Goal: Communication & Community: Answer question/provide support

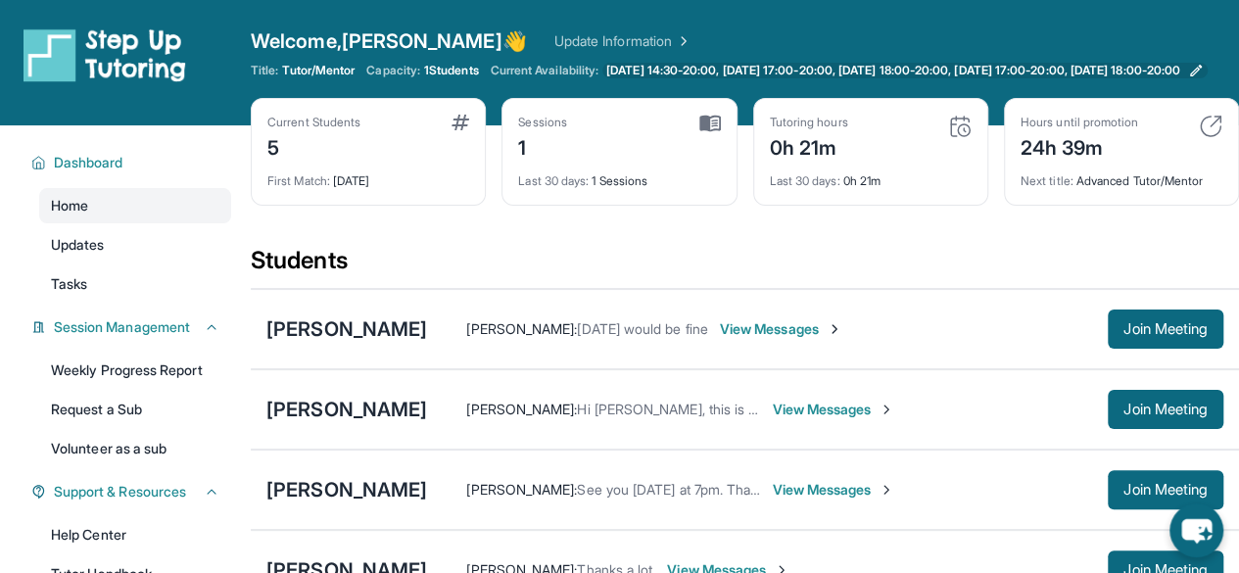
click at [876, 68] on span "[DATE] 14:30-20:00, [DATE] 17:00-20:00, [DATE] 18:00-20:00, [DATE] 17:00-20:00,…" at bounding box center [893, 71] width 574 height 16
click at [1218, 138] on img at bounding box center [1211, 127] width 24 height 24
click at [625, 64] on span "[DATE] 14:30-20:00, [DATE] 17:00-20:00, [DATE] 18:00-20:00, [DATE] 17:00-20:00,…" at bounding box center [893, 71] width 574 height 16
click at [565, 177] on div "Last 30 days : 1 Sessions" at bounding box center [619, 175] width 202 height 27
click at [716, 132] on img at bounding box center [710, 124] width 22 height 18
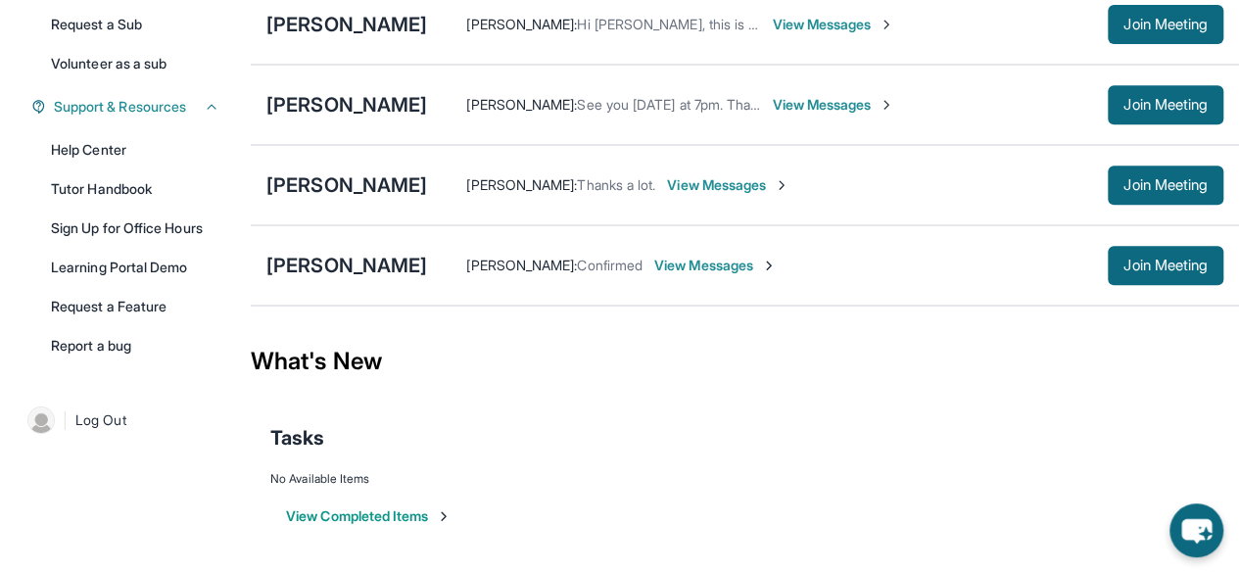
scroll to position [396, 0]
drag, startPoint x: 241, startPoint y: 489, endPoint x: 417, endPoint y: 496, distance: 176.5
click at [417, 496] on div "Current Students 5 First Match : 2 days ago Sessions 1 Last 30 days : 1 Session…" at bounding box center [619, 156] width 1239 height 833
click at [442, 516] on button "View Completed Items" at bounding box center [369, 516] width 166 height 20
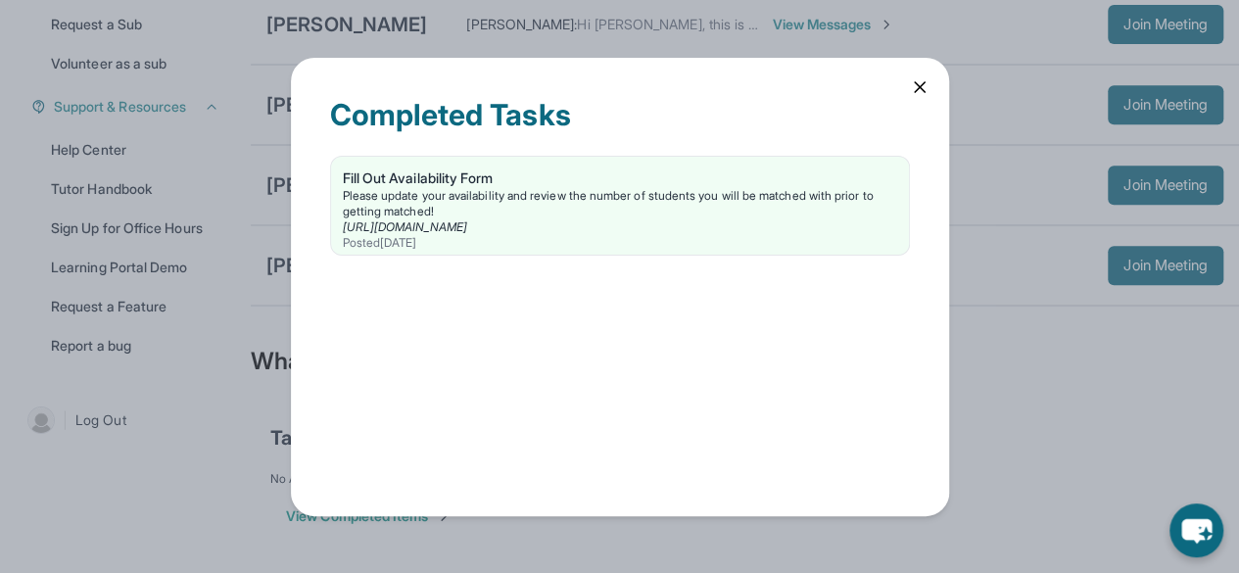
click at [907, 83] on div "Completed Tasks Fill Out Availability Form Please update your availability and …" at bounding box center [620, 287] width 658 height 458
click at [916, 83] on icon at bounding box center [920, 87] width 10 height 10
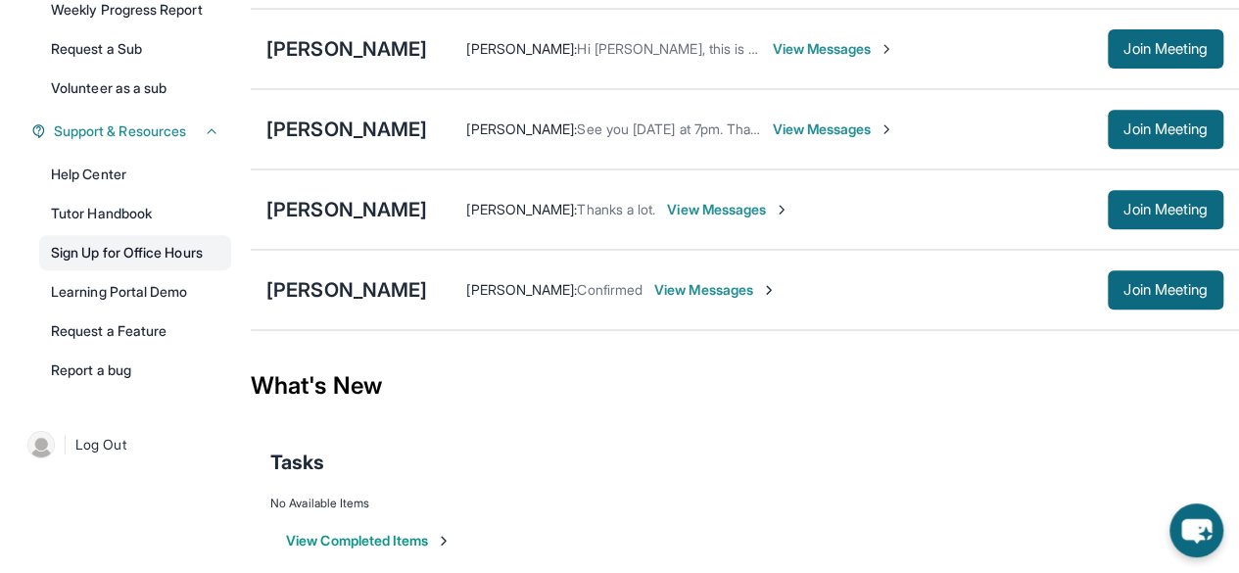
scroll to position [351, 0]
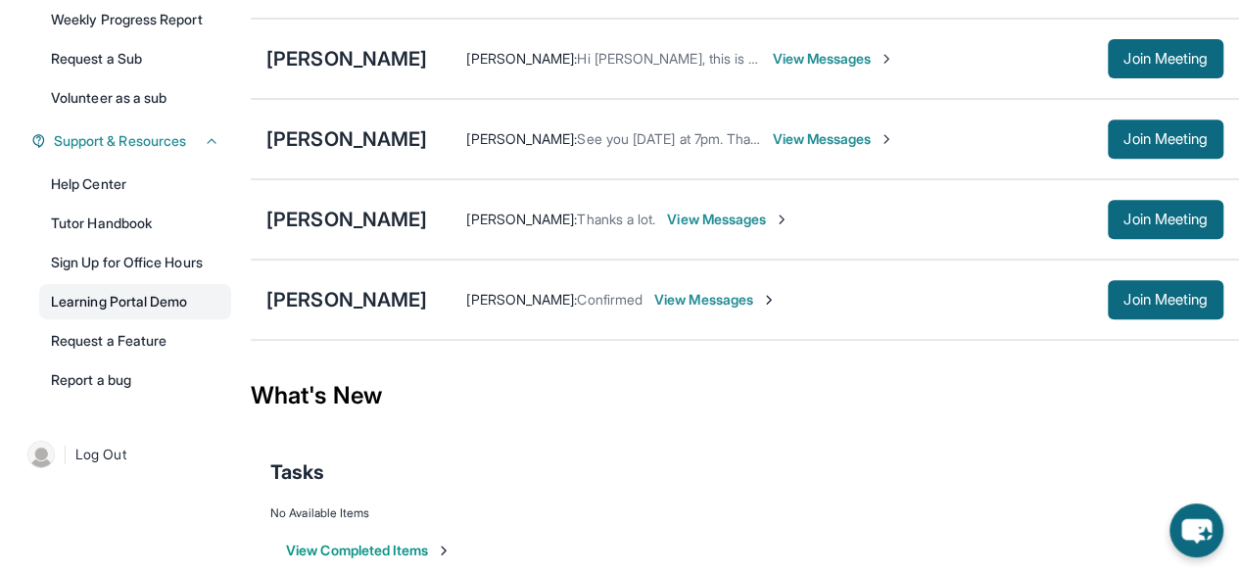
click at [135, 311] on link "Learning Portal Demo" at bounding box center [135, 301] width 192 height 35
click at [334, 148] on div "[PERSON_NAME]" at bounding box center [346, 138] width 161 height 27
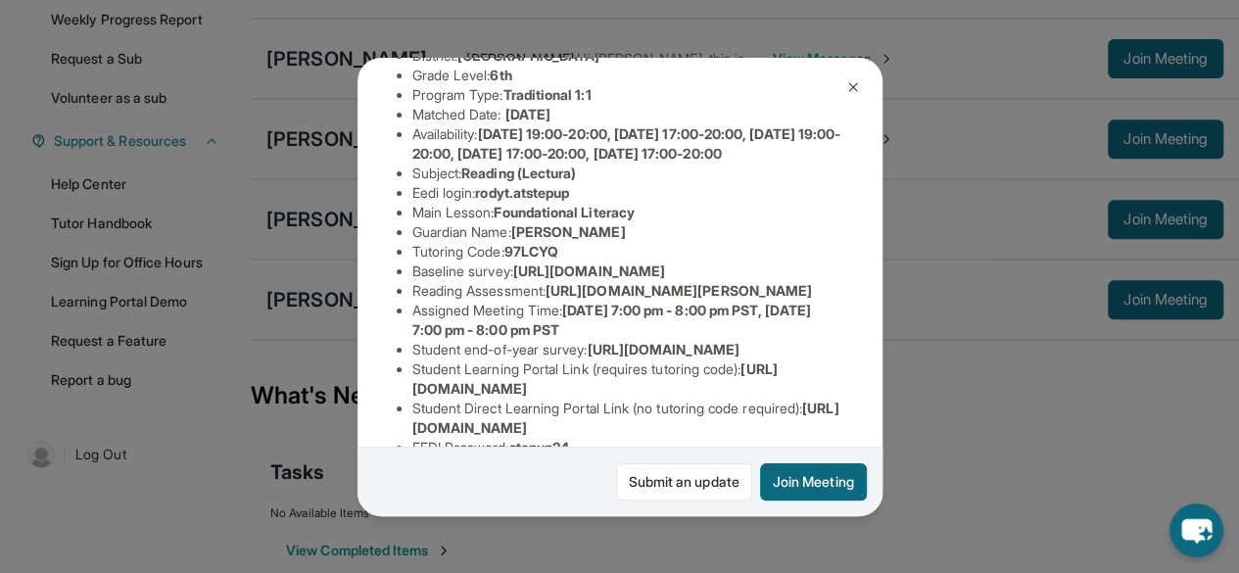
scroll to position [212, 0]
drag, startPoint x: 552, startPoint y: 389, endPoint x: 556, endPoint y: 412, distance: 23.8
click at [556, 302] on li "Reading Assessment : https://fhzml4p6.paperform.co/?id=2025-s13038&name=Rody%20…" at bounding box center [627, 292] width 431 height 20
copy li "https://fhzml4p6.paperform.co/?id=2025-"
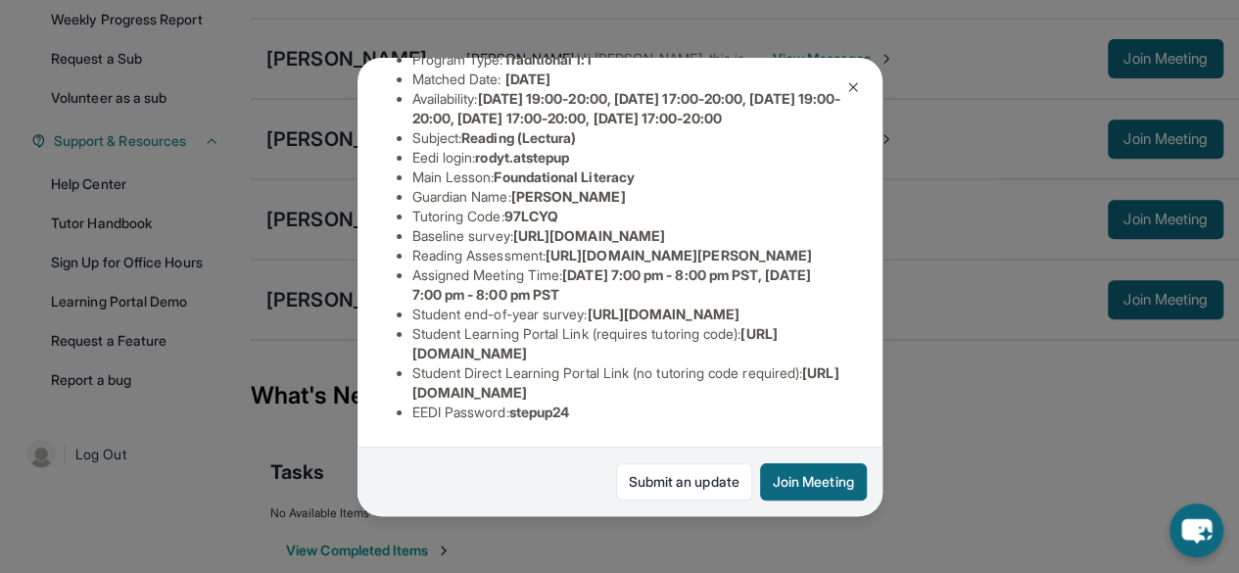
scroll to position [330, 0]
click at [513, 227] on span "https://airtable.com/apprlfn8WjpjBUn2G/shrK0QR6AaNyG5psY?prefill_Type%20of%20Fo…" at bounding box center [589, 235] width 152 height 17
drag, startPoint x: 405, startPoint y: 211, endPoint x: 817, endPoint y: 242, distance: 413.6
click at [817, 242] on div "Rody Tran Guardian: Duyen Dinh Student Information https://student-portal.stepu…" at bounding box center [620, 287] width 525 height 458
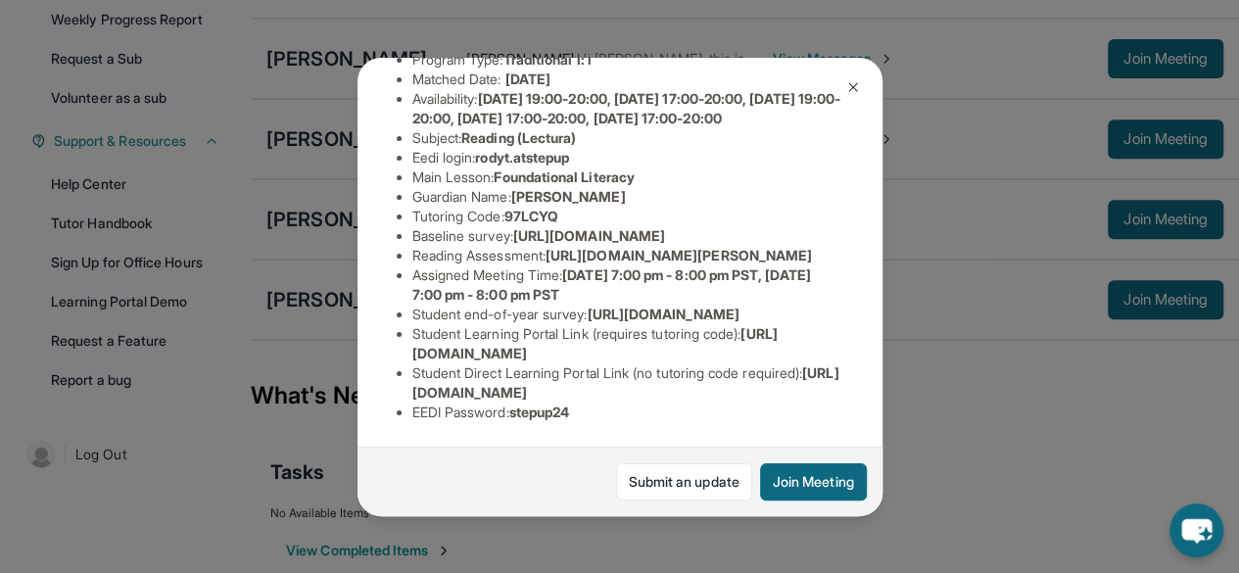
scroll to position [330, 0]
copy span "https://airtable.com/apprlfn8WjpjBUn2G/shrK0QR6AaNyG5psY?prefill_Type%20of%20Fo…"
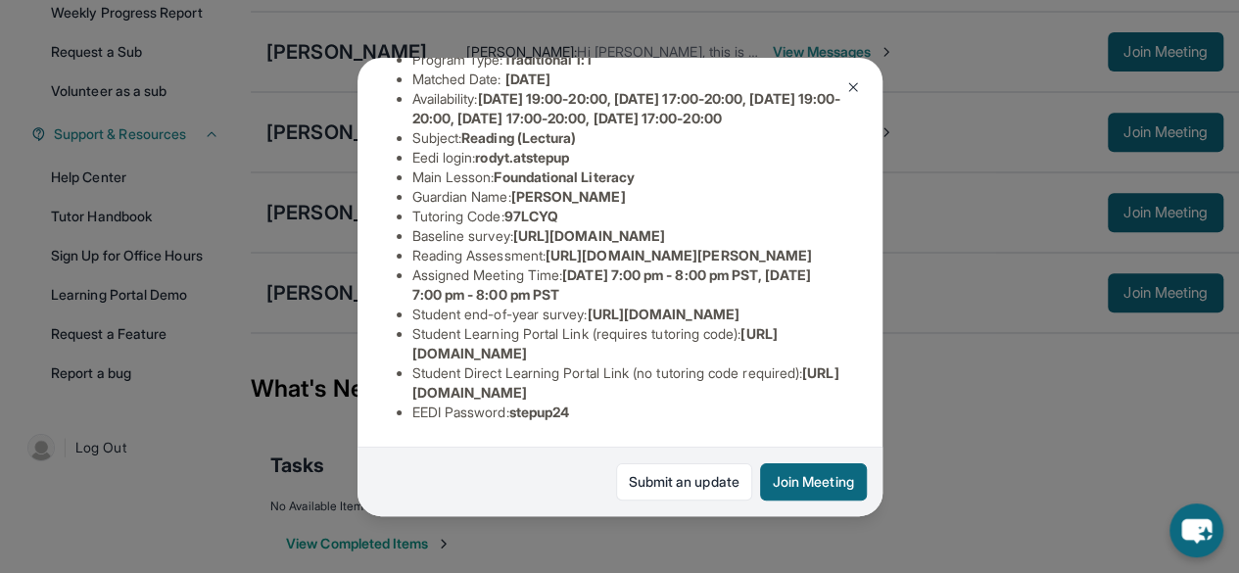
scroll to position [359, 0]
click at [647, 266] on span "Monday 7:00 pm - 8:00 pm PST, Wednesday 7:00 pm - 8:00 pm PST" at bounding box center [611, 284] width 399 height 36
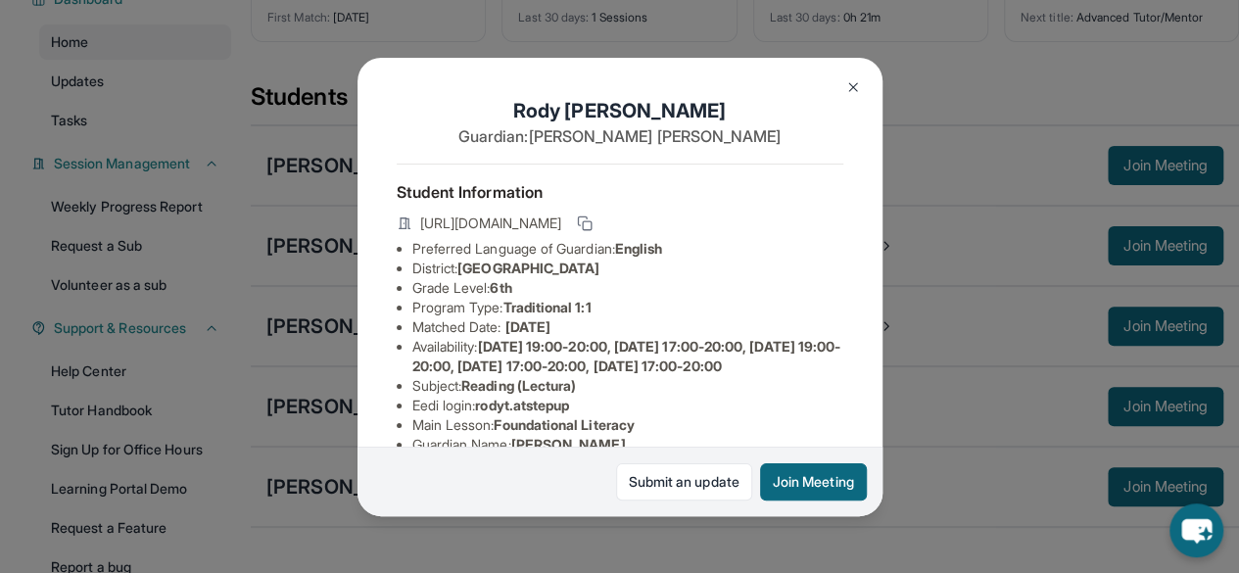
scroll to position [0, 0]
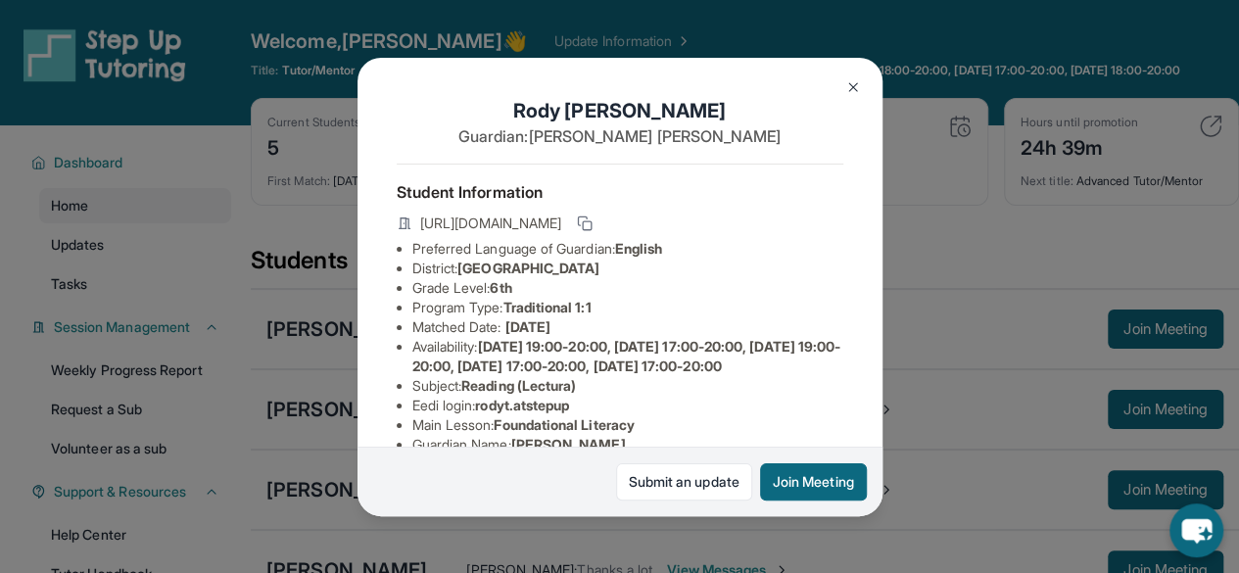
click at [839, 79] on button at bounding box center [853, 87] width 39 height 39
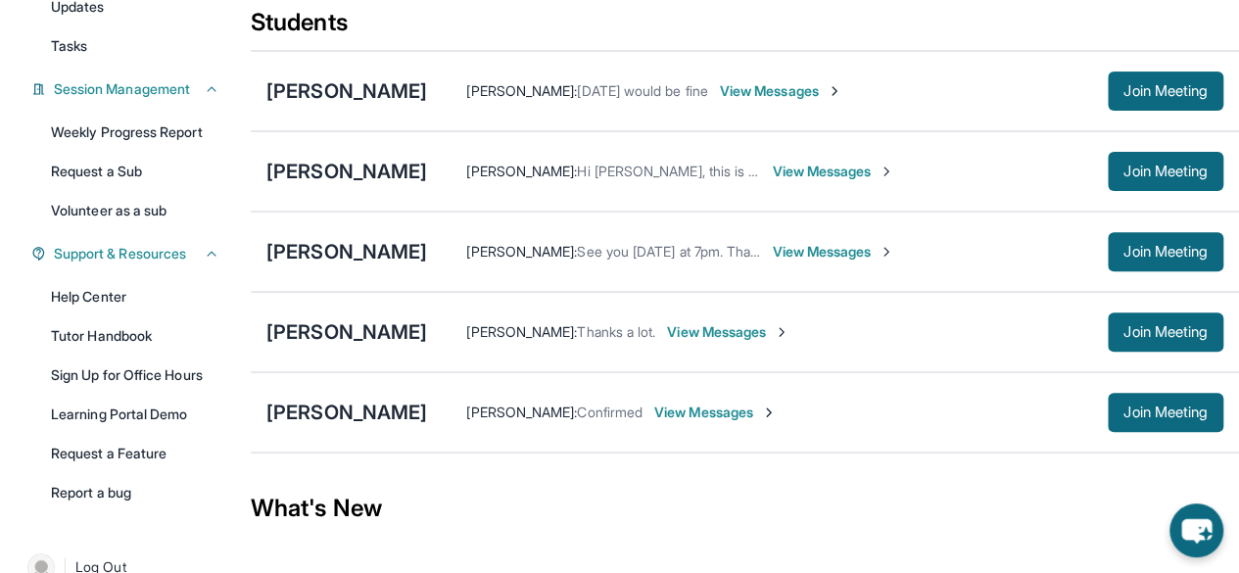
scroll to position [243, 0]
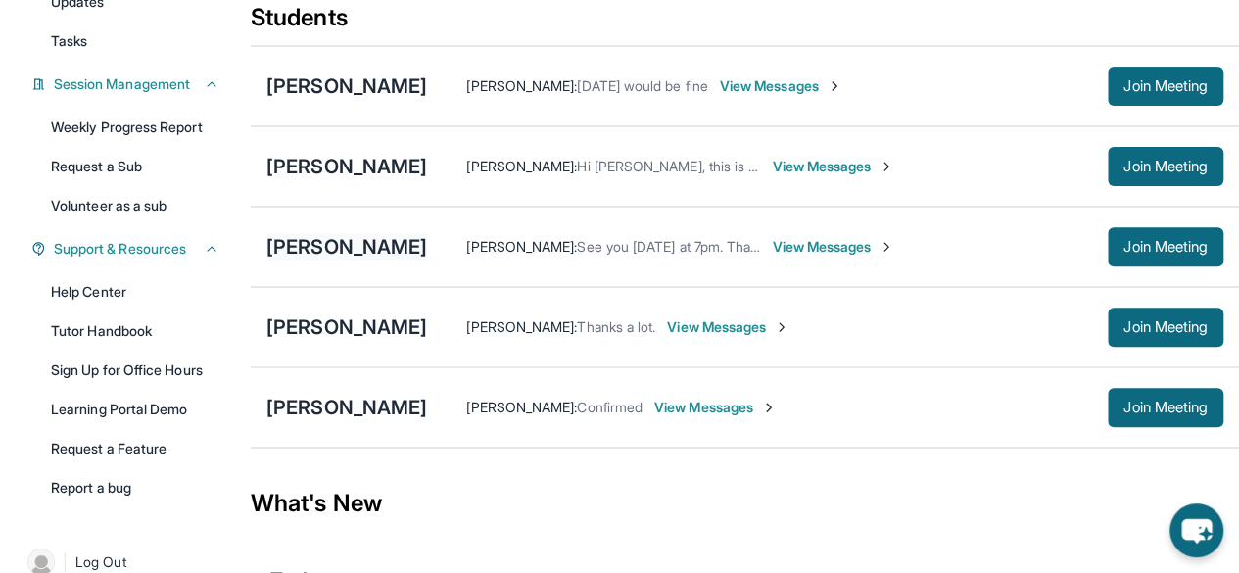
click at [293, 261] on div "[PERSON_NAME]" at bounding box center [346, 246] width 161 height 27
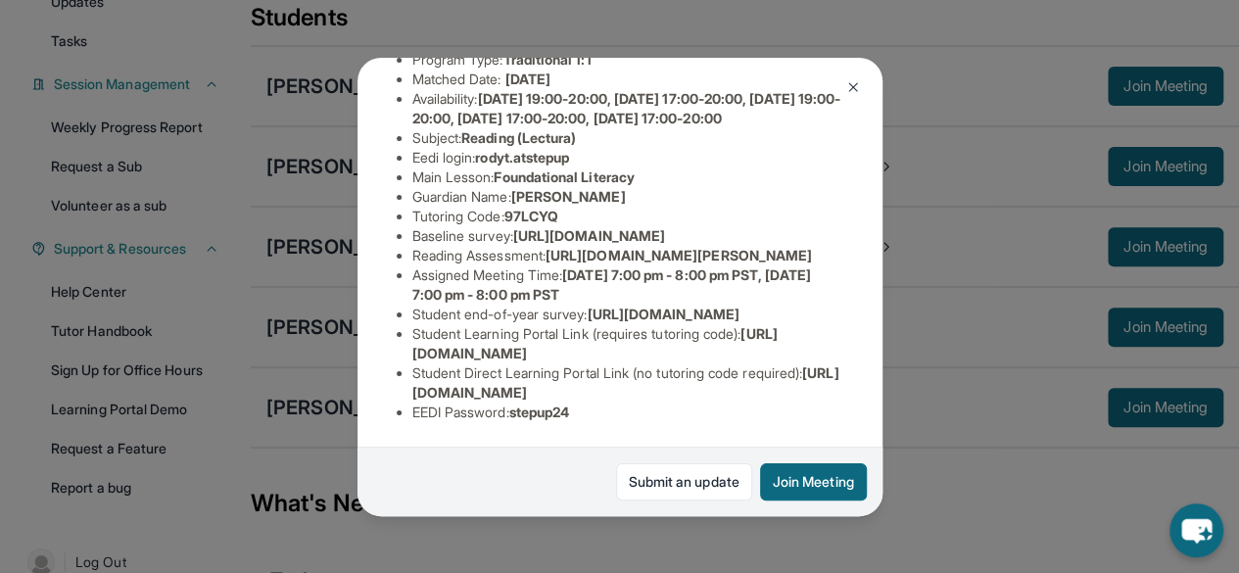
scroll to position [474, 0]
click at [970, 119] on div "Rody Tran Guardian: Duyen Dinh Student Information https://student-portal.stepu…" at bounding box center [619, 286] width 1239 height 573
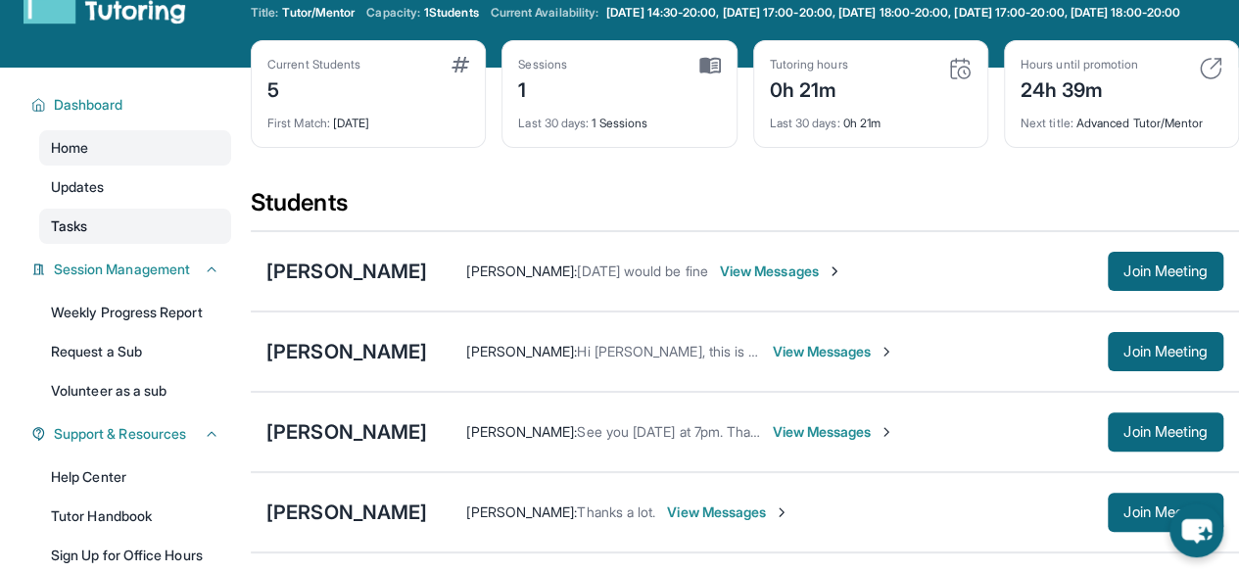
scroll to position [57, 0]
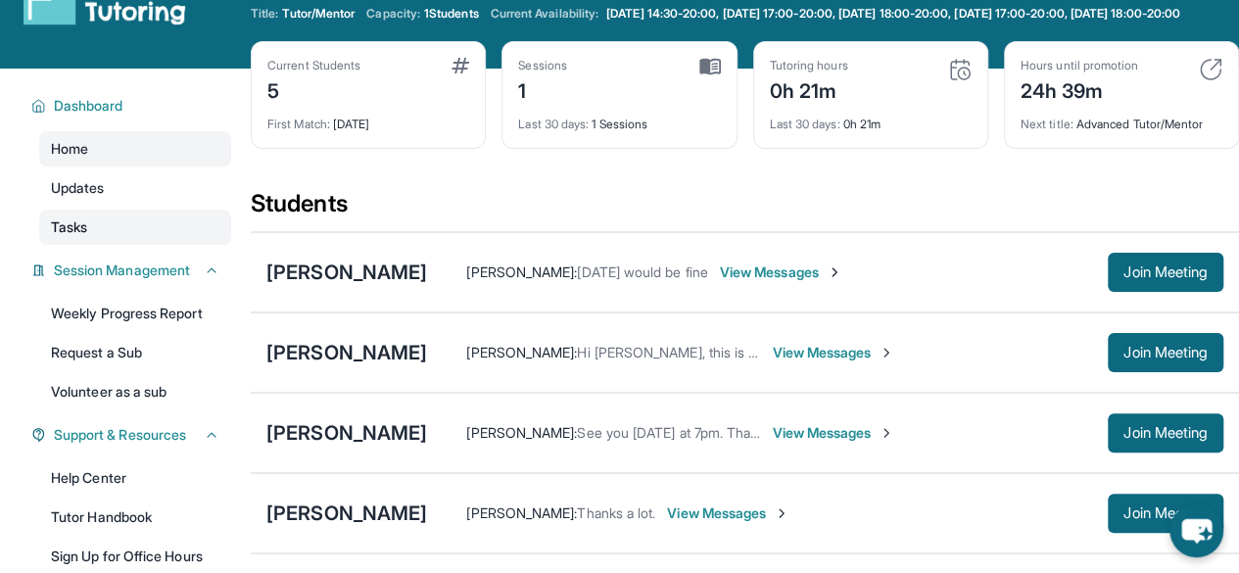
click at [159, 241] on link "Tasks" at bounding box center [135, 227] width 192 height 35
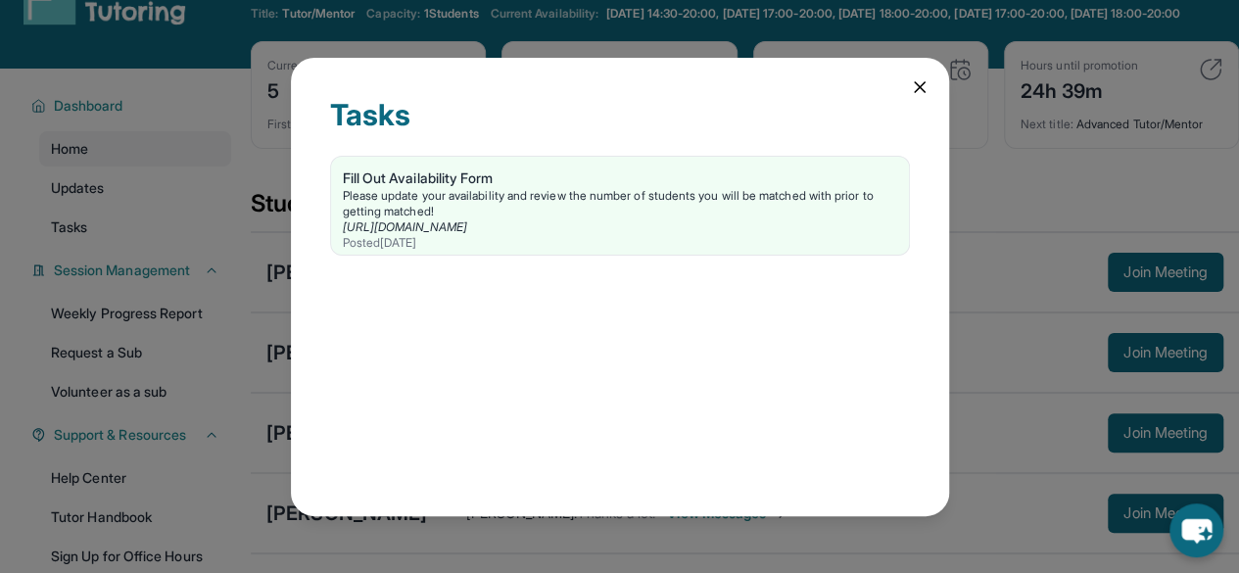
click at [920, 85] on icon at bounding box center [920, 87] width 10 height 10
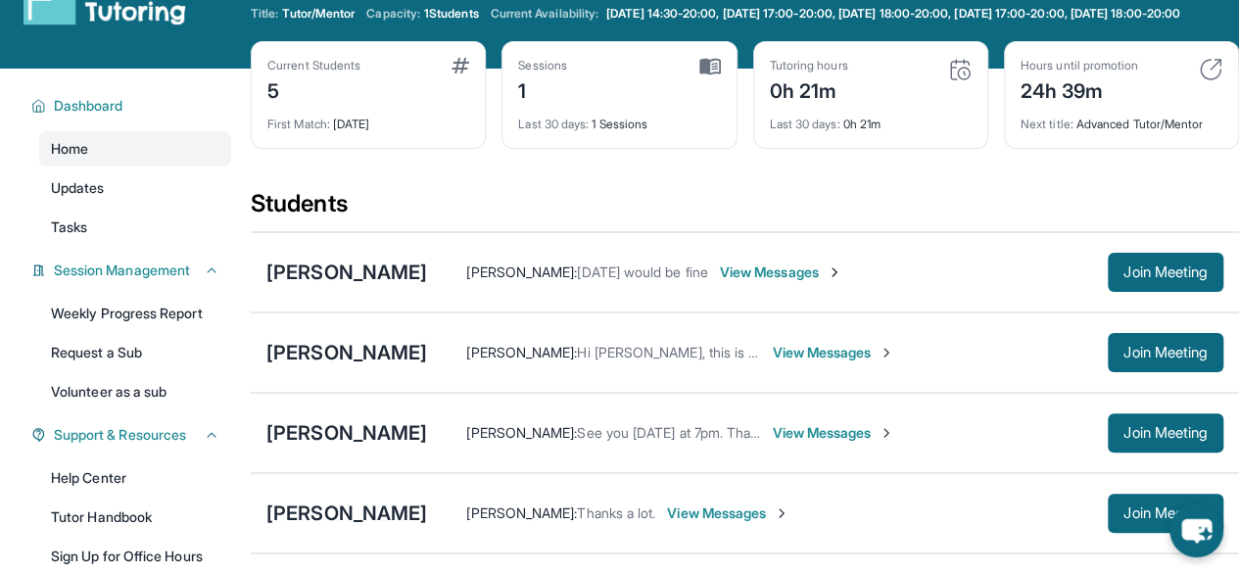
click at [821, 105] on div "0h 21m" at bounding box center [809, 88] width 78 height 31
click at [953, 81] on img at bounding box center [960, 70] width 24 height 24
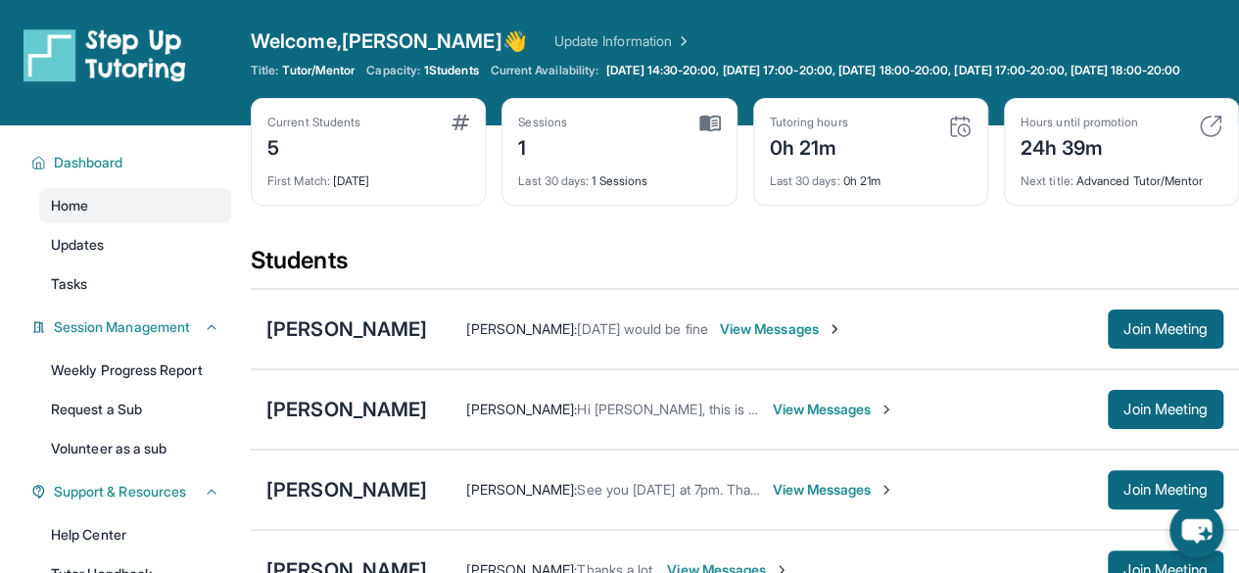
click at [809, 154] on div "0h 21m" at bounding box center [809, 145] width 78 height 31
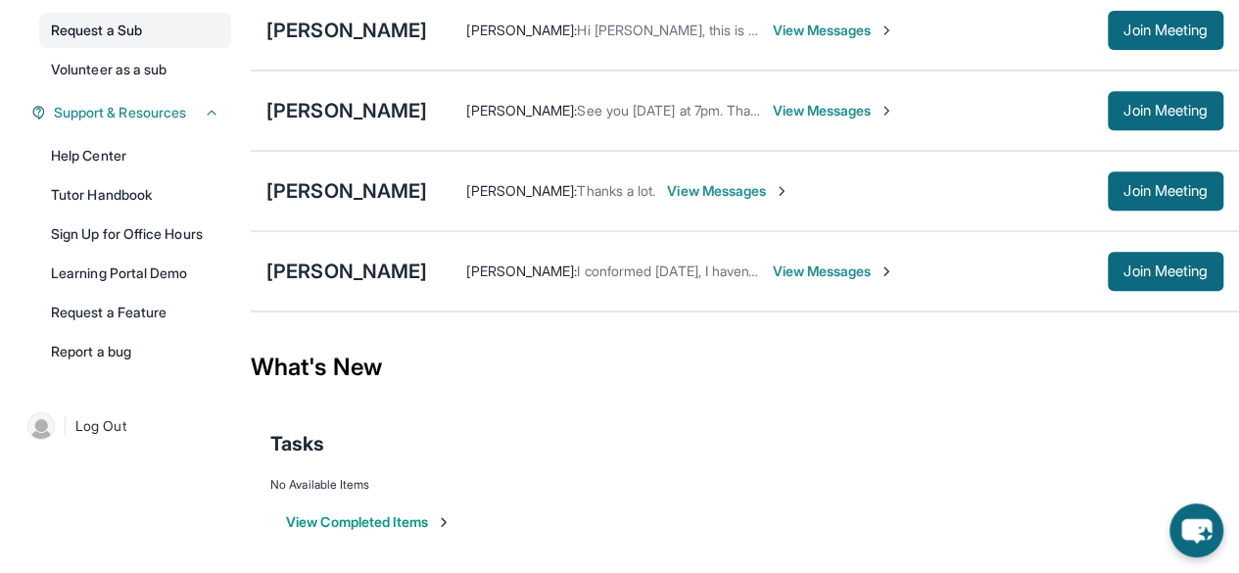
scroll to position [381, 0]
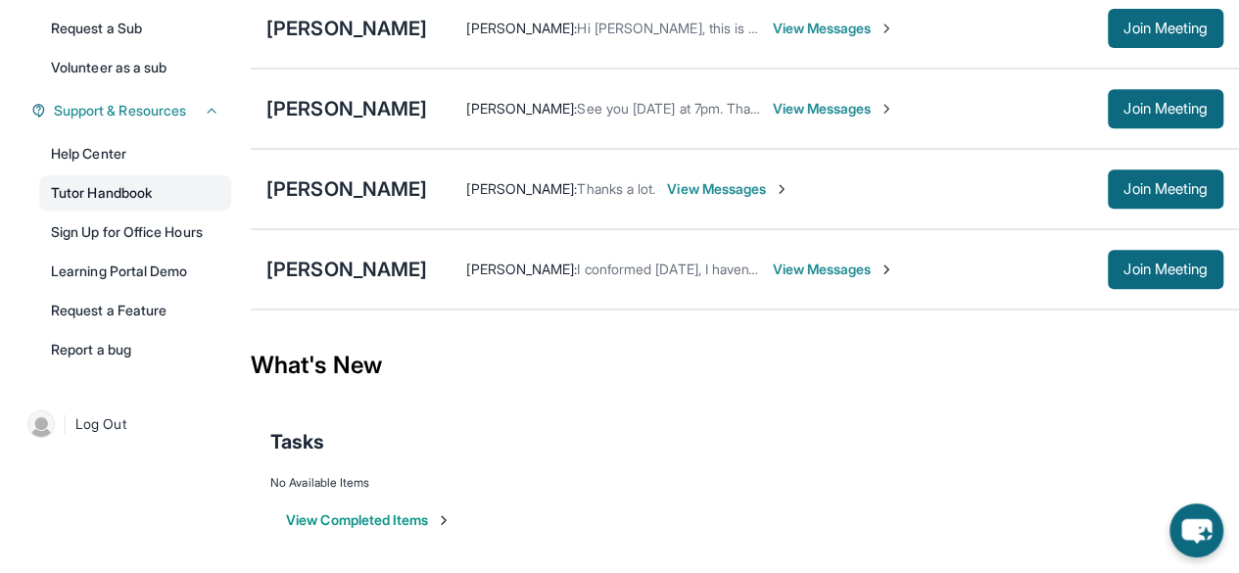
click at [133, 211] on link "Tutor Handbook" at bounding box center [135, 192] width 192 height 35
click at [772, 279] on span "View Messages" at bounding box center [833, 270] width 122 height 20
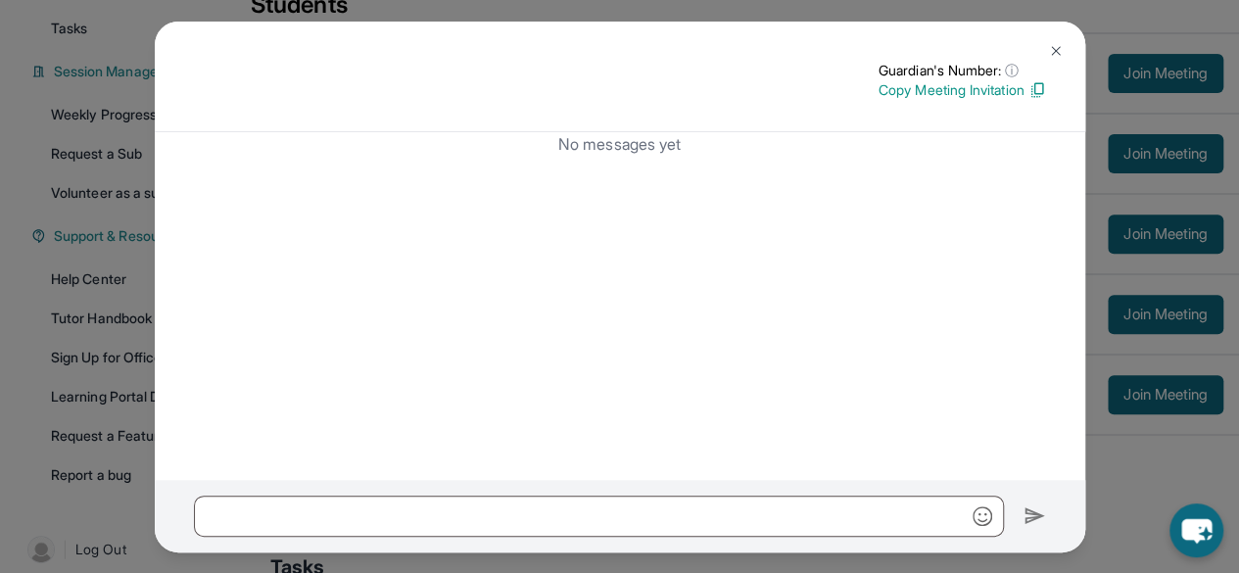
scroll to position [396, 0]
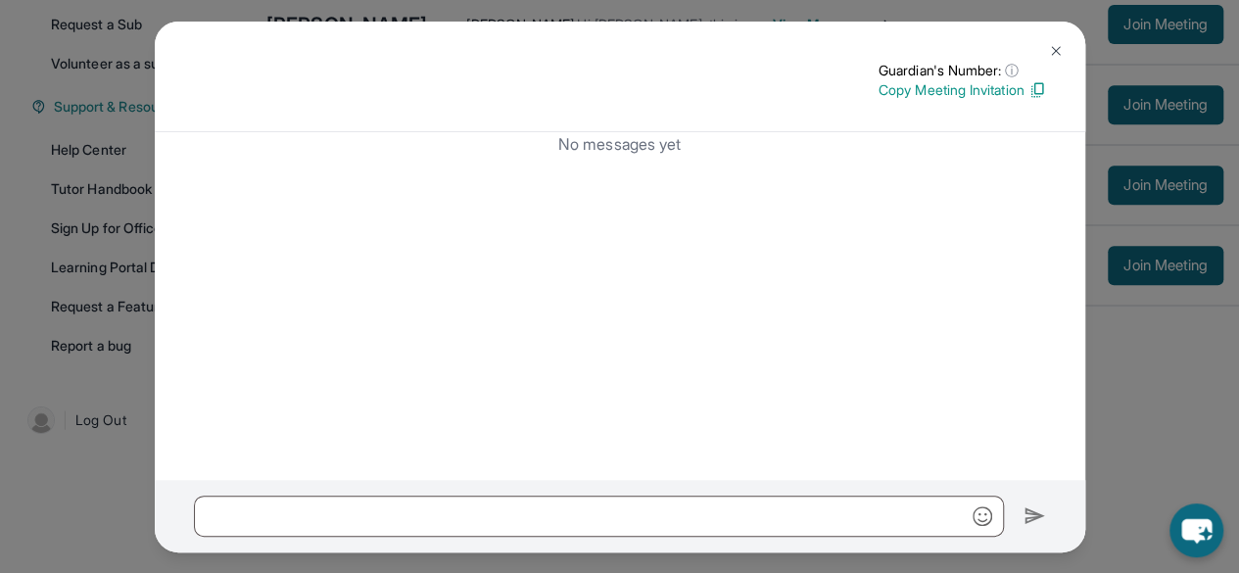
click at [594, 256] on div "No messages yet" at bounding box center [620, 306] width 931 height 348
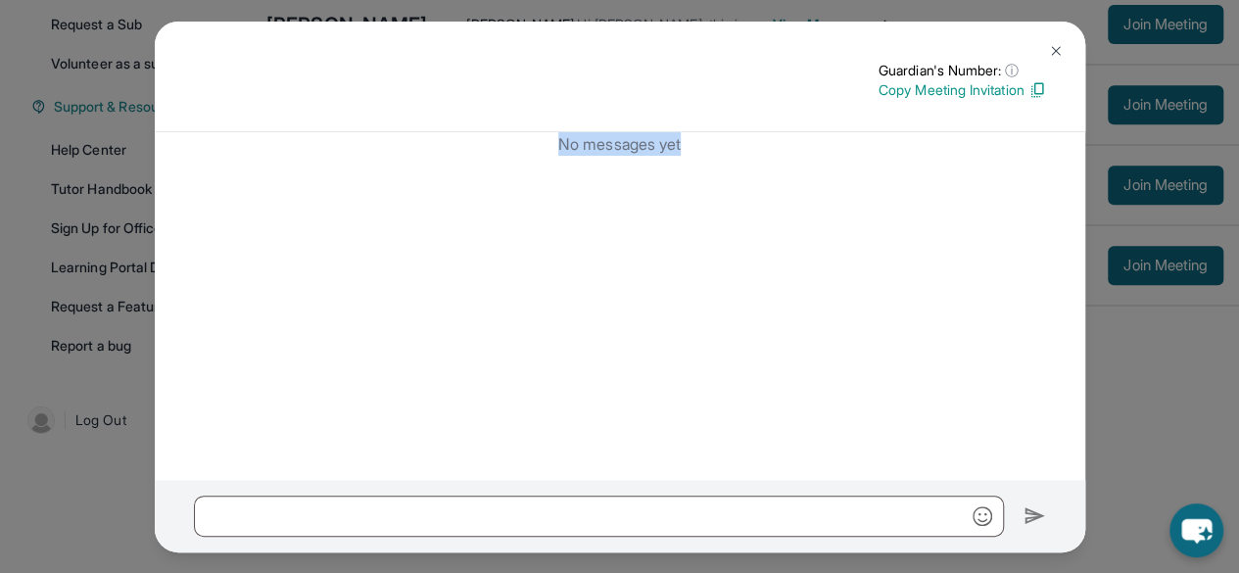
click at [1144, 392] on div "Guardian's Number: ⓘ This isn't the guardian's real number — it's a private for…" at bounding box center [619, 286] width 1239 height 573
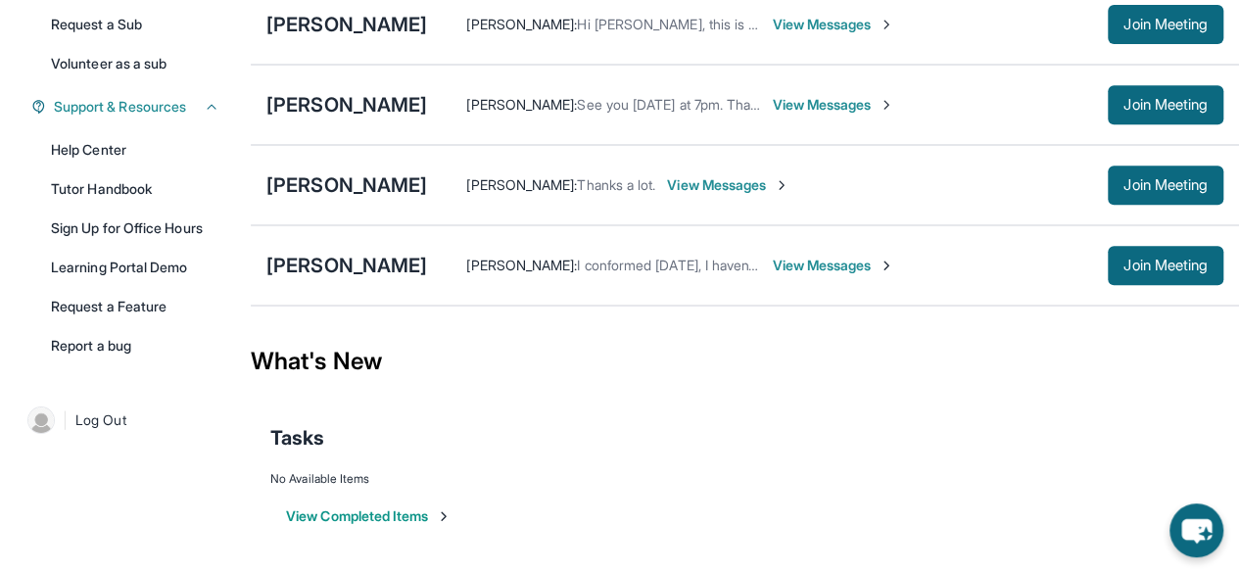
click at [772, 264] on span "View Messages" at bounding box center [833, 266] width 122 height 20
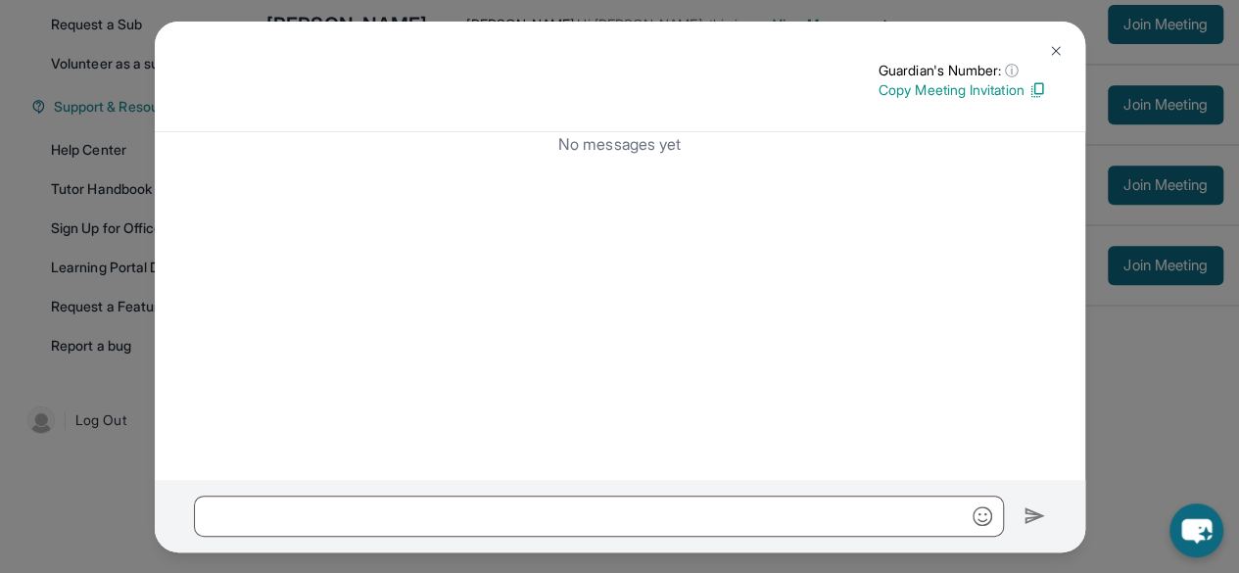
click at [1054, 56] on img at bounding box center [1056, 51] width 16 height 16
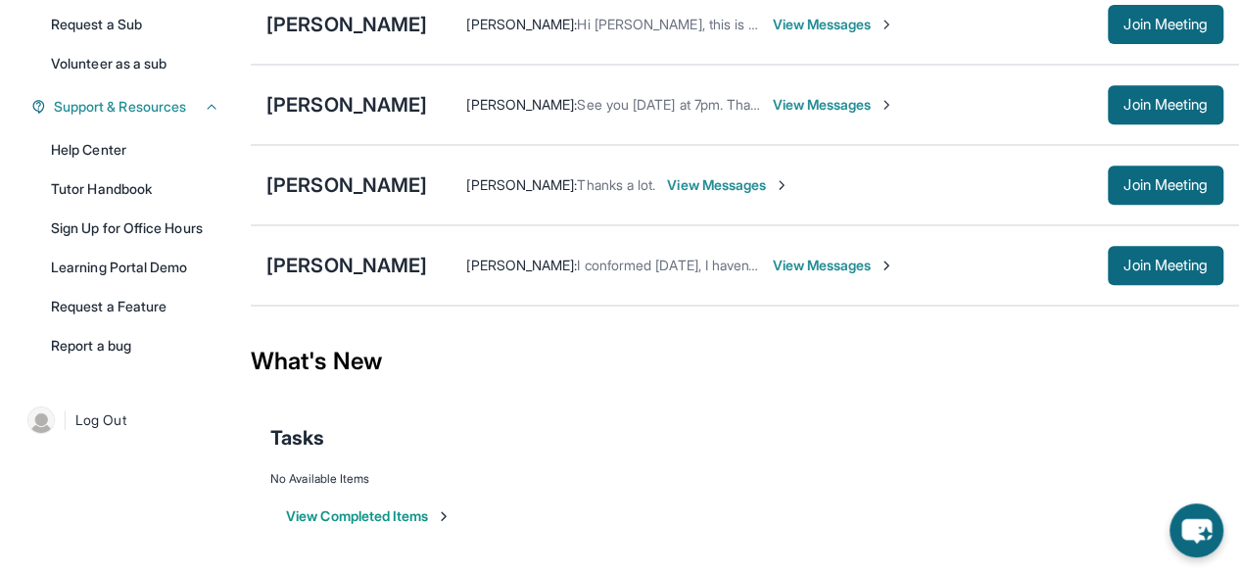
click at [709, 189] on span "View Messages" at bounding box center [728, 185] width 122 height 20
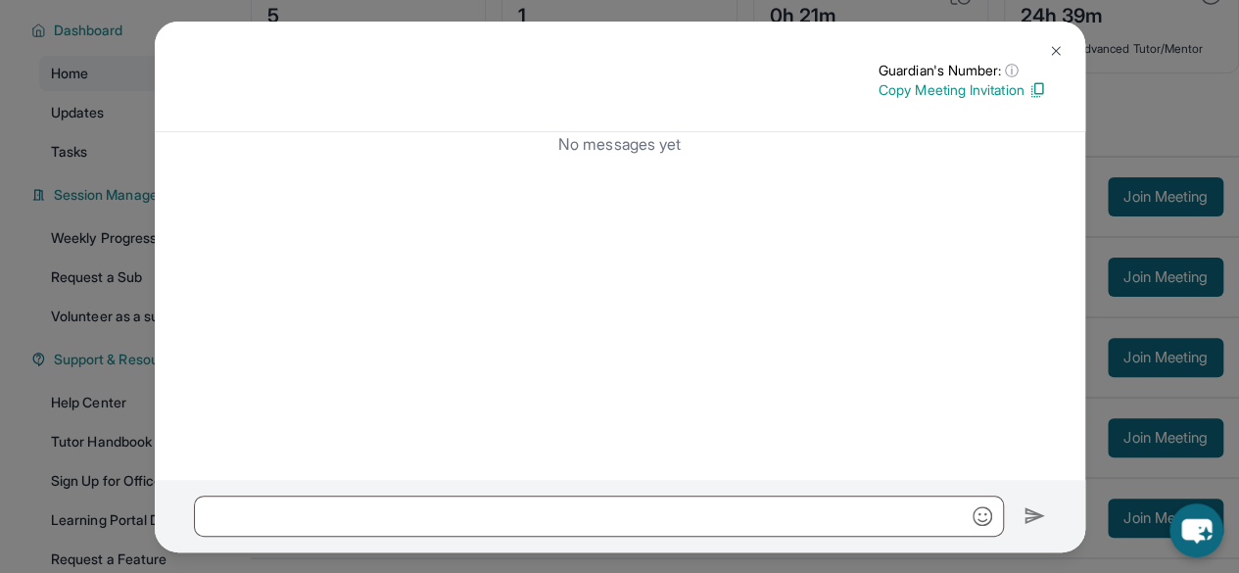
scroll to position [0, 0]
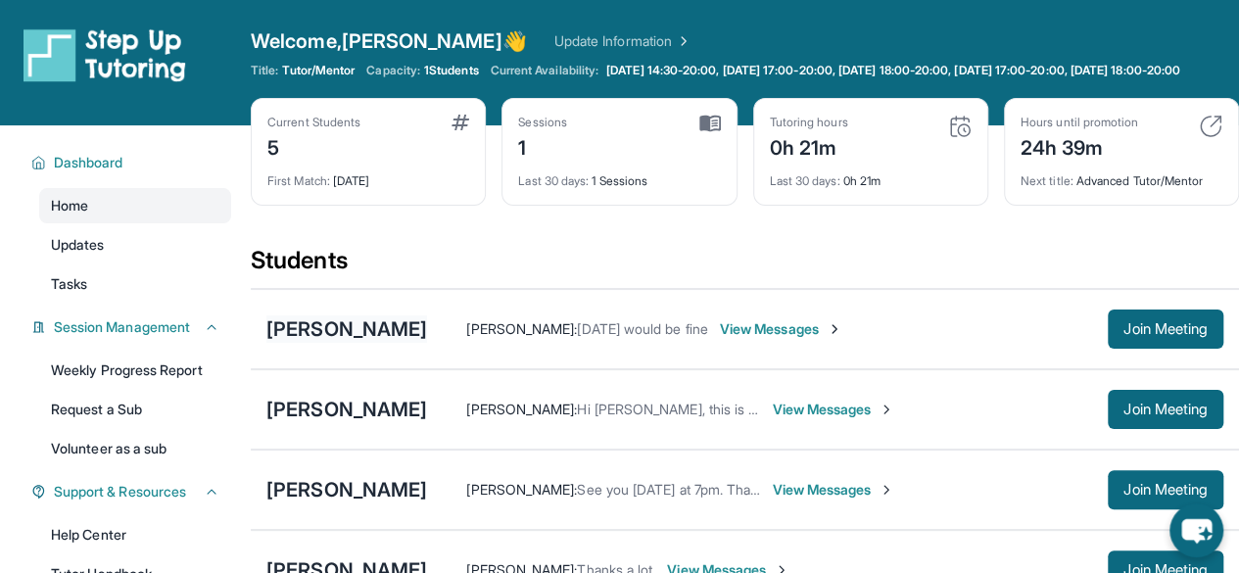
click at [427, 343] on div "[PERSON_NAME]" at bounding box center [346, 328] width 161 height 27
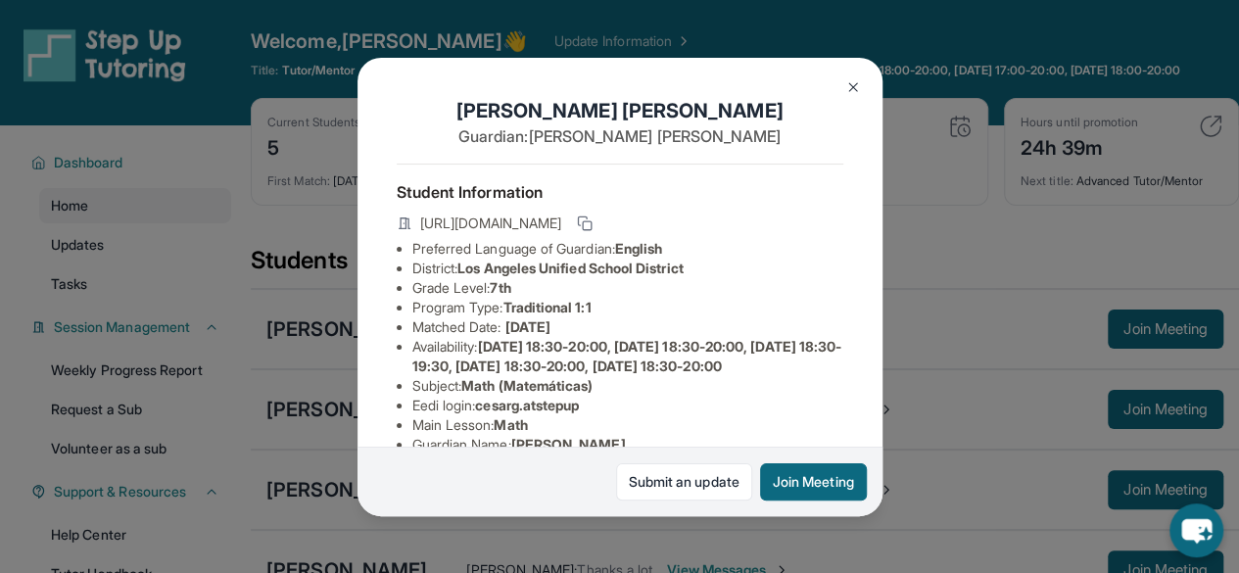
click at [850, 87] on img at bounding box center [853, 87] width 16 height 16
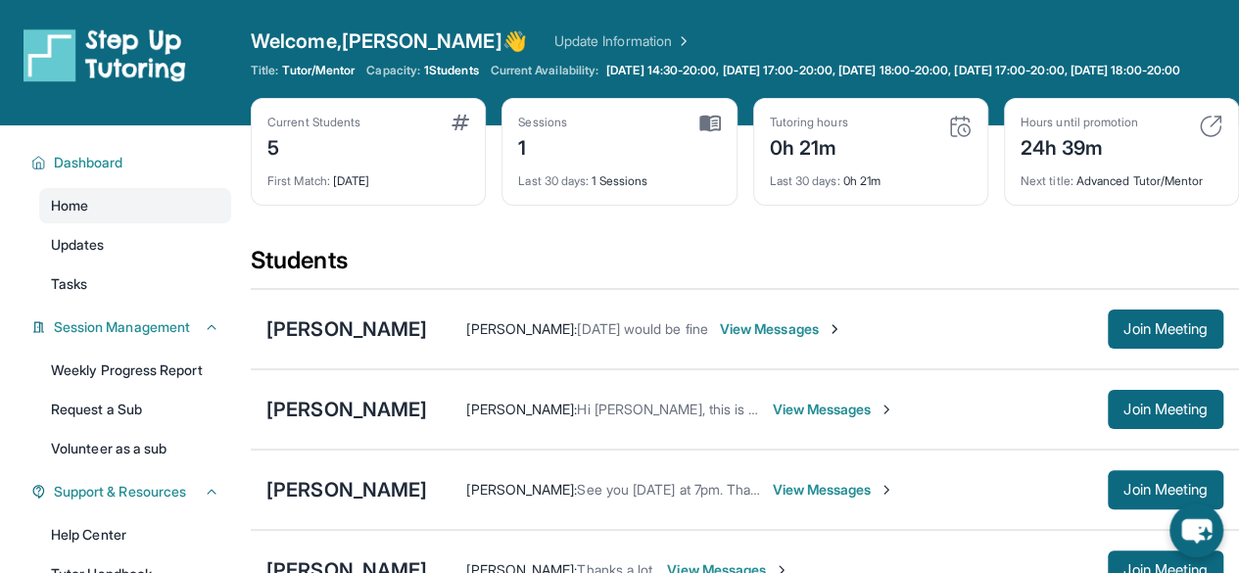
click at [885, 349] on div "Bertha Granados : Next Tuesday would be fine View Messages Join Meeting" at bounding box center [825, 329] width 796 height 39
click at [842, 339] on span "View Messages" at bounding box center [781, 329] width 122 height 20
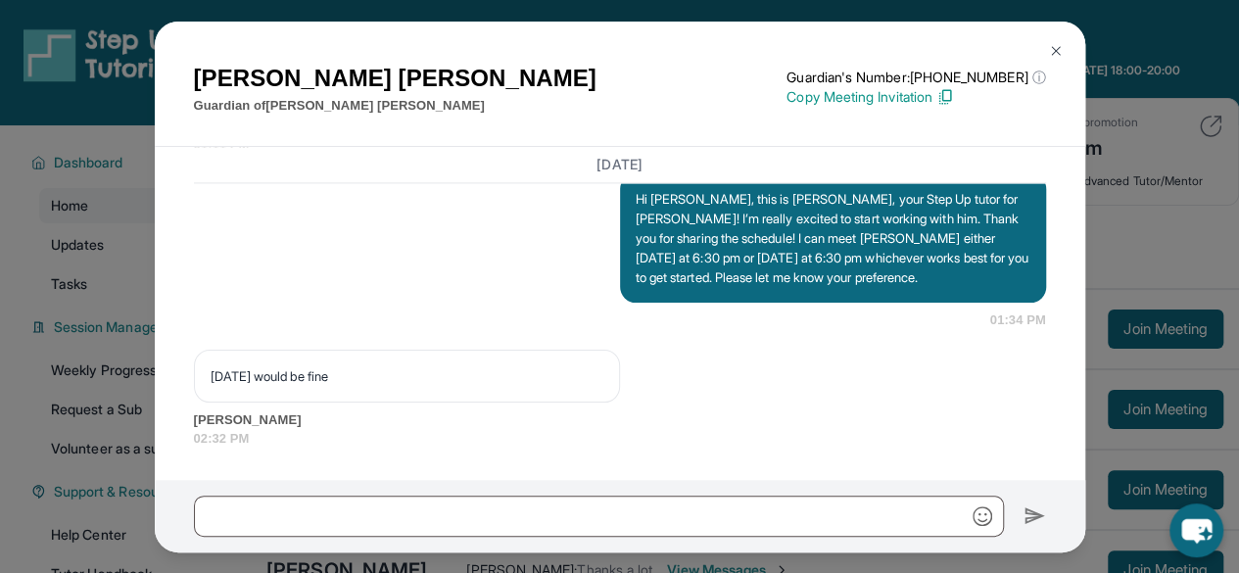
scroll to position [1574, 0]
click at [1052, 46] on img at bounding box center [1056, 51] width 16 height 16
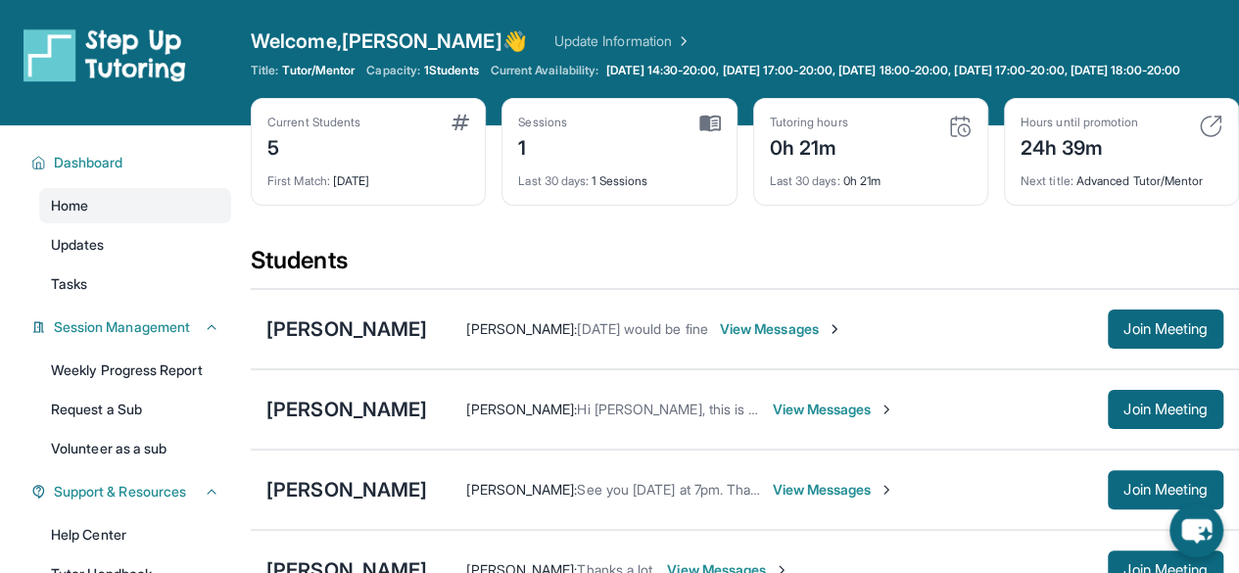
scroll to position [396, 0]
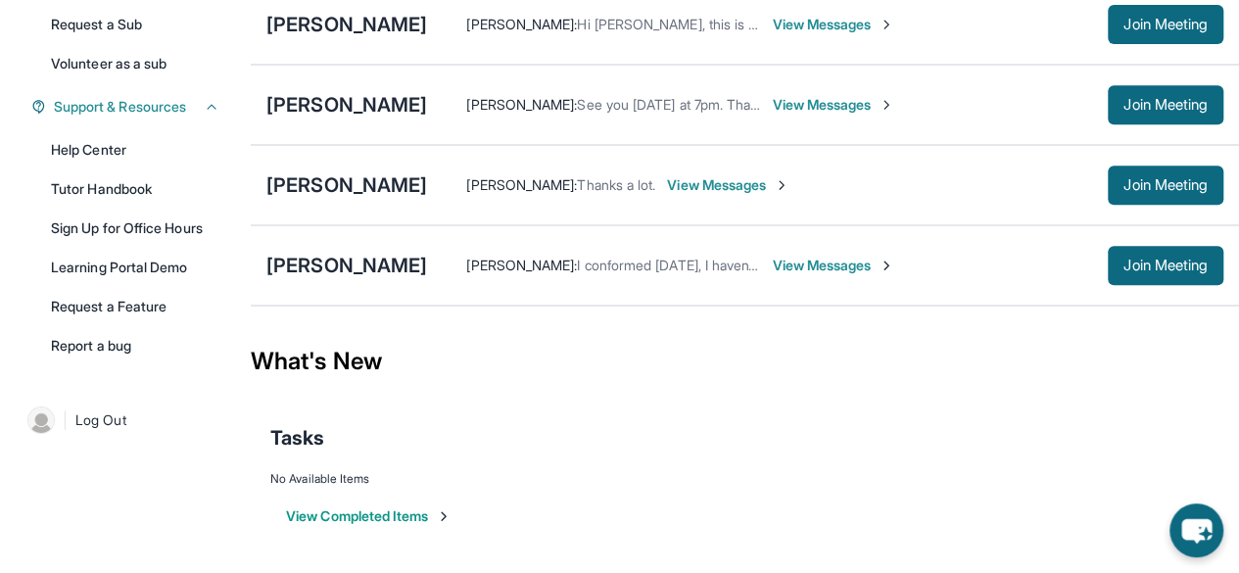
click at [841, 264] on span "View Messages" at bounding box center [833, 266] width 122 height 20
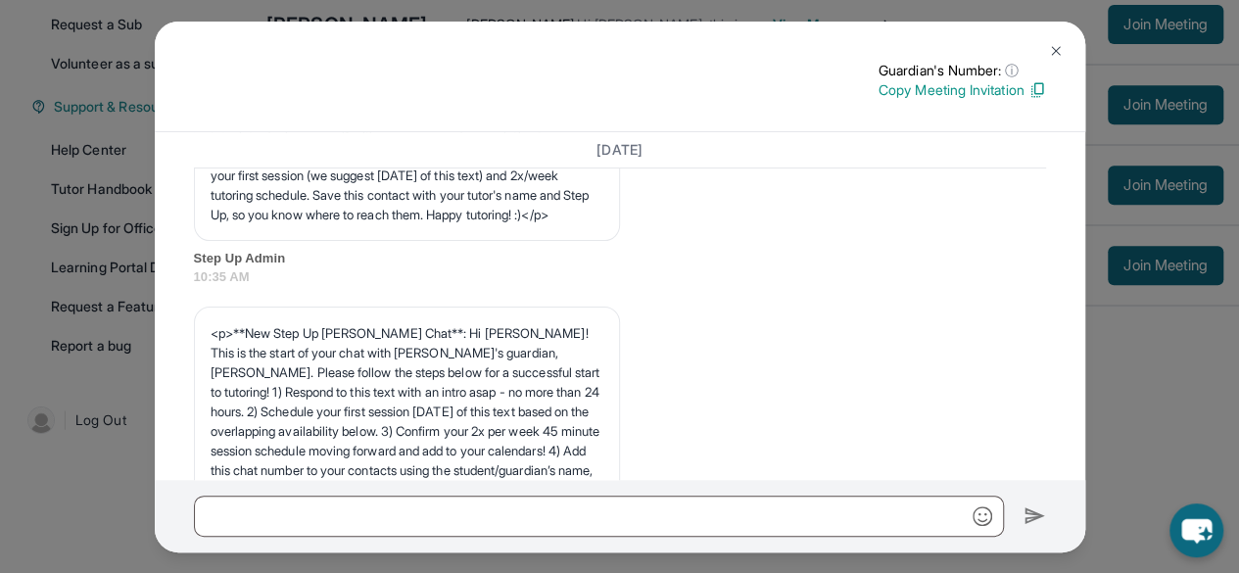
scroll to position [0, 0]
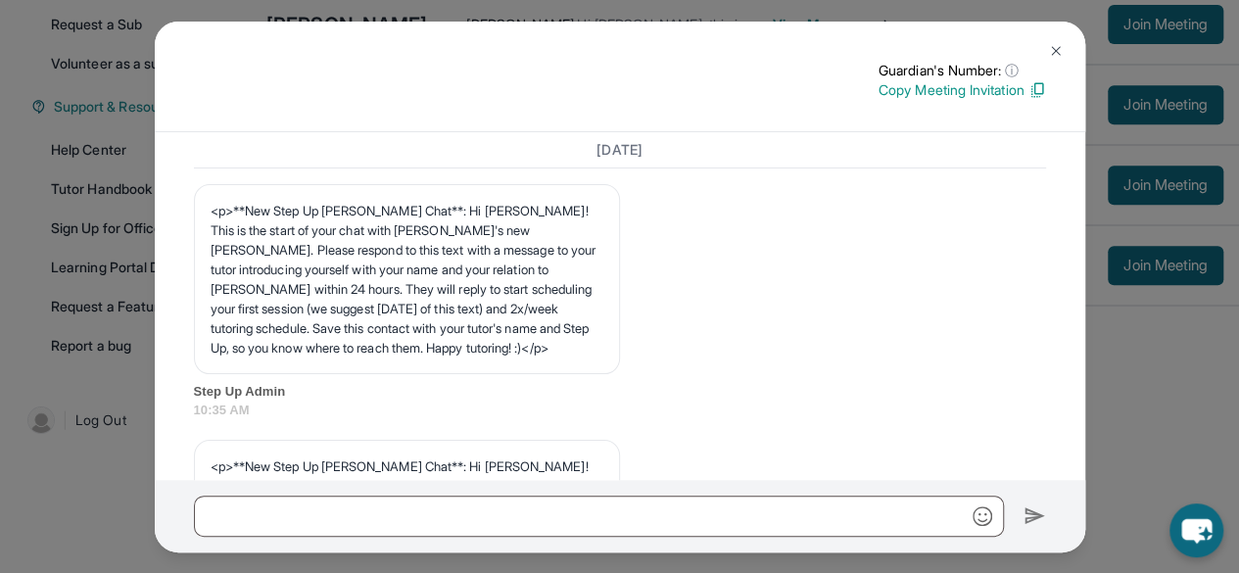
click at [1052, 60] on button at bounding box center [1055, 50] width 39 height 39
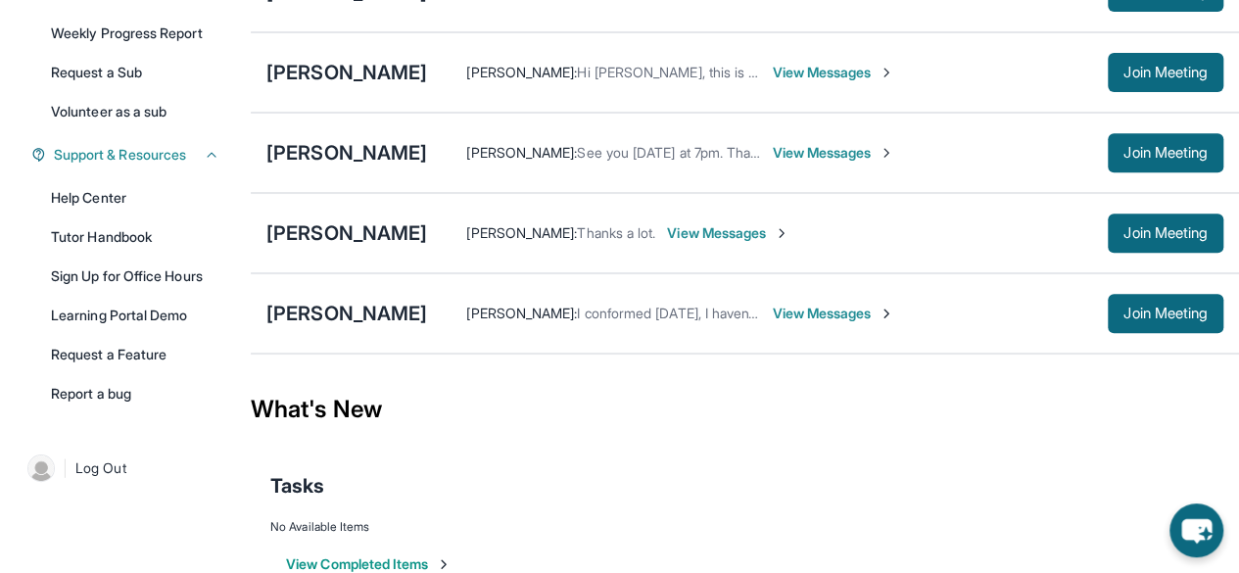
scroll to position [332, 0]
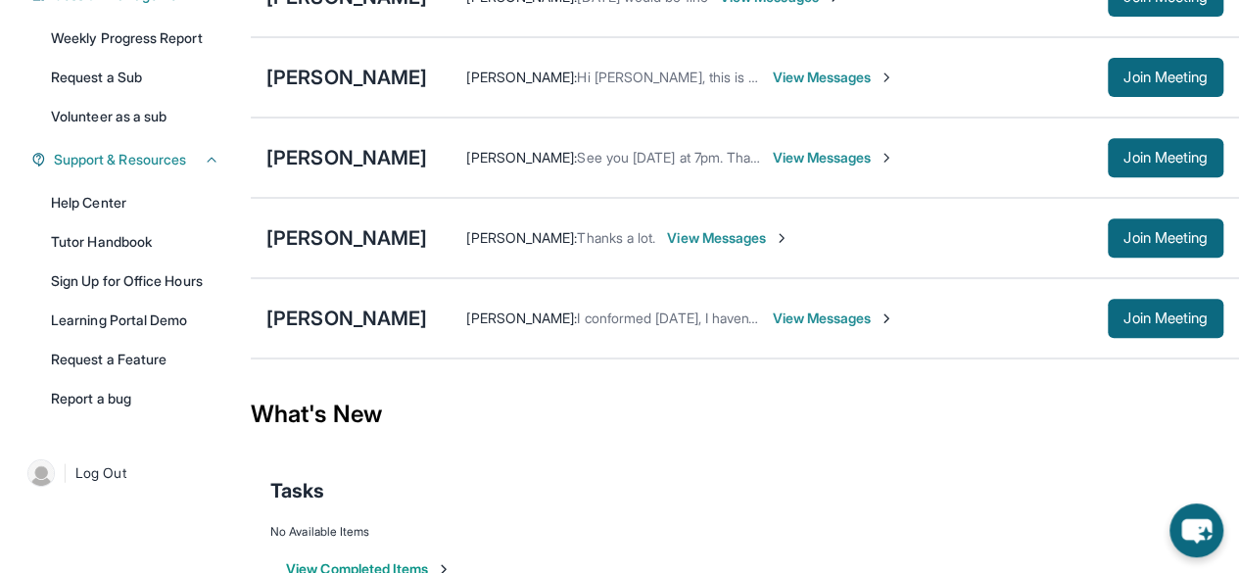
click at [782, 328] on span "View Messages" at bounding box center [833, 319] width 122 height 20
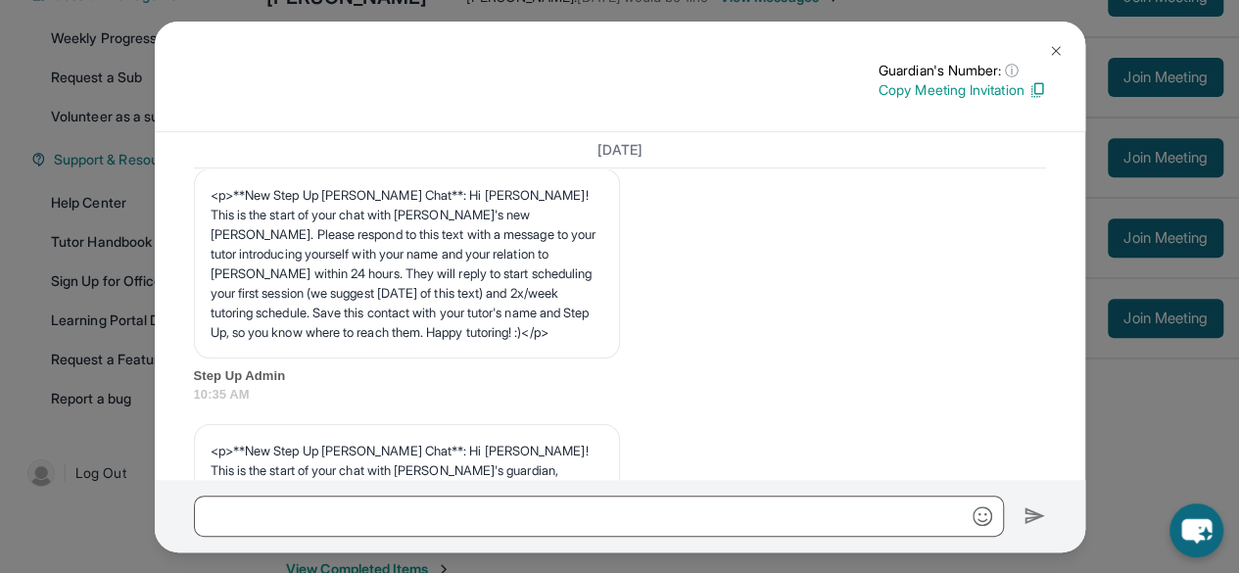
scroll to position [0, 0]
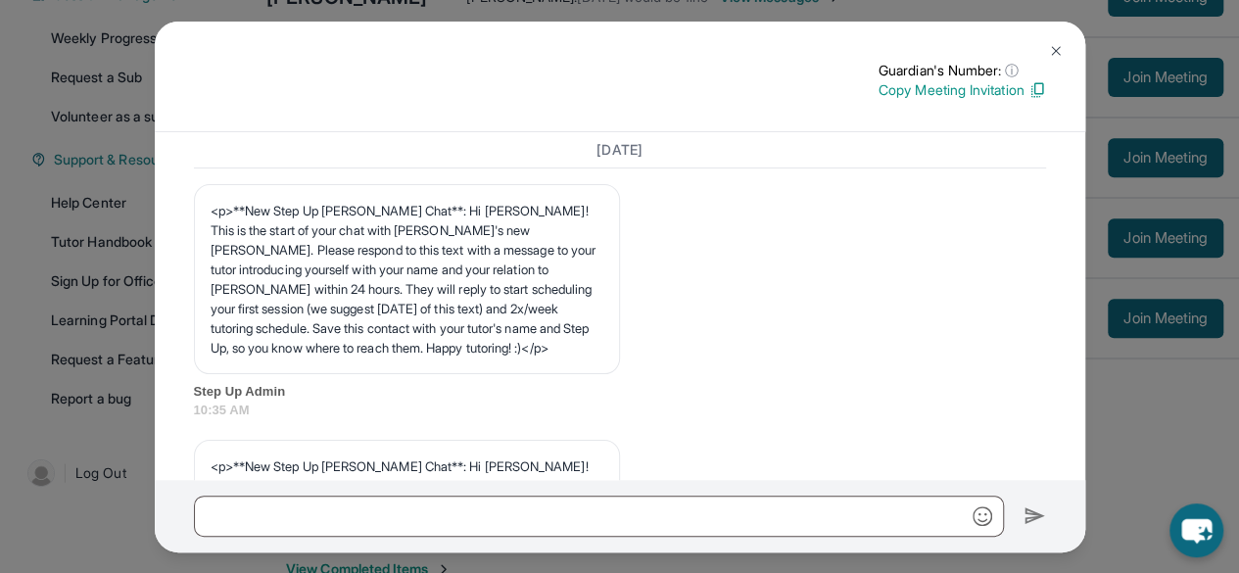
click at [1053, 46] on img at bounding box center [1056, 51] width 16 height 16
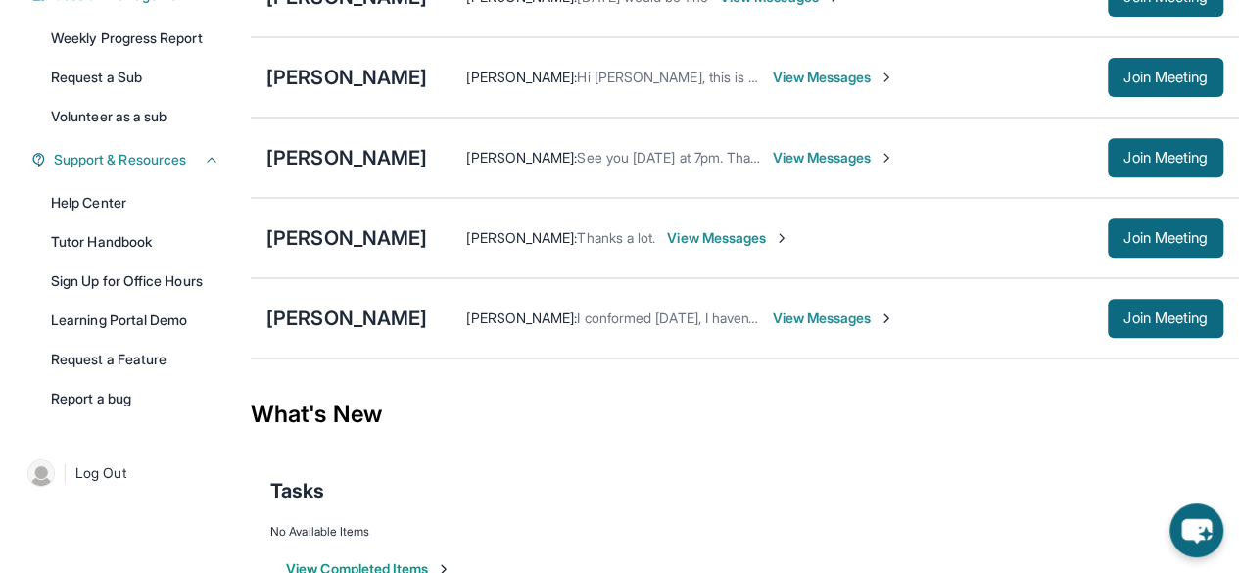
click at [779, 328] on span "View Messages" at bounding box center [833, 319] width 122 height 20
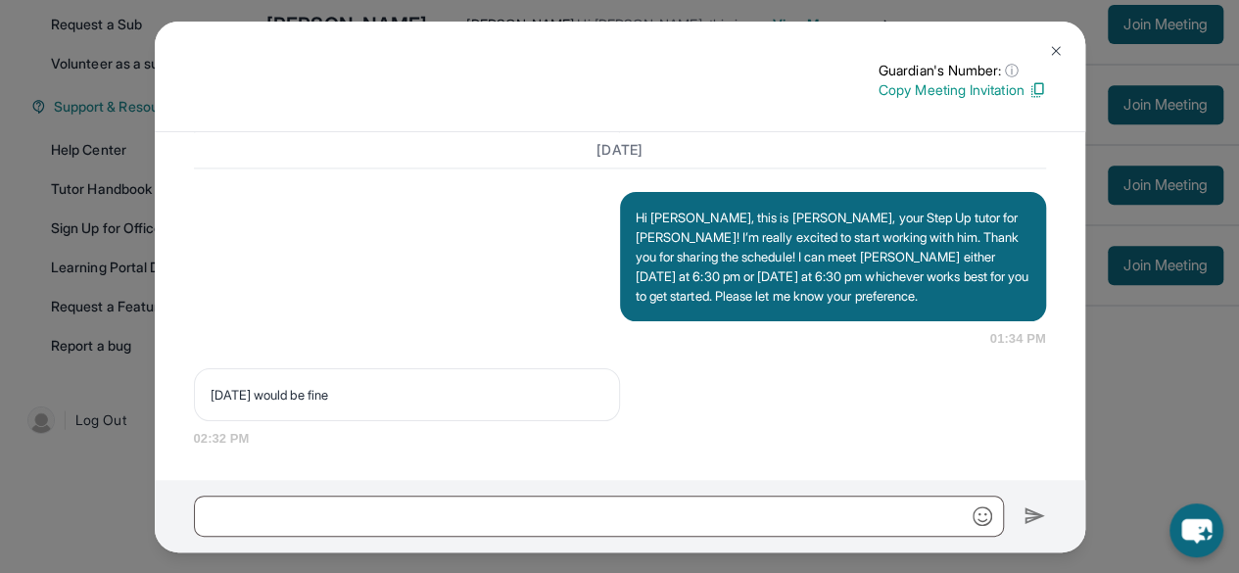
scroll to position [395, 0]
click at [764, 226] on p "Hi Bertha, this is Fayeza, your Step Up tutor for Cesar! I’m really excited to …" at bounding box center [833, 257] width 395 height 98
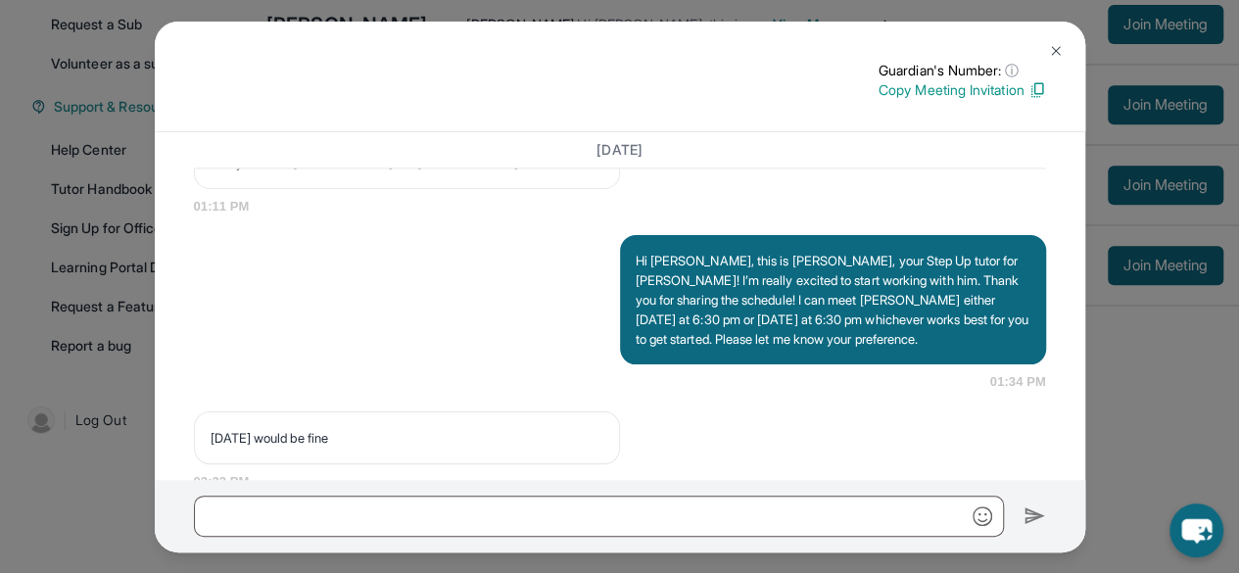
scroll to position [1520, 0]
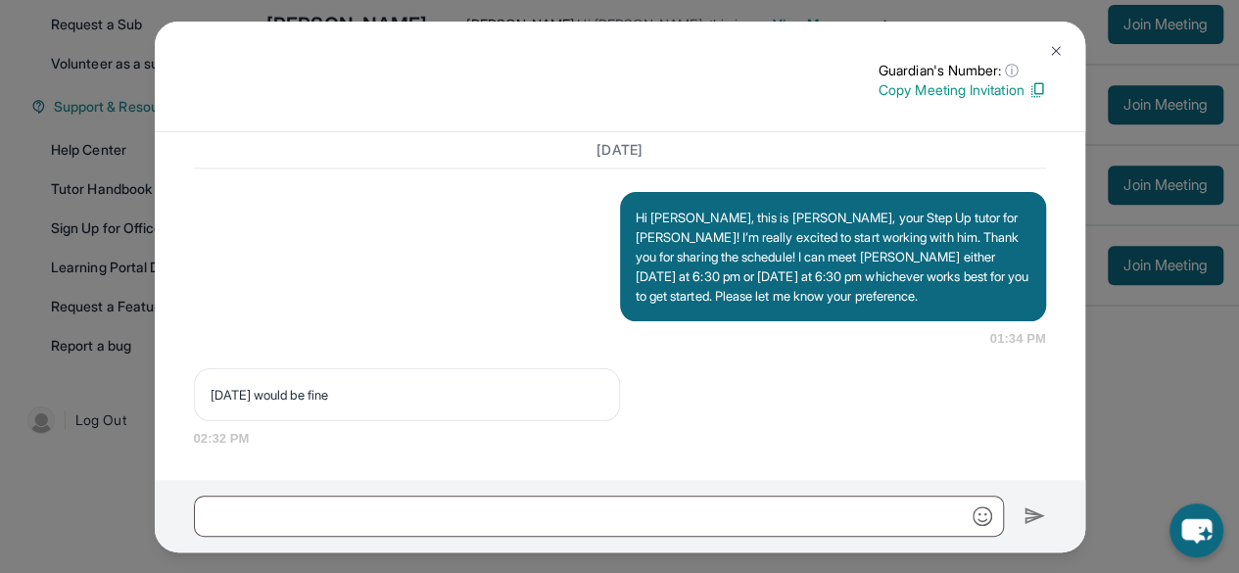
click at [1054, 46] on img at bounding box center [1056, 51] width 16 height 16
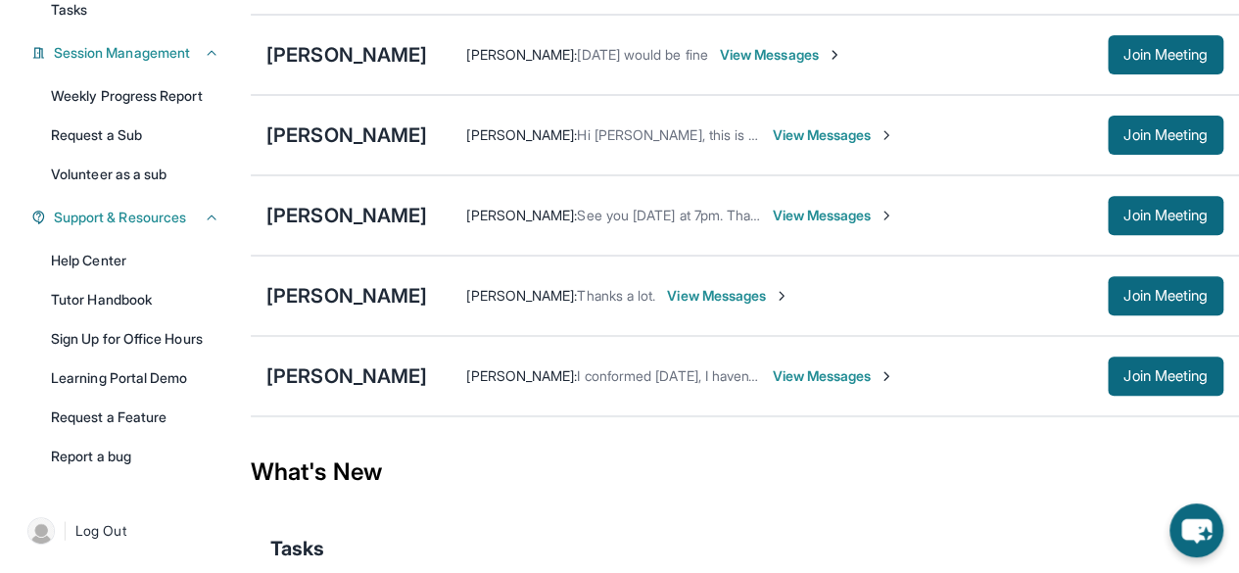
scroll to position [275, 0]
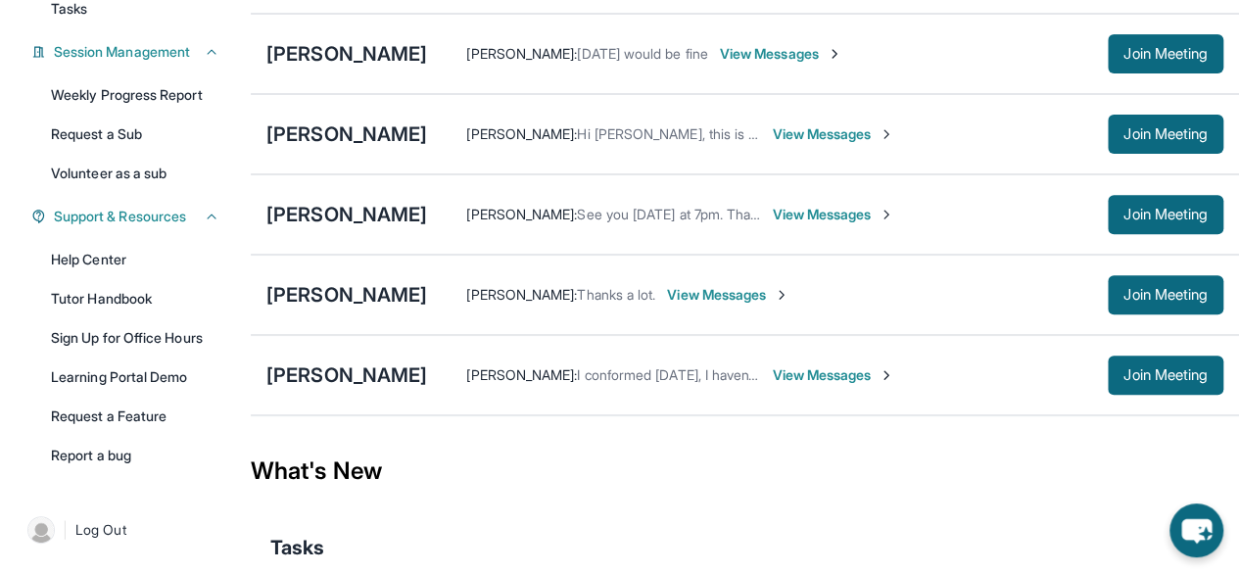
click at [733, 303] on span "View Messages" at bounding box center [728, 295] width 122 height 20
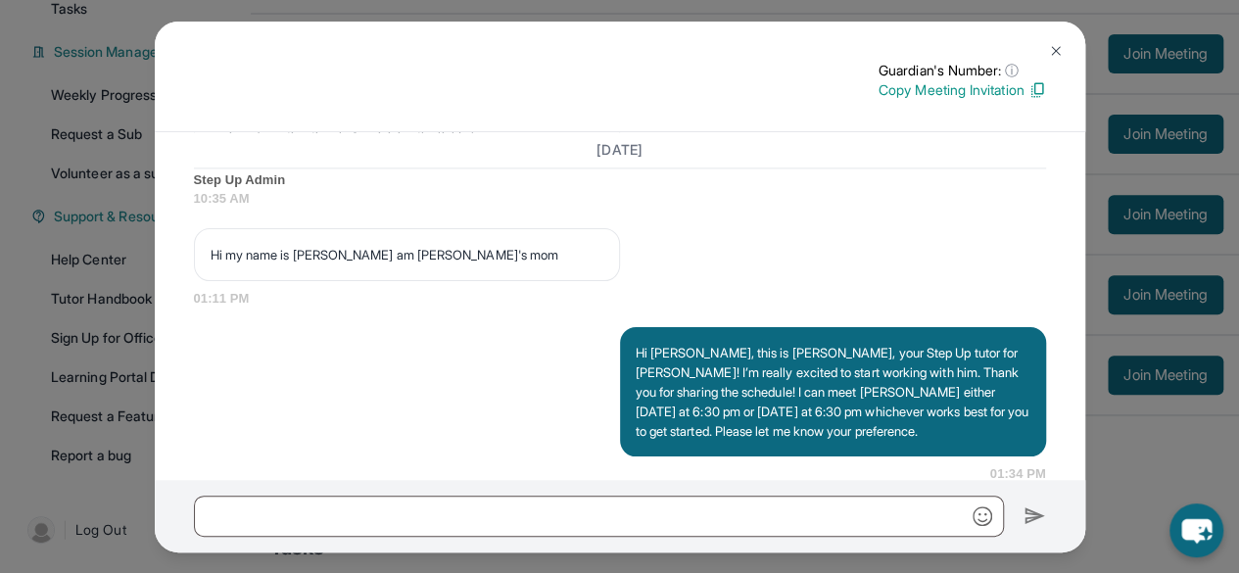
scroll to position [1319, 0]
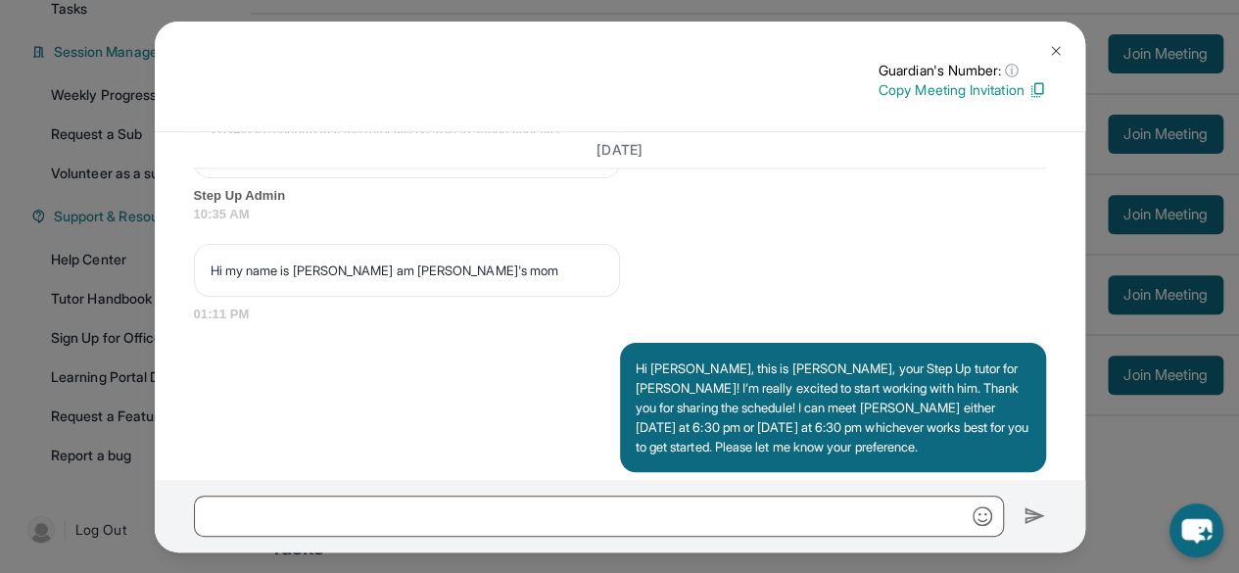
click at [1060, 50] on img at bounding box center [1056, 51] width 16 height 16
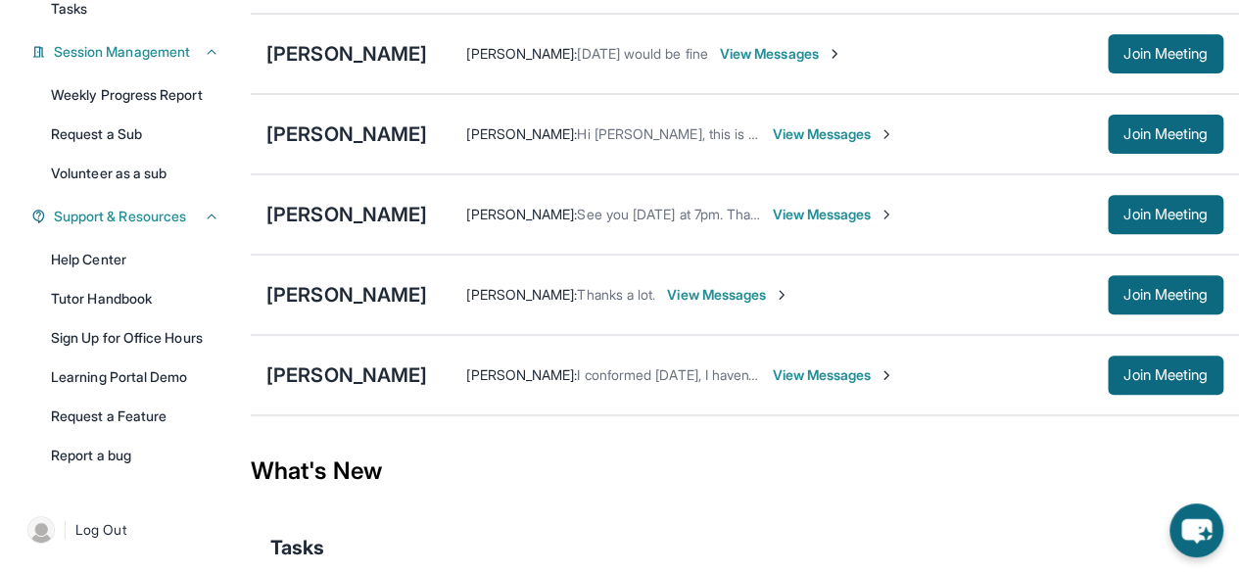
click at [772, 144] on span "View Messages" at bounding box center [833, 134] width 122 height 20
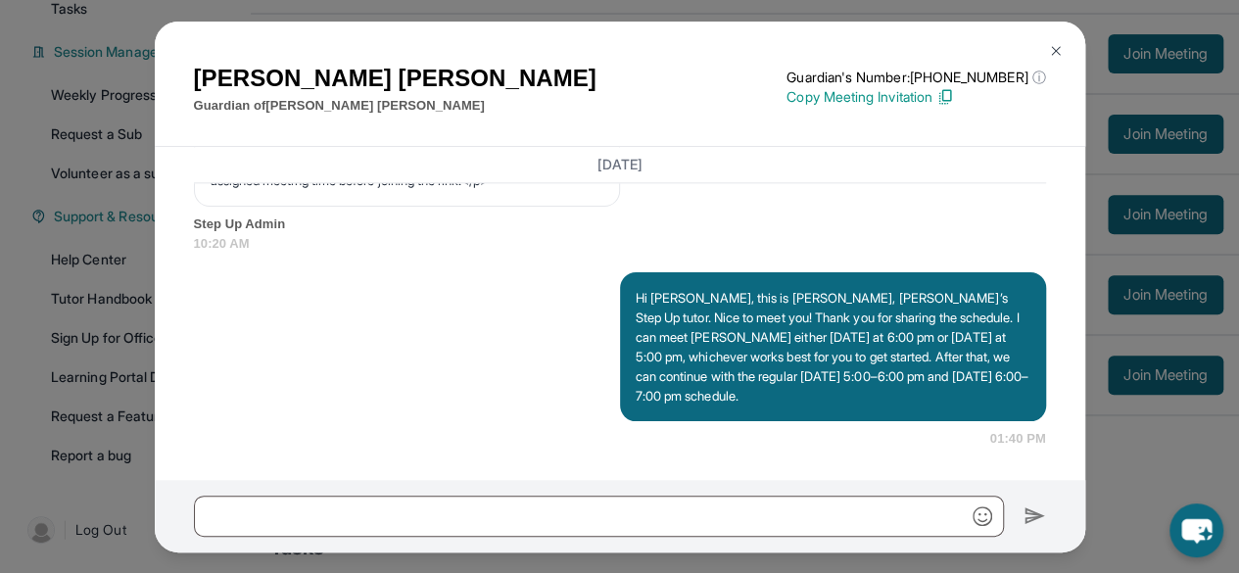
scroll to position [396, 0]
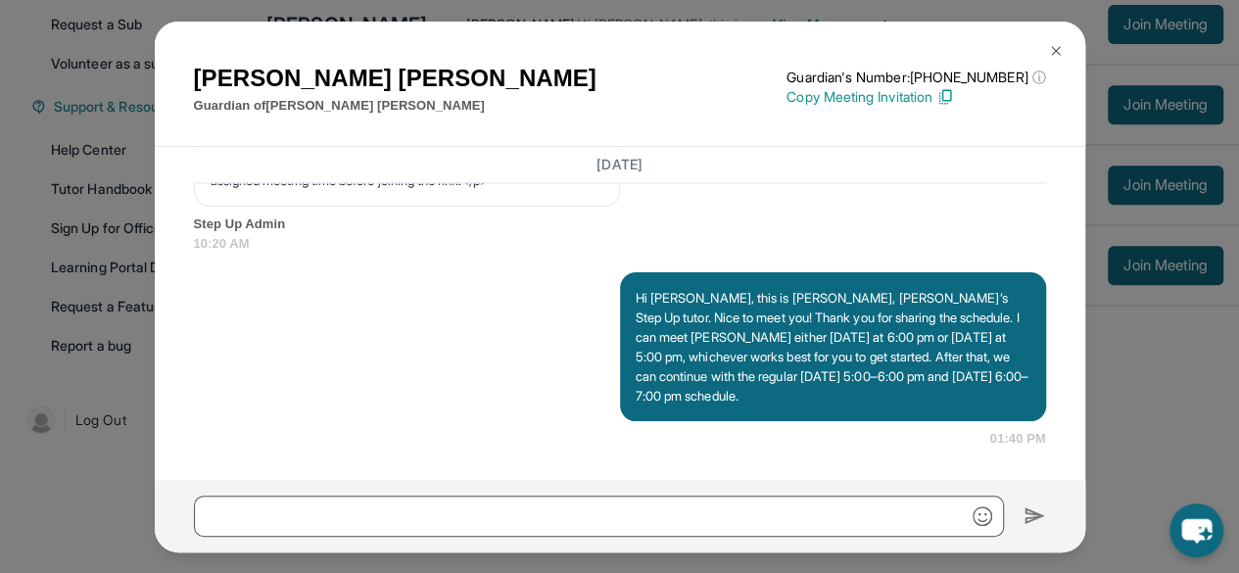
click at [1054, 50] on img at bounding box center [1056, 51] width 16 height 16
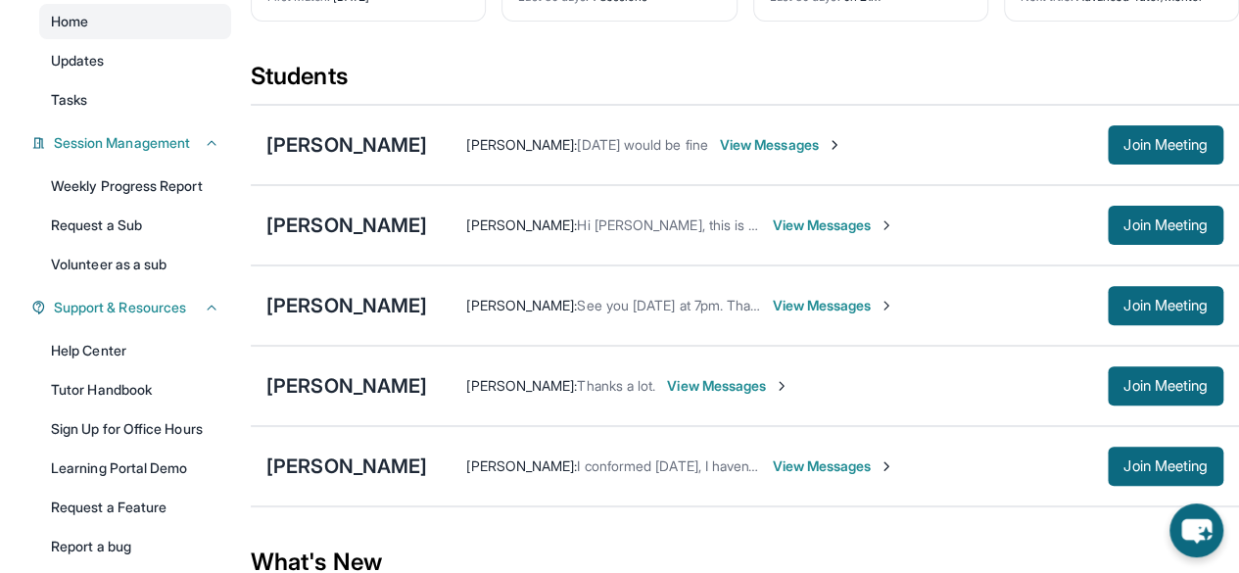
scroll to position [180, 0]
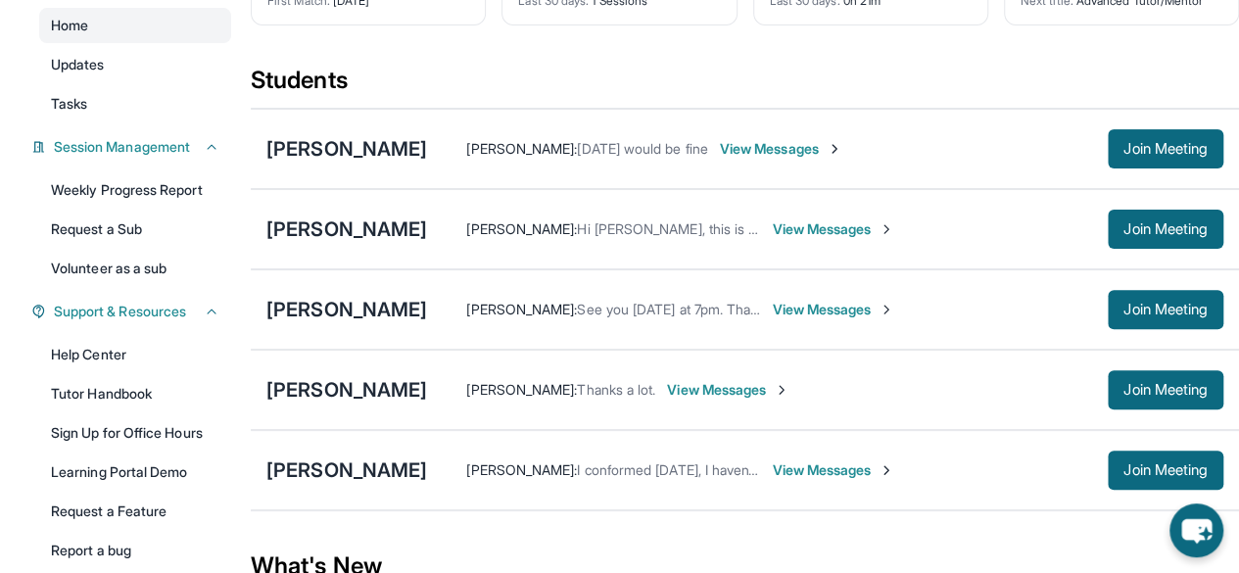
click at [842, 159] on span "View Messages" at bounding box center [781, 149] width 122 height 20
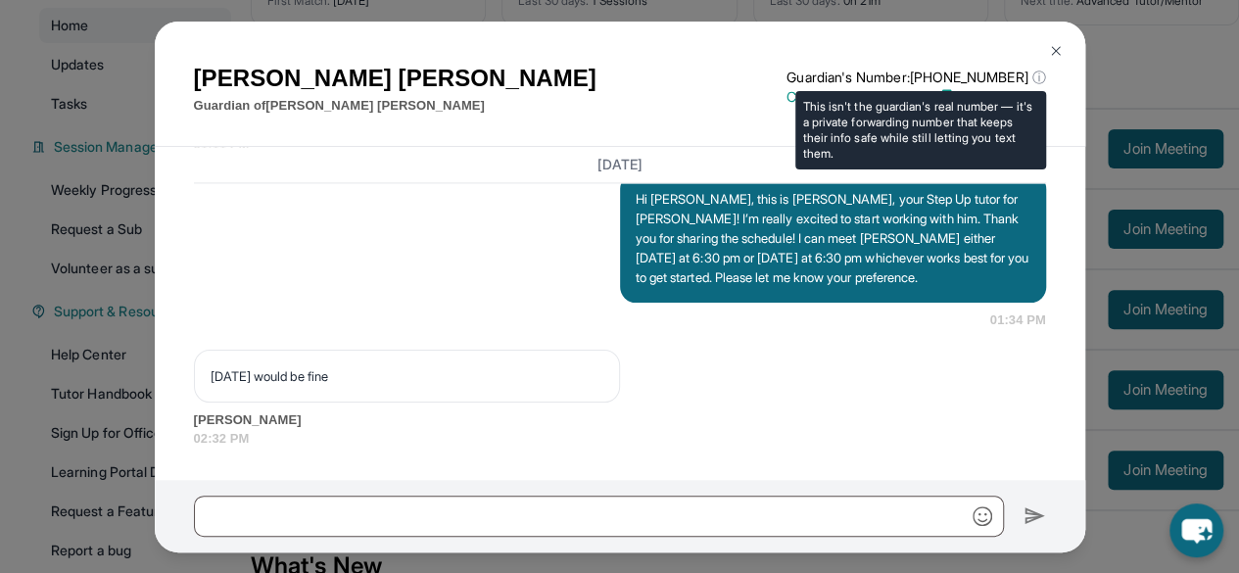
scroll to position [1574, 0]
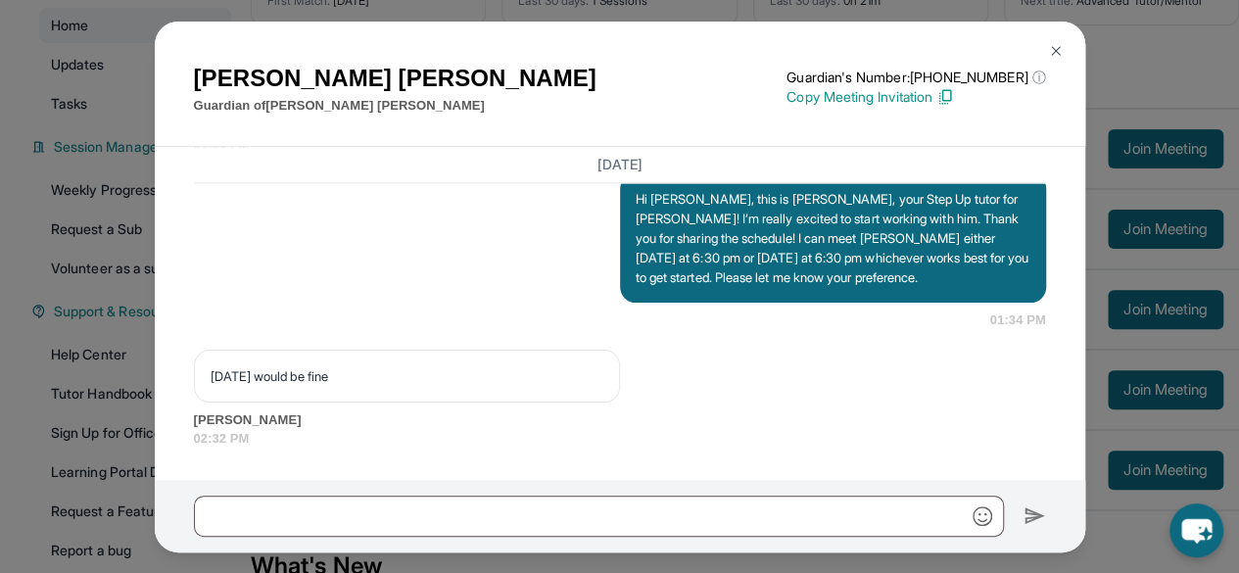
click at [1060, 59] on button at bounding box center [1055, 50] width 39 height 39
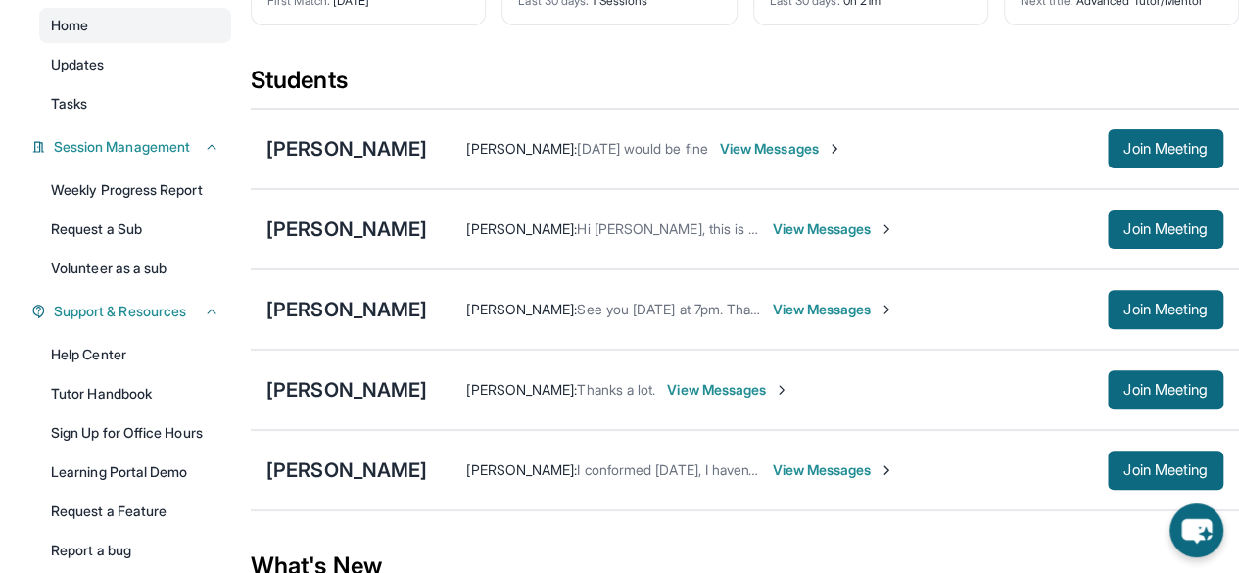
click at [782, 313] on span "View Messages" at bounding box center [833, 310] width 122 height 20
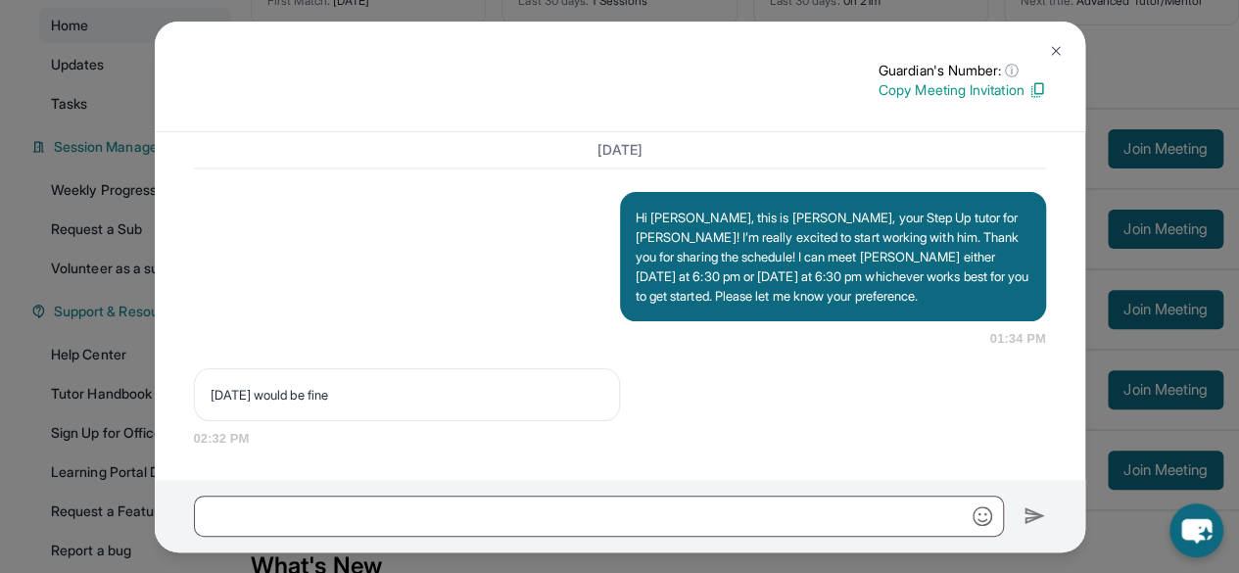
scroll to position [1520, 0]
click at [1060, 53] on img at bounding box center [1056, 51] width 16 height 16
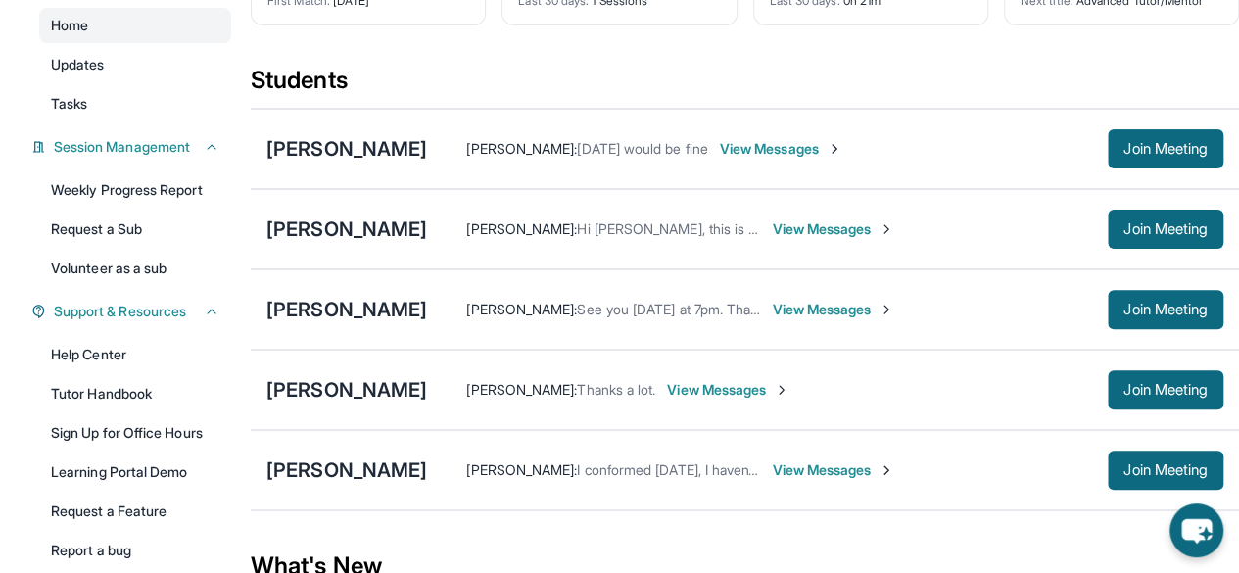
click at [807, 319] on span "View Messages" at bounding box center [833, 310] width 122 height 20
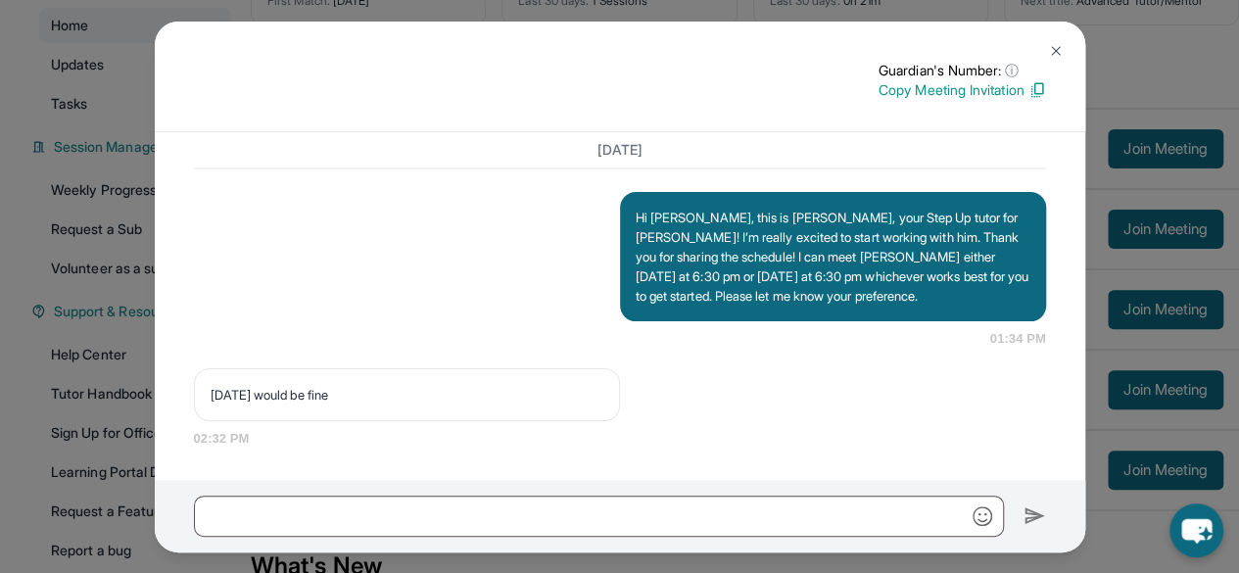
click at [1061, 62] on button at bounding box center [1055, 50] width 39 height 39
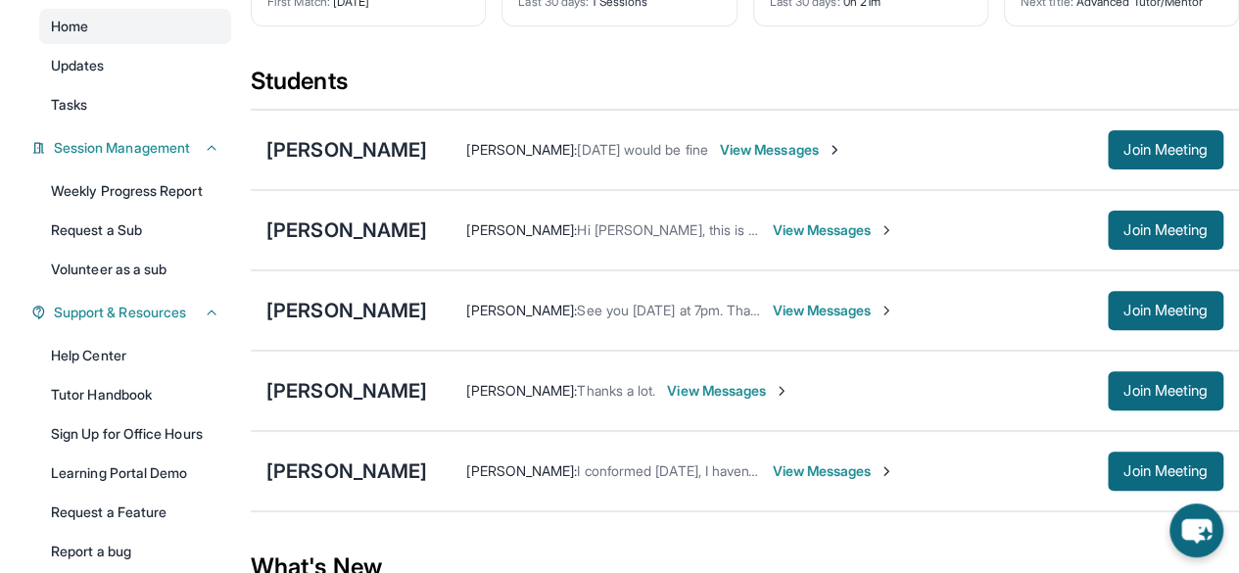
scroll to position [182, 0]
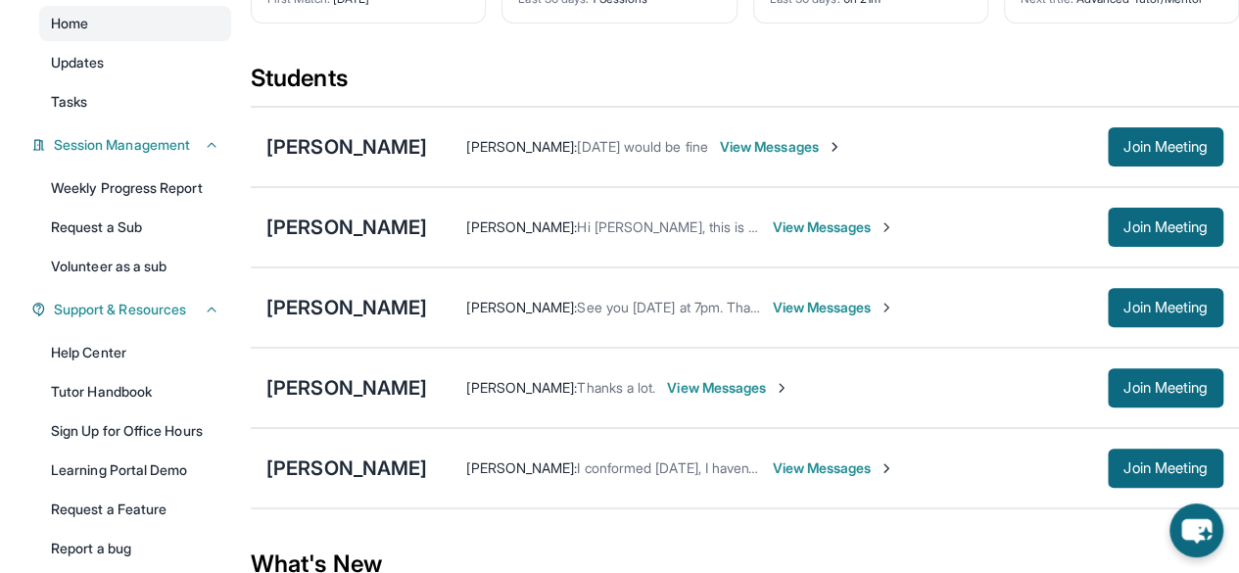
click at [844, 478] on span "View Messages" at bounding box center [833, 468] width 122 height 20
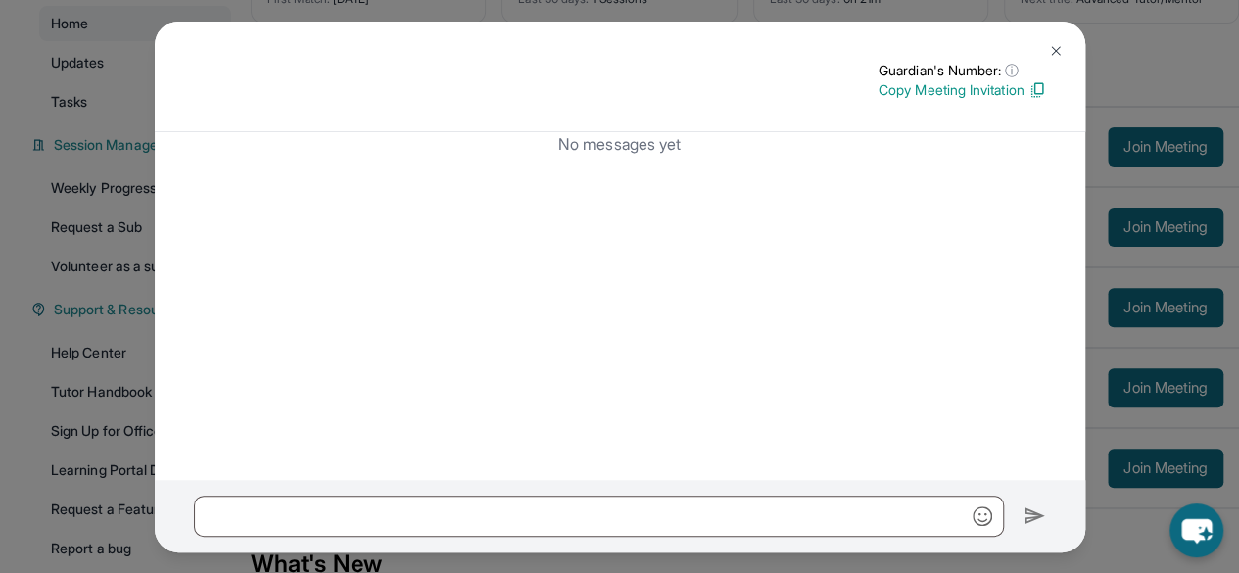
click at [1059, 60] on button at bounding box center [1055, 50] width 39 height 39
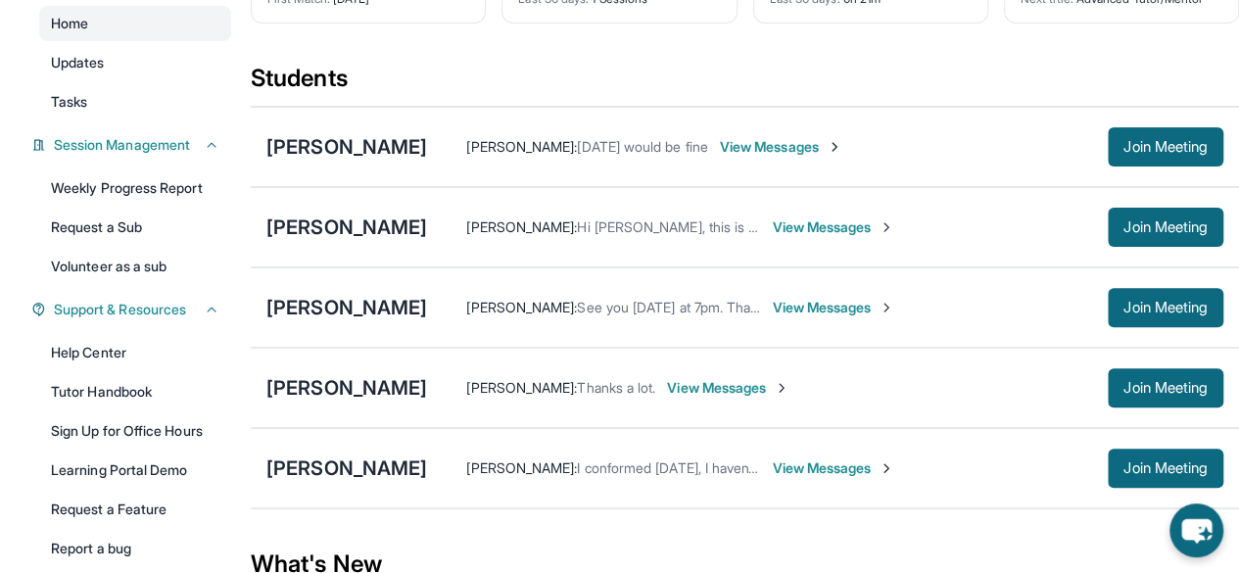
click at [743, 398] on span "View Messages" at bounding box center [728, 388] width 122 height 20
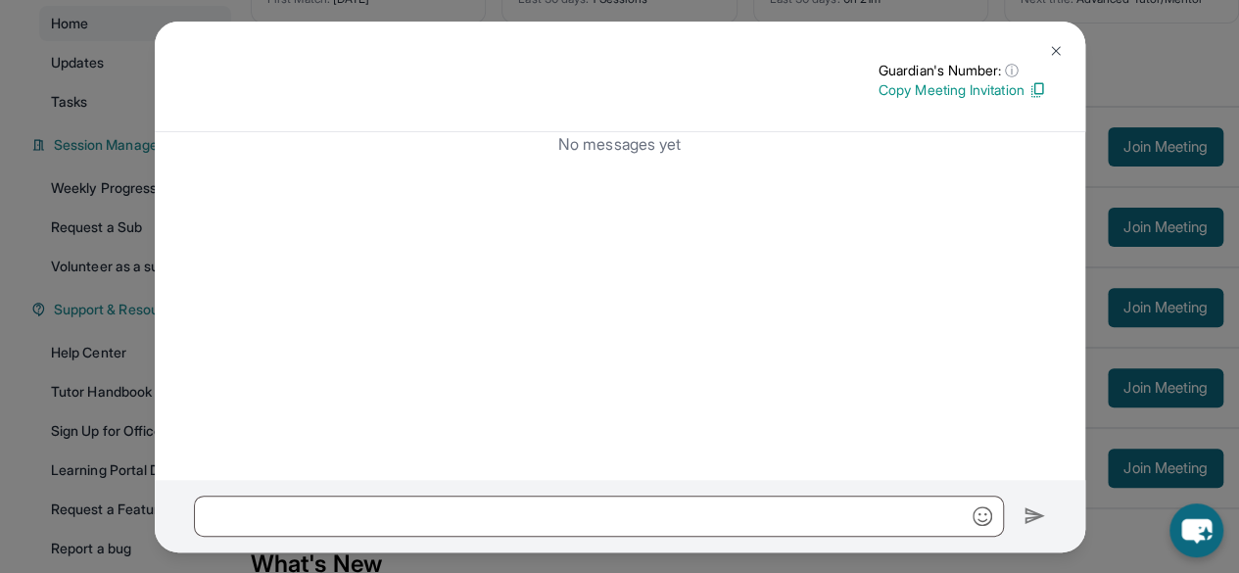
click at [743, 400] on div "No messages yet" at bounding box center [620, 306] width 931 height 348
click at [1054, 46] on img at bounding box center [1056, 51] width 16 height 16
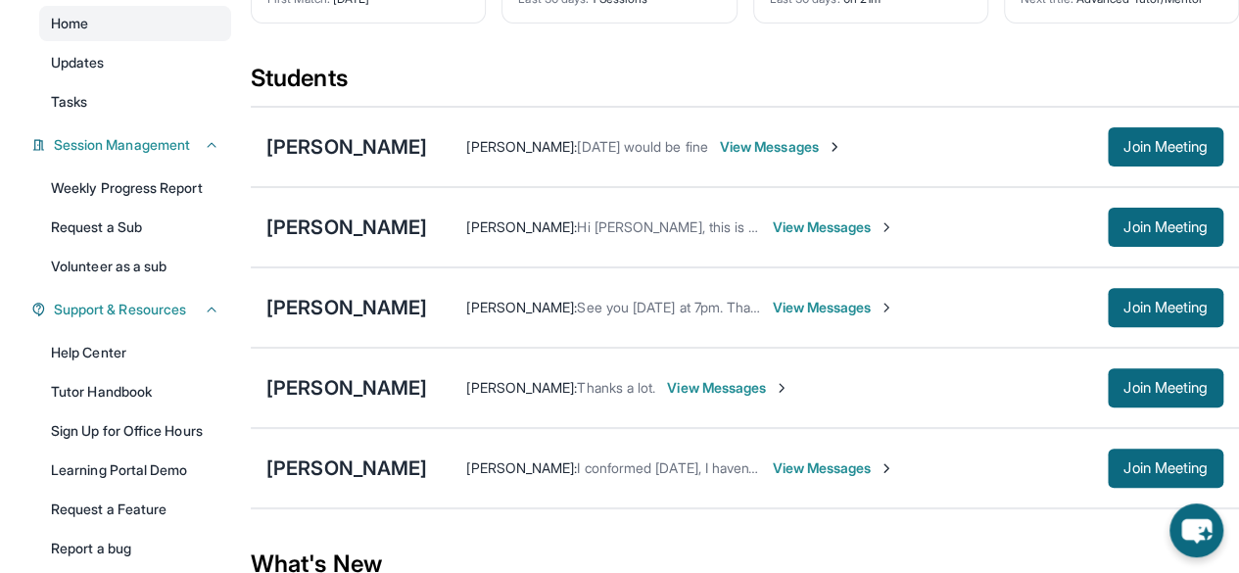
click at [823, 478] on span "View Messages" at bounding box center [833, 468] width 122 height 20
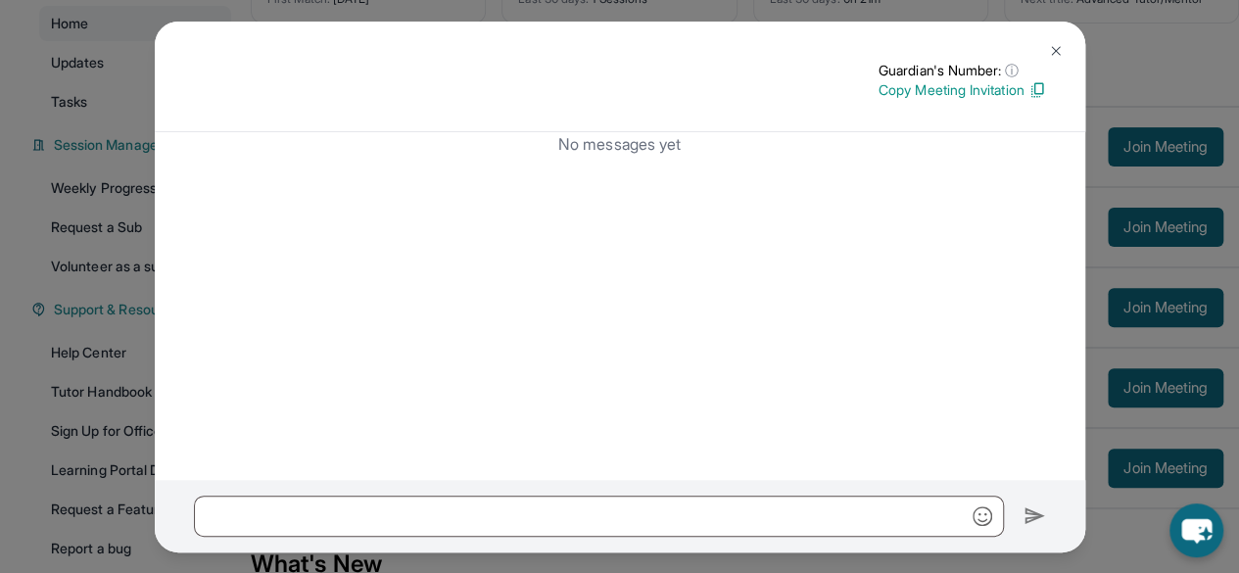
click at [930, 97] on p "Copy Meeting Invitation" at bounding box center [963, 90] width 168 height 20
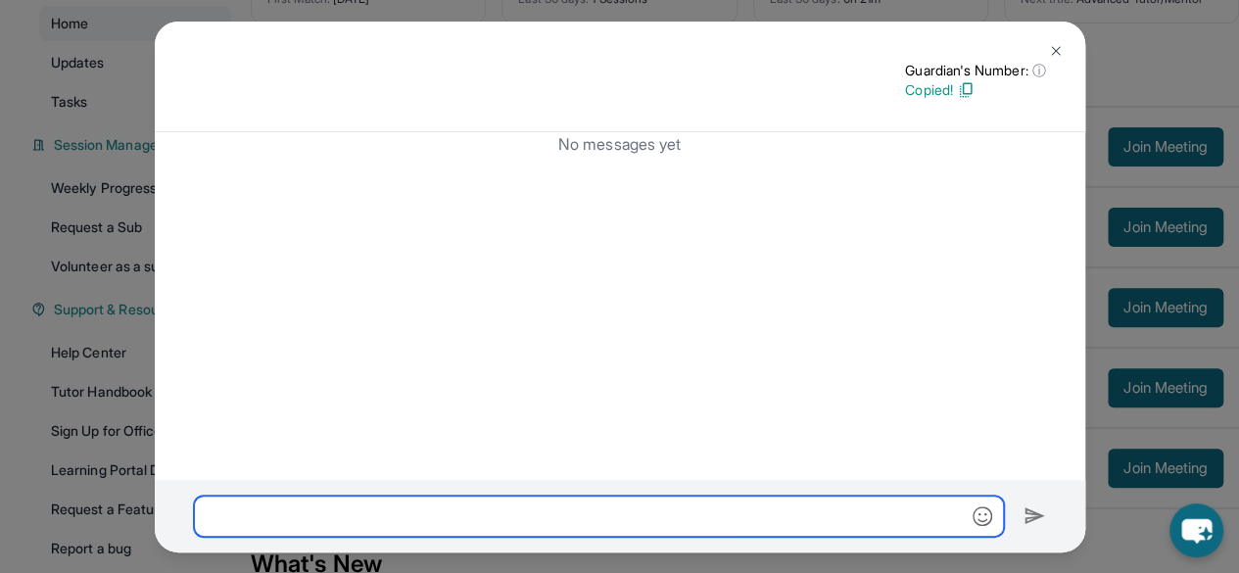
click at [498, 520] on input "text" at bounding box center [599, 516] width 810 height 41
paste input "**********"
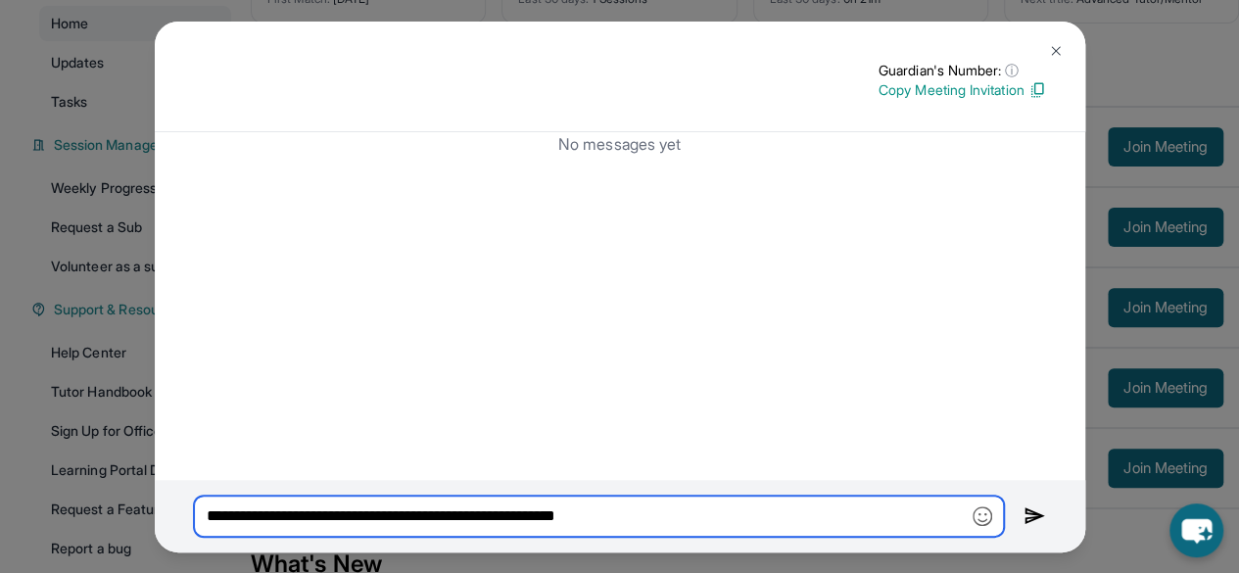
click at [666, 527] on input "**********" at bounding box center [599, 516] width 810 height 41
type input "**********"
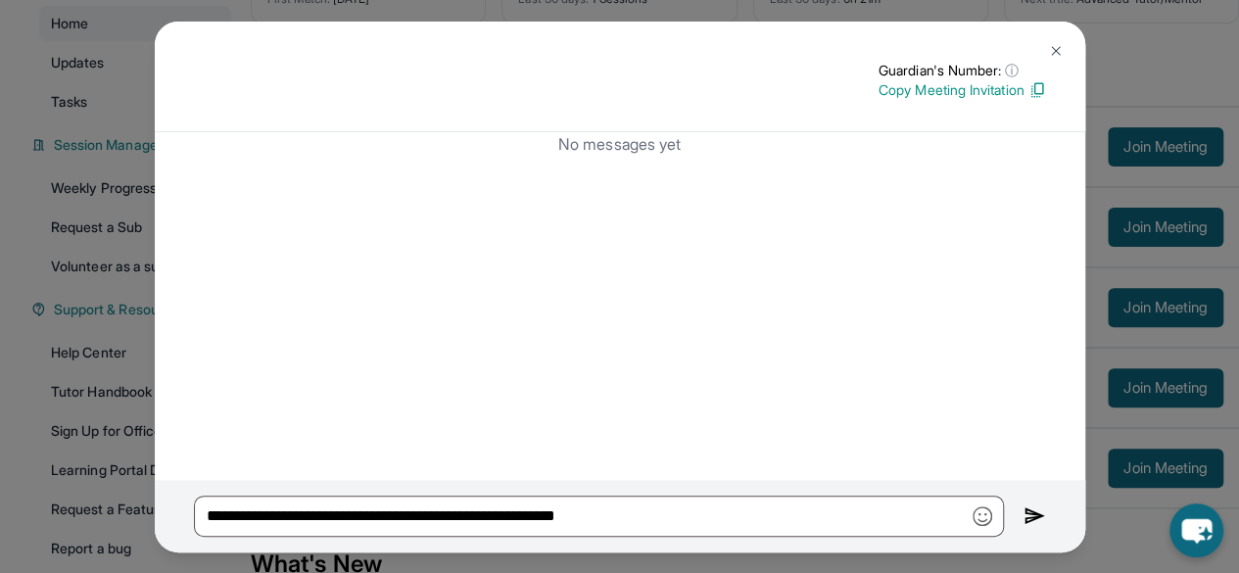
click at [1061, 53] on img at bounding box center [1056, 51] width 16 height 16
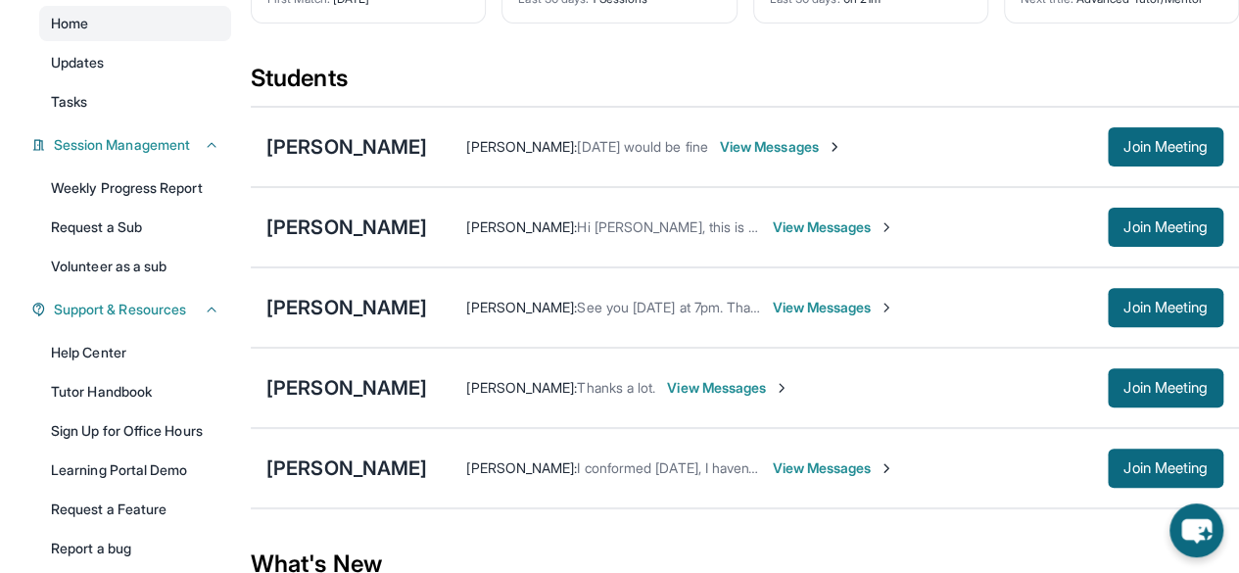
click at [819, 478] on span "View Messages" at bounding box center [833, 468] width 122 height 20
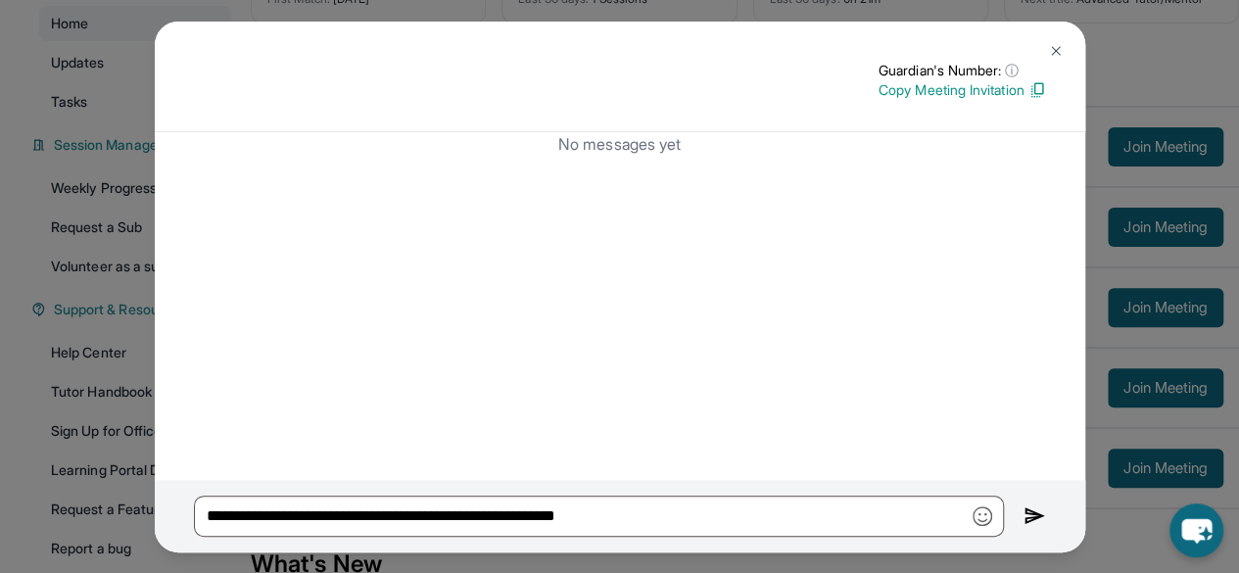
click at [1048, 58] on img at bounding box center [1056, 51] width 16 height 16
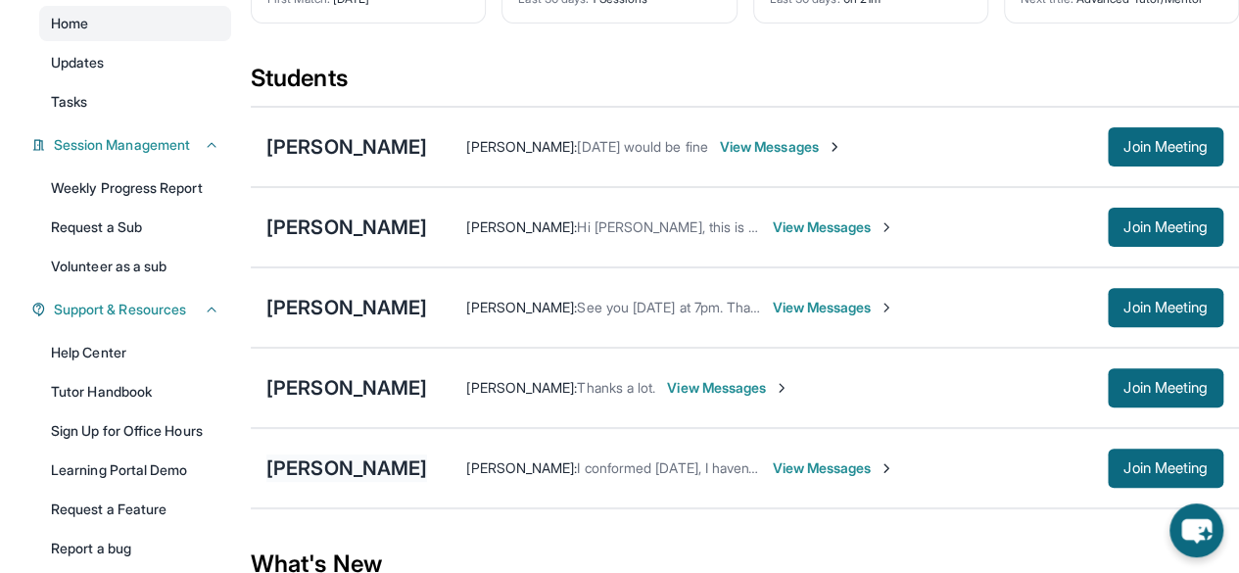
click at [355, 482] on div "[PERSON_NAME]" at bounding box center [346, 468] width 161 height 27
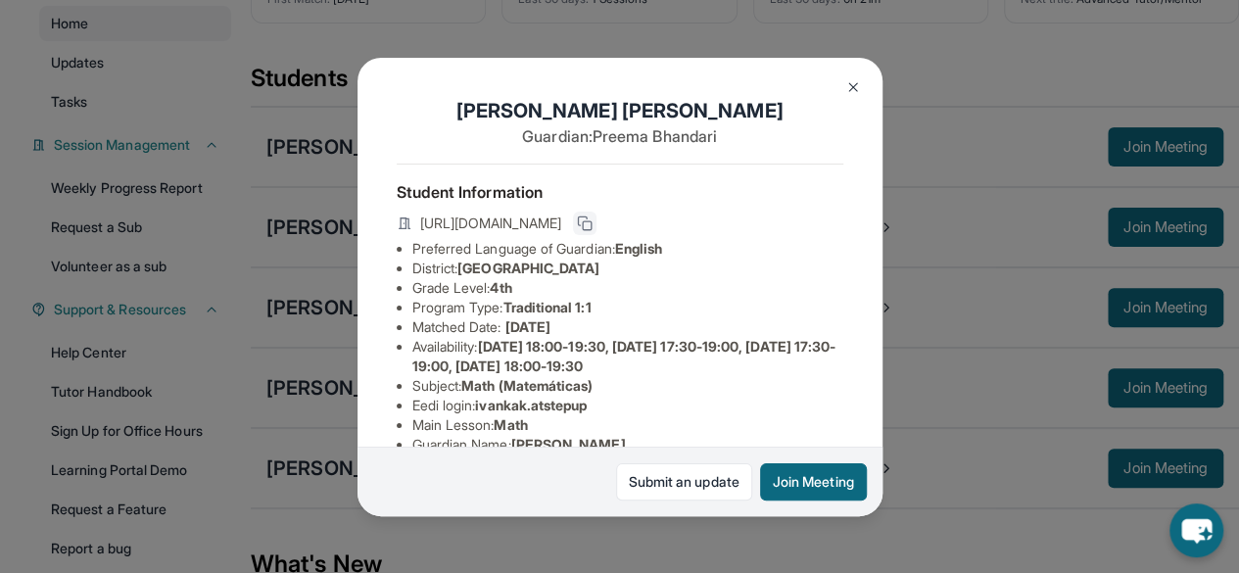
click at [597, 220] on button at bounding box center [585, 224] width 24 height 24
click at [855, 93] on img at bounding box center [853, 87] width 16 height 16
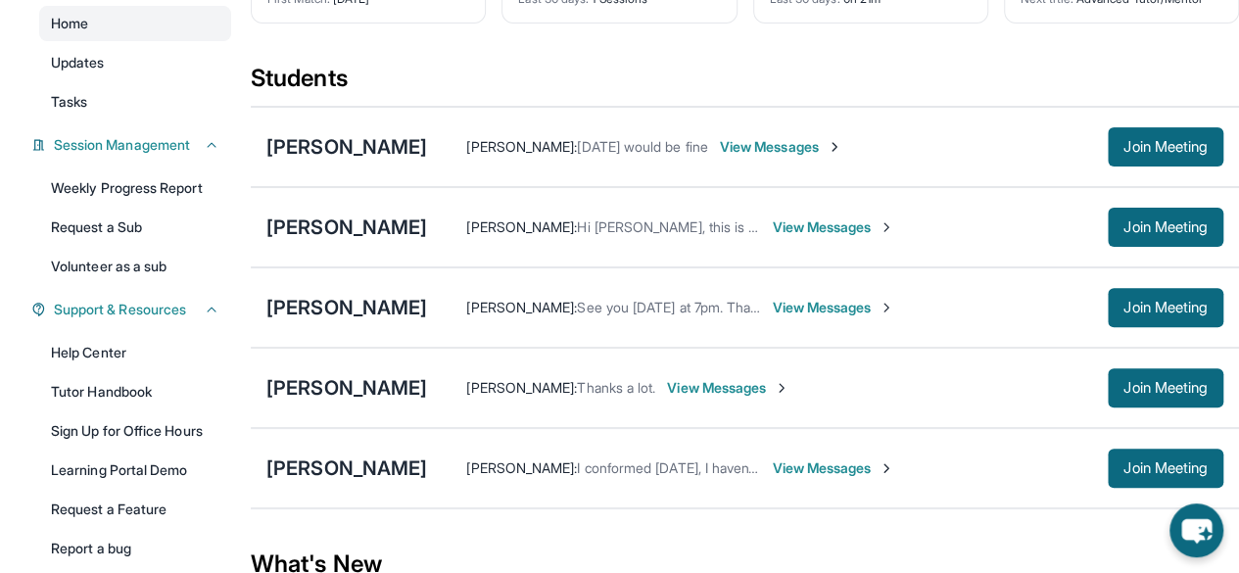
click at [772, 473] on span "View Messages" at bounding box center [833, 468] width 122 height 20
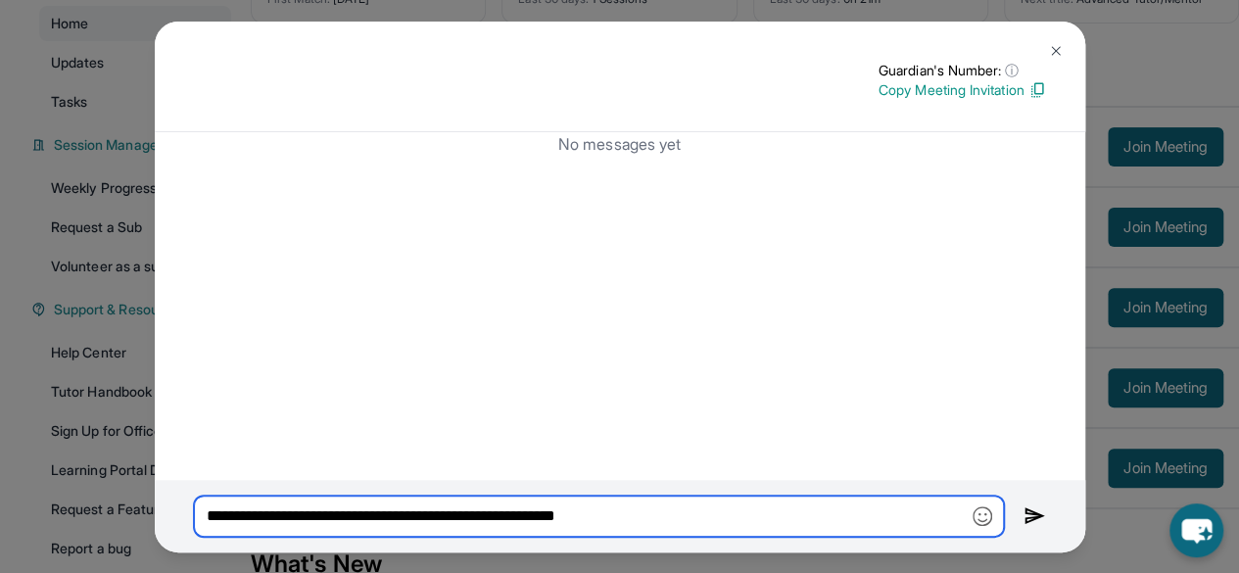
drag, startPoint x: 693, startPoint y: 518, endPoint x: 221, endPoint y: 500, distance: 471.5
click at [221, 500] on input "**********" at bounding box center [599, 516] width 810 height 41
type input "*"
paste input "**********"
click at [221, 500] on input "**********" at bounding box center [599, 516] width 810 height 41
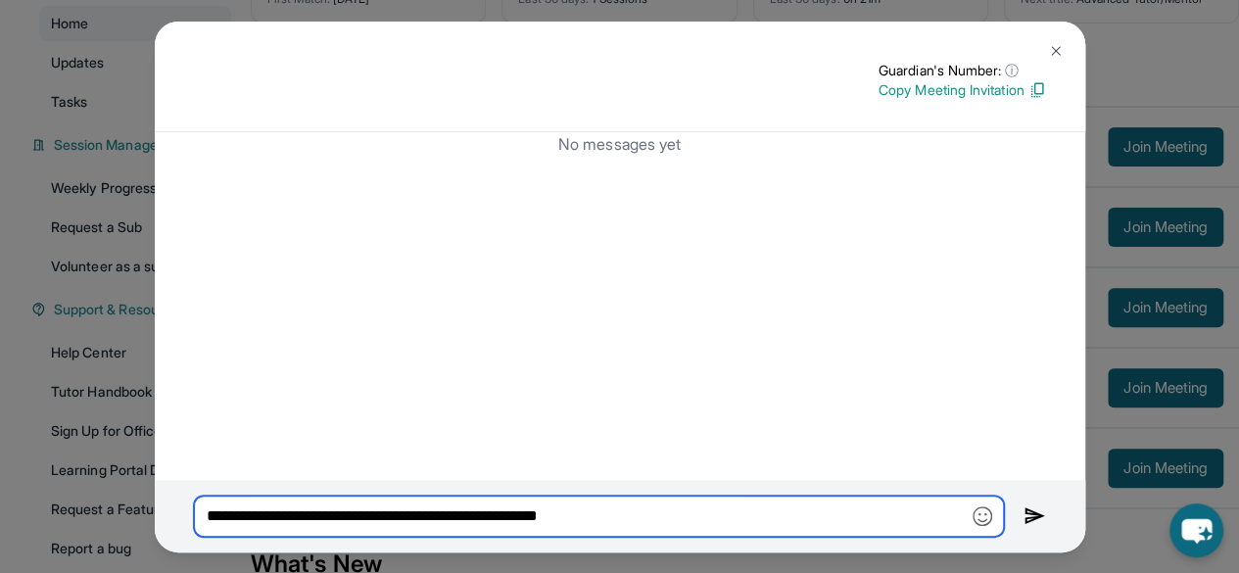
type input "**********"
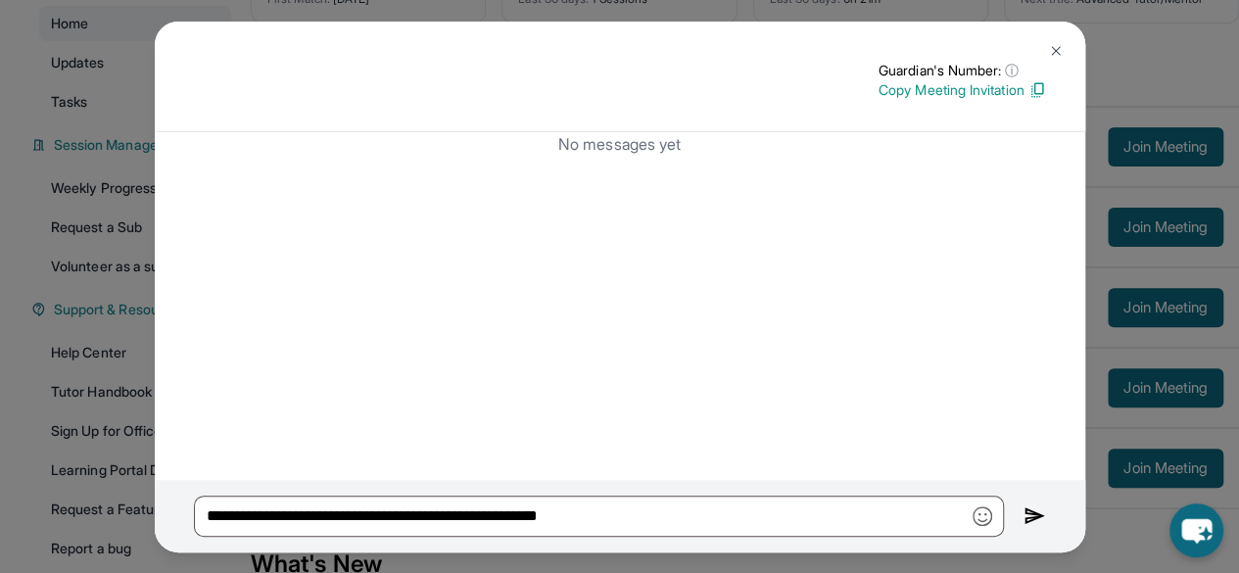
click at [1020, 519] on div "**********" at bounding box center [620, 516] width 931 height 72
click at [1036, 514] on img at bounding box center [1035, 516] width 23 height 24
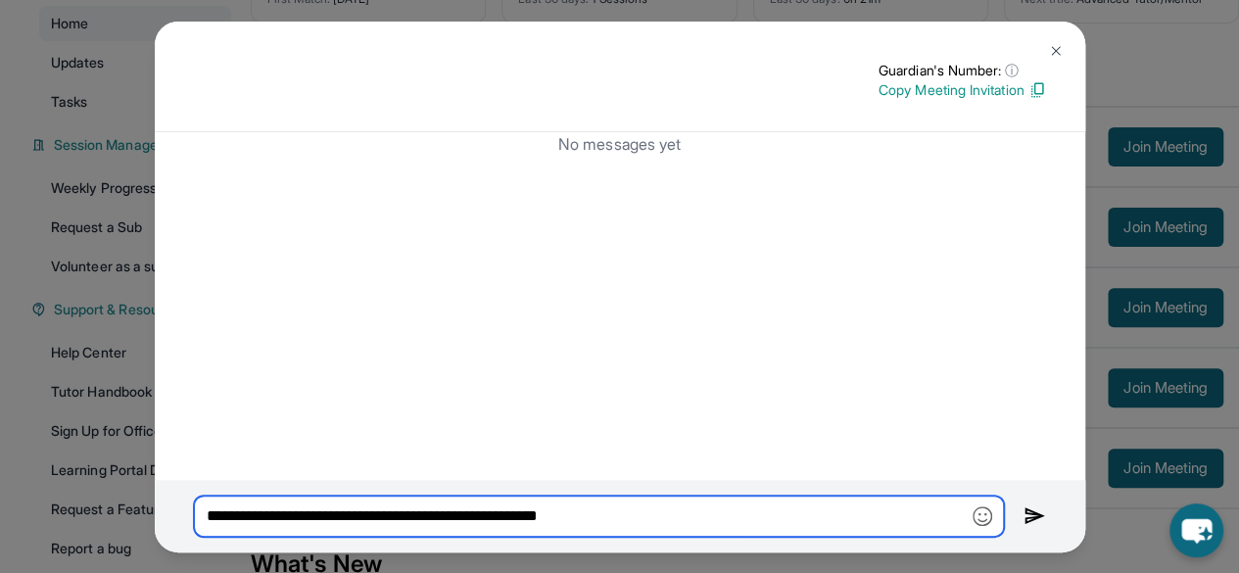
drag, startPoint x: 205, startPoint y: 516, endPoint x: 673, endPoint y: 524, distance: 468.3
click at [673, 524] on input "**********" at bounding box center [599, 516] width 810 height 41
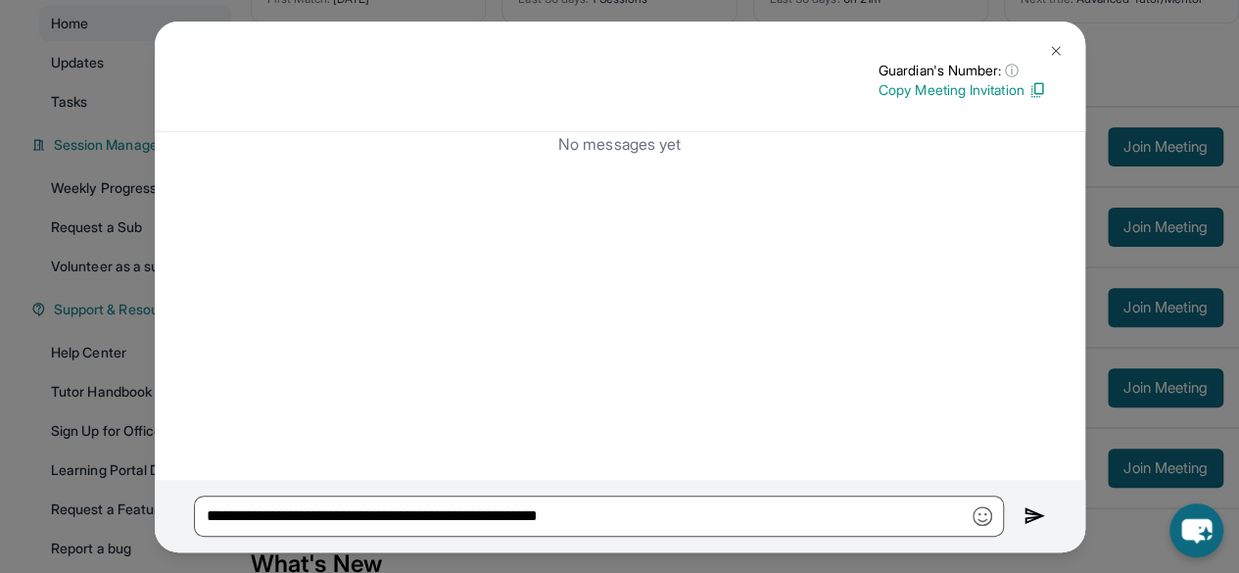
click at [748, 275] on div "No messages yet" at bounding box center [620, 306] width 931 height 348
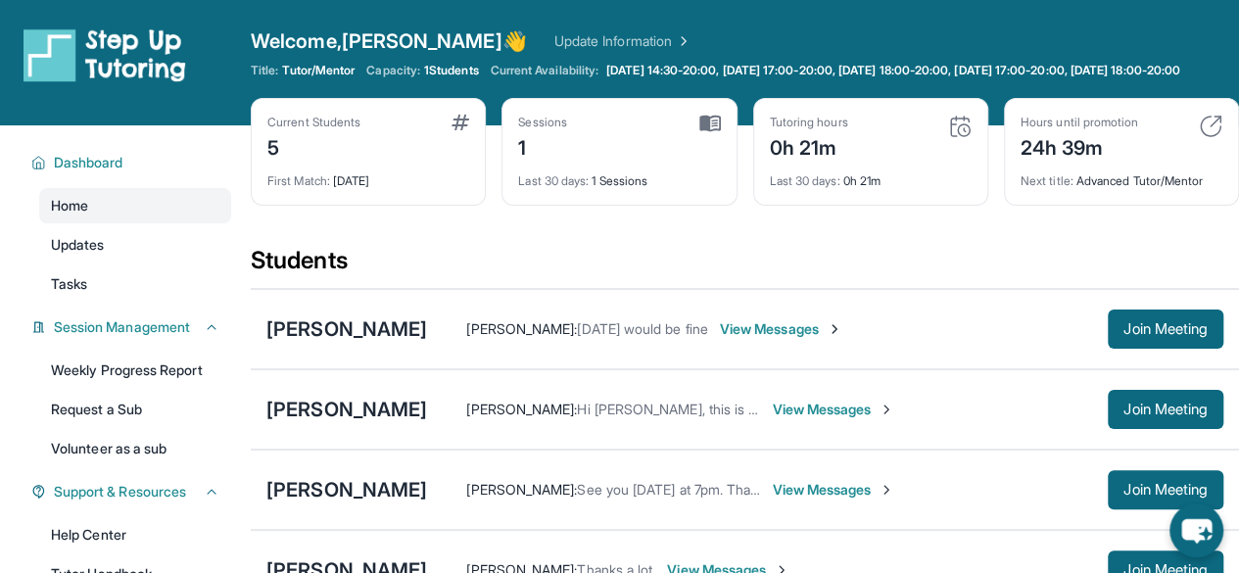
scroll to position [376, 0]
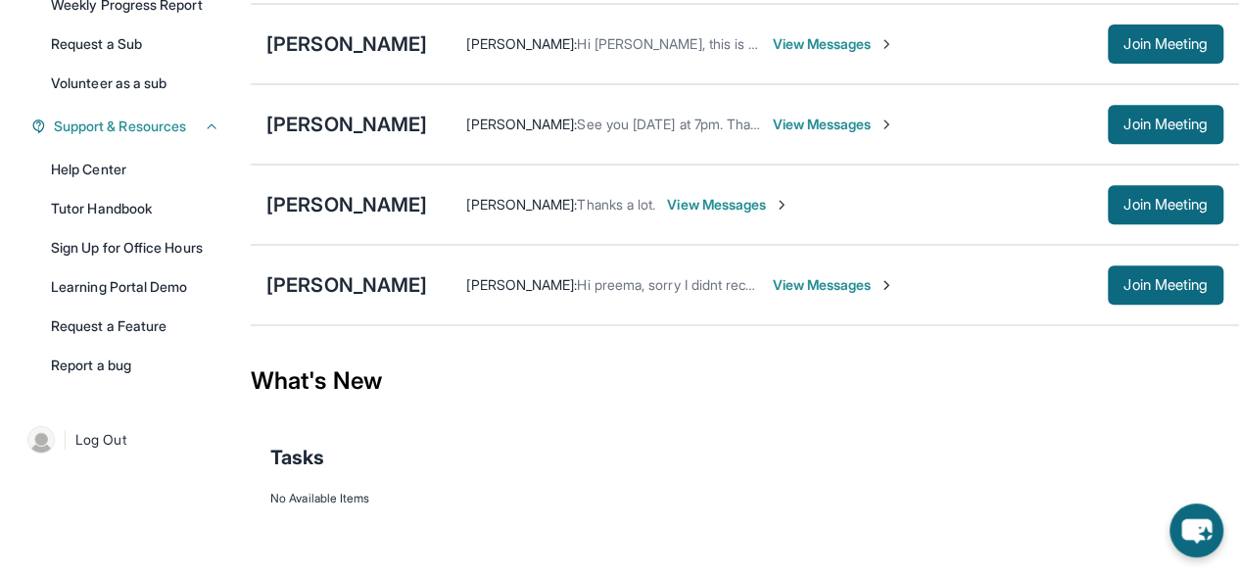
click at [790, 283] on span "View Messages" at bounding box center [833, 285] width 122 height 20
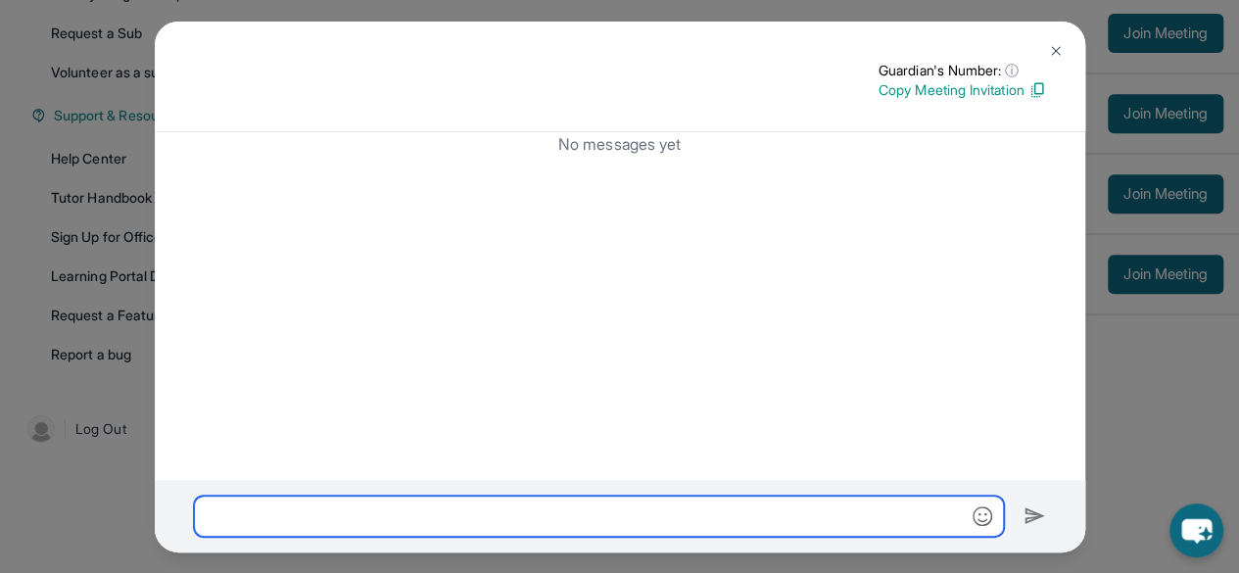
click at [452, 521] on input "text" at bounding box center [599, 516] width 810 height 41
paste input "**********"
click at [452, 521] on input "**********" at bounding box center [599, 516] width 810 height 41
type input "**********"
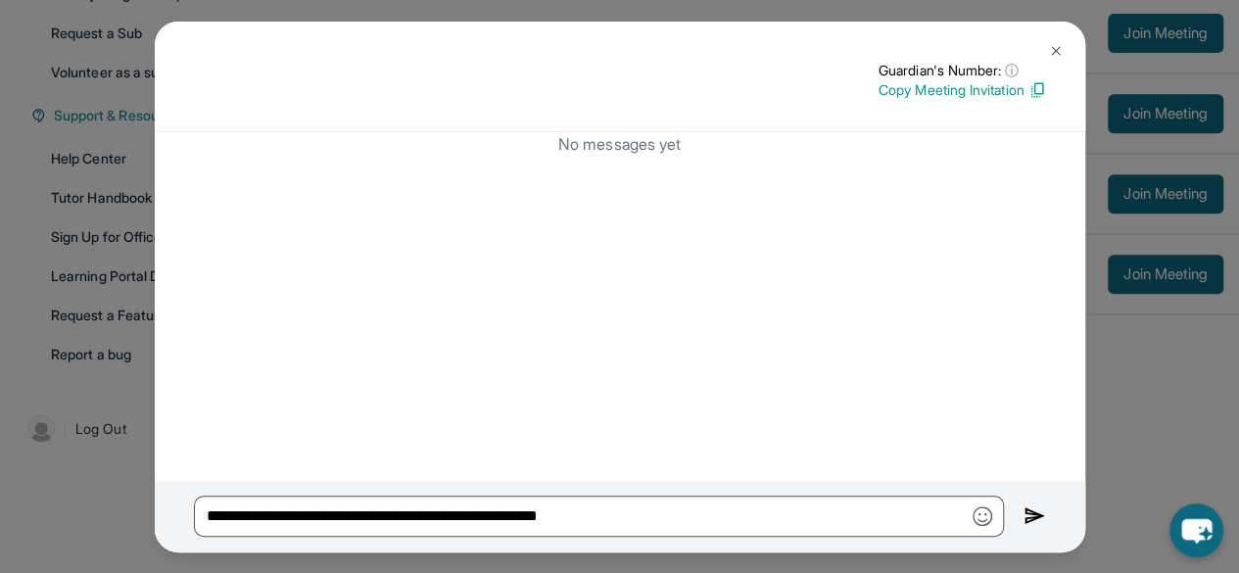
click at [1036, 514] on img at bounding box center [1035, 516] width 23 height 24
click at [1072, 44] on button at bounding box center [1055, 50] width 39 height 39
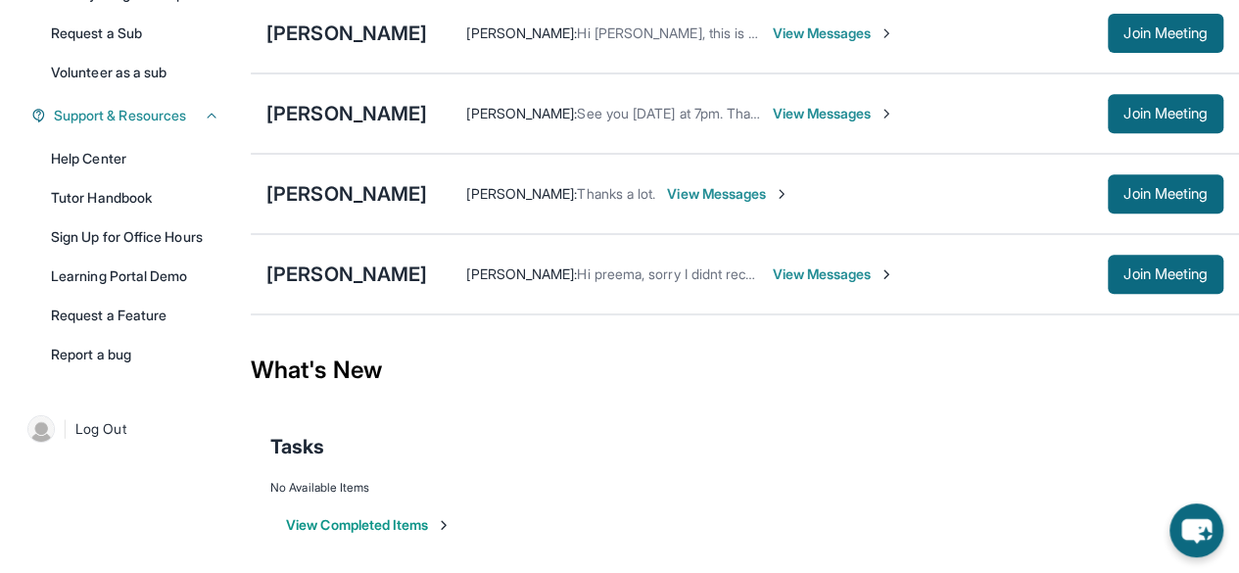
click at [521, 282] on span "Fayeza Jeewa :" at bounding box center [521, 273] width 111 height 17
click at [797, 281] on span "View Messages" at bounding box center [833, 274] width 122 height 20
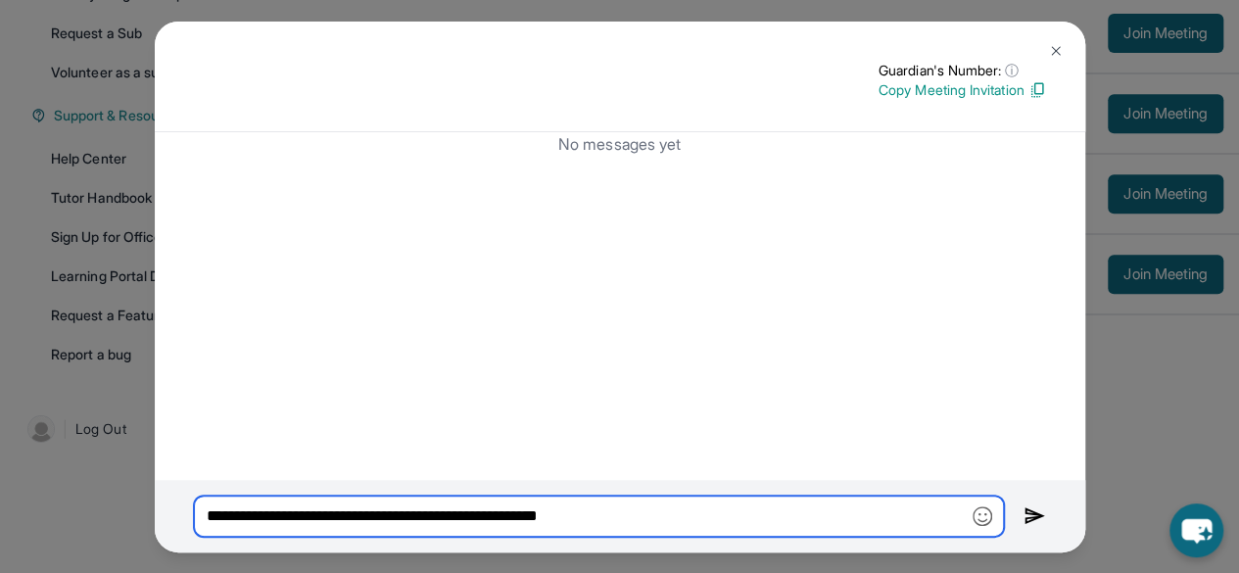
drag, startPoint x: 647, startPoint y: 512, endPoint x: 125, endPoint y: 525, distance: 522.3
click at [125, 525] on div "**********" at bounding box center [619, 286] width 1239 height 573
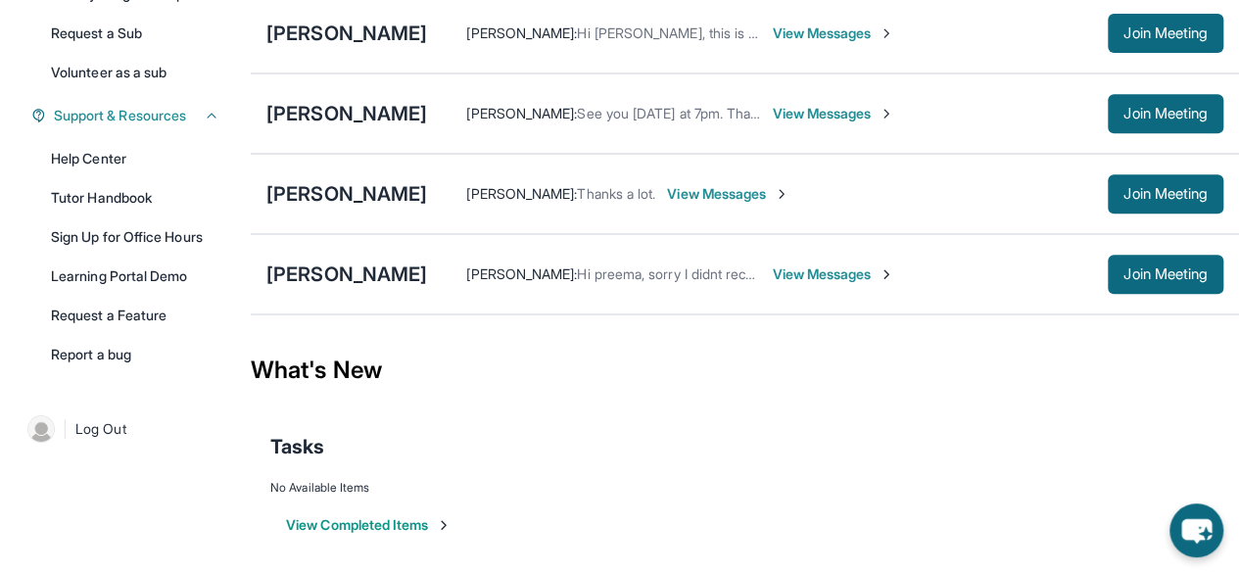
scroll to position [396, 0]
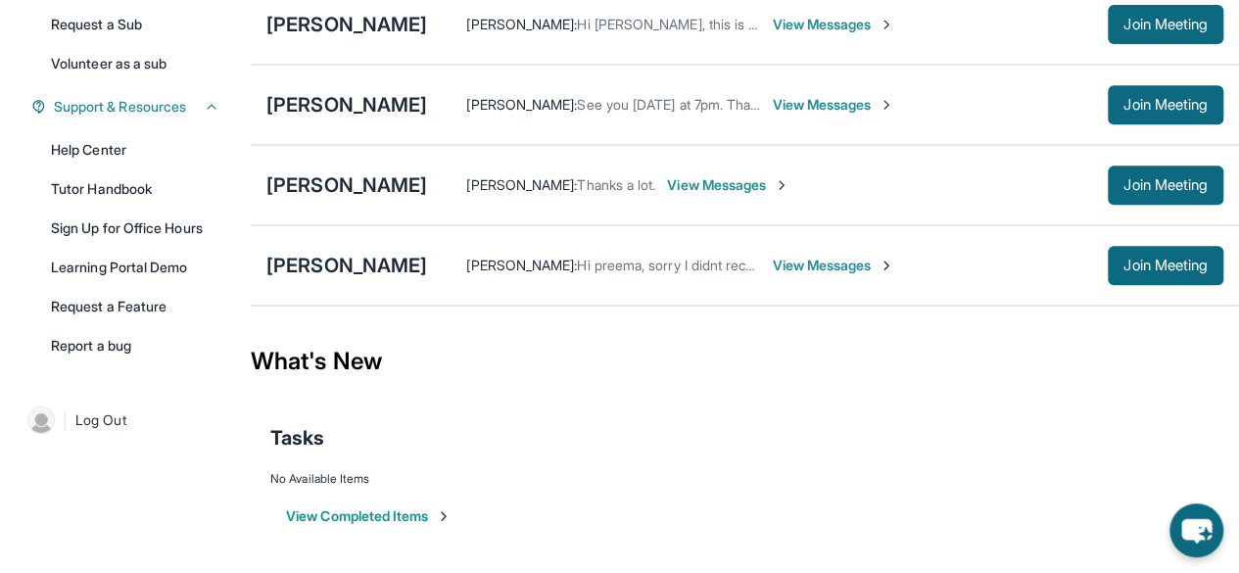
click at [772, 268] on span "View Messages" at bounding box center [833, 266] width 122 height 20
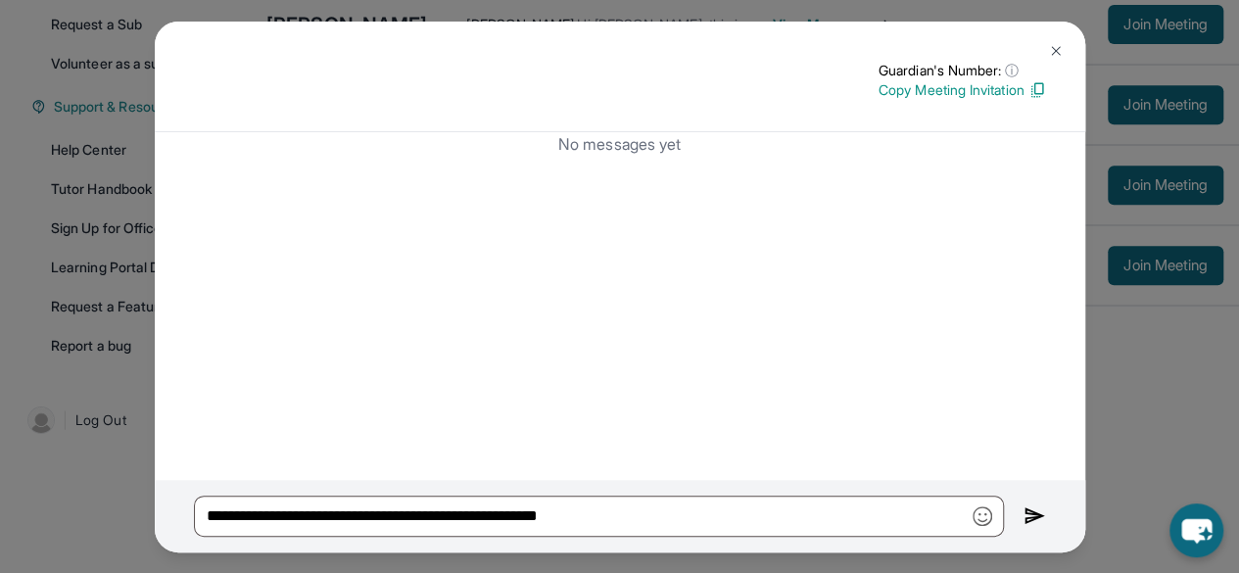
click at [1038, 58] on button at bounding box center [1055, 50] width 39 height 39
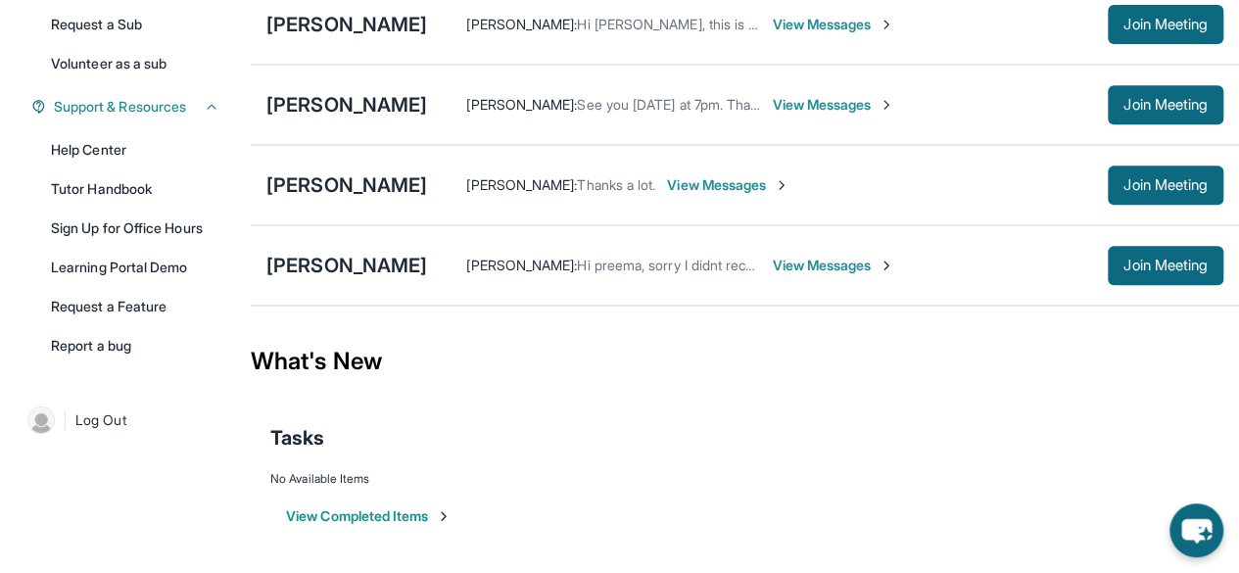
click at [731, 187] on span "View Messages" at bounding box center [728, 185] width 122 height 20
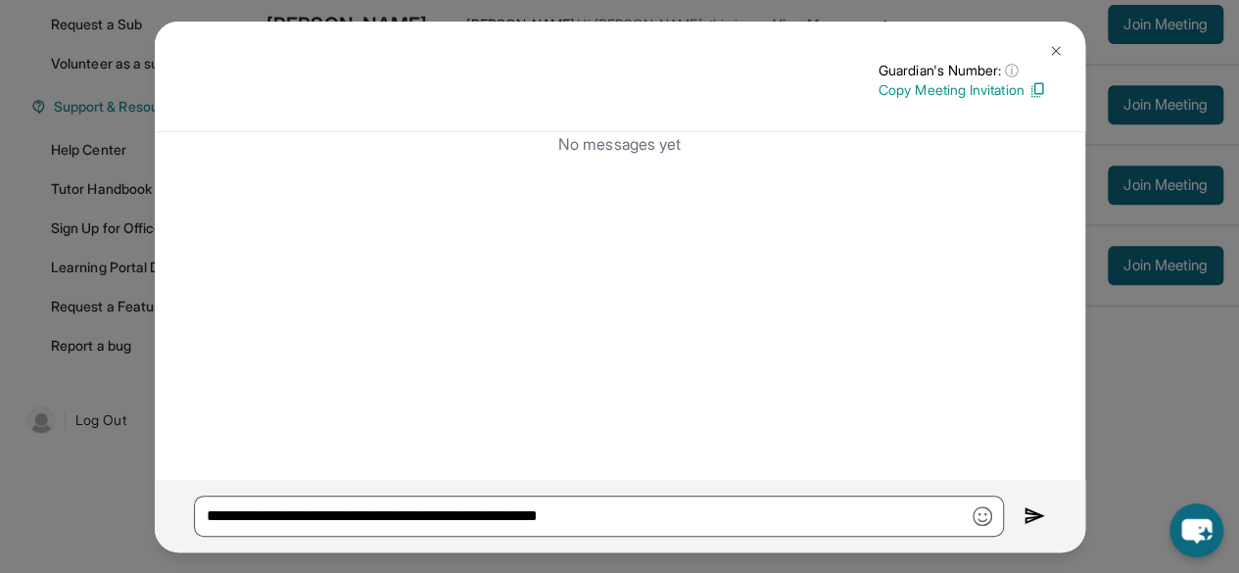
click at [1054, 48] on img at bounding box center [1056, 51] width 16 height 16
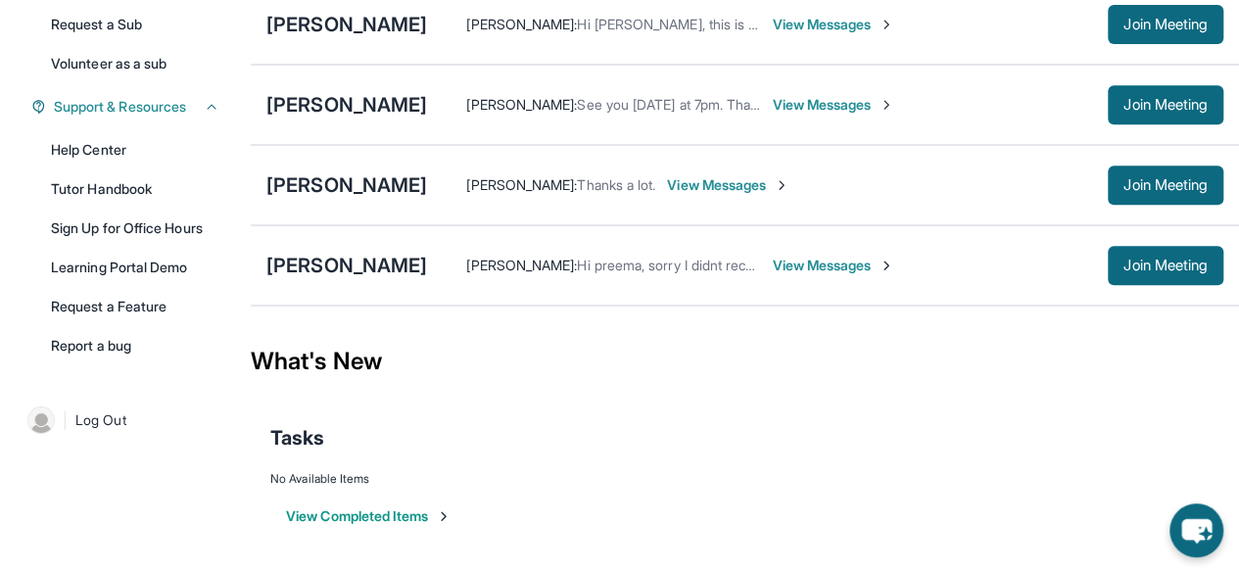
click at [605, 179] on span "Thanks a lot." at bounding box center [616, 184] width 78 height 17
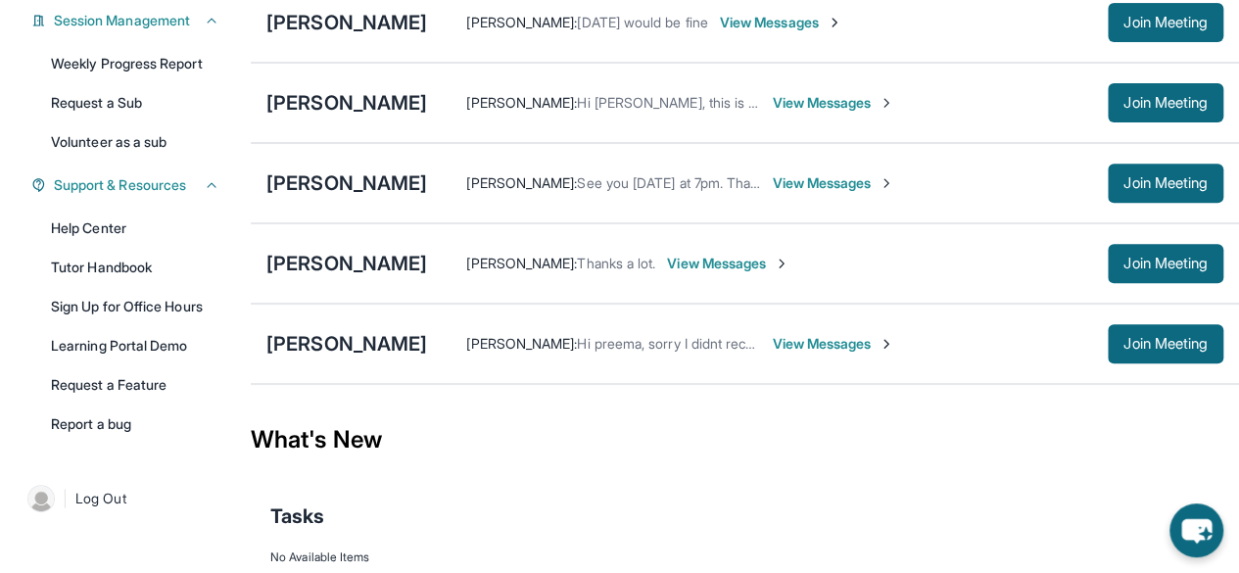
scroll to position [306, 0]
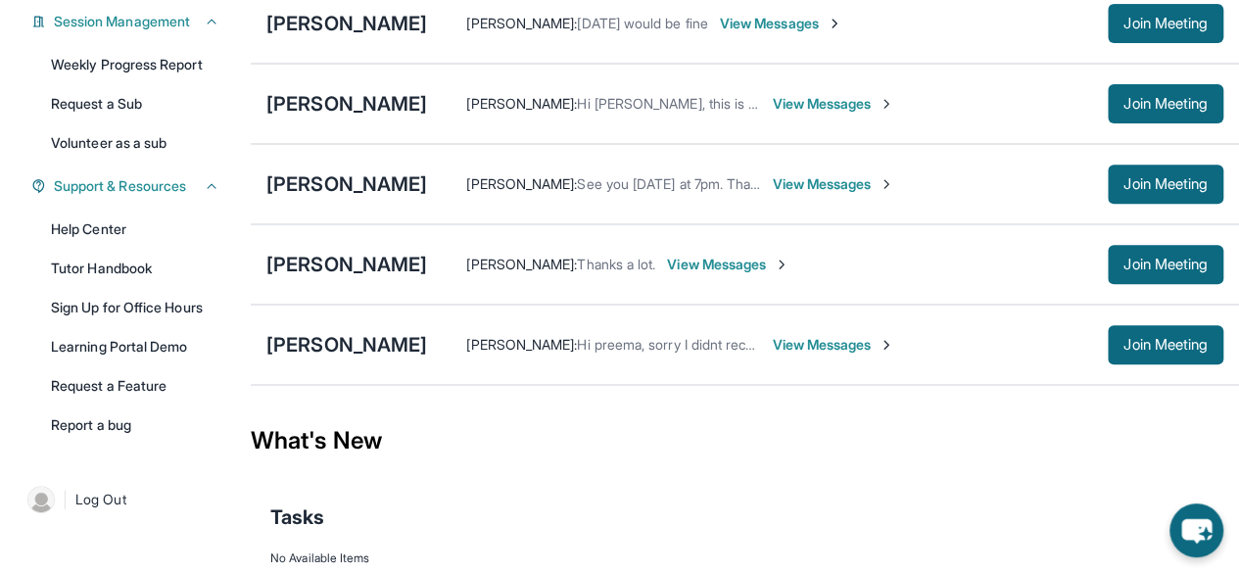
click at [741, 272] on span "View Messages" at bounding box center [728, 265] width 122 height 20
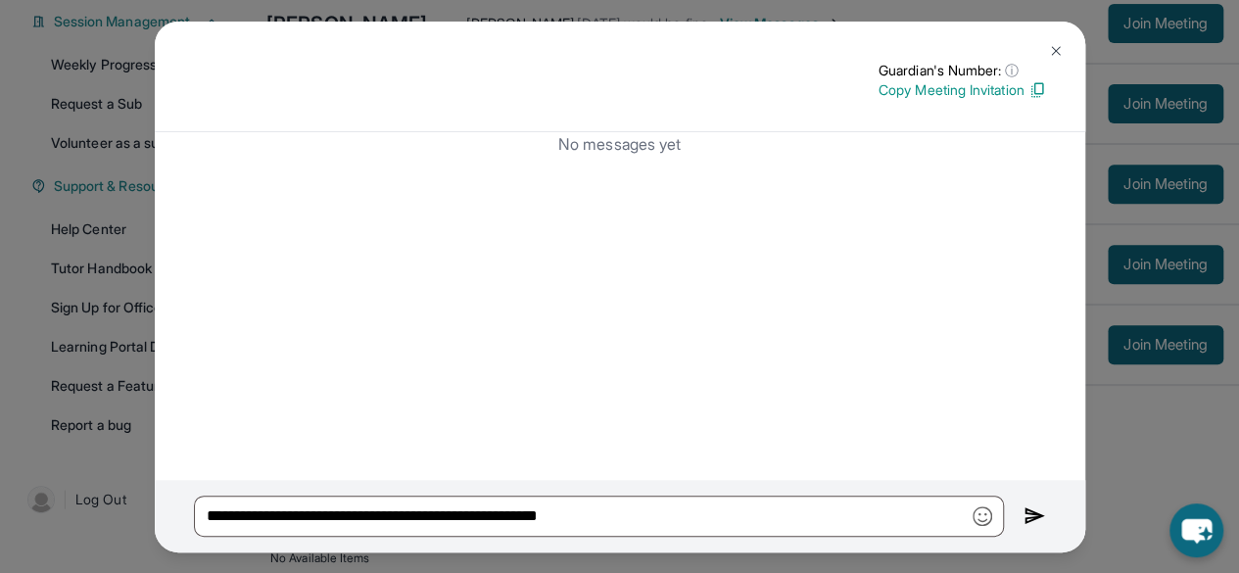
click at [1050, 52] on img at bounding box center [1056, 51] width 16 height 16
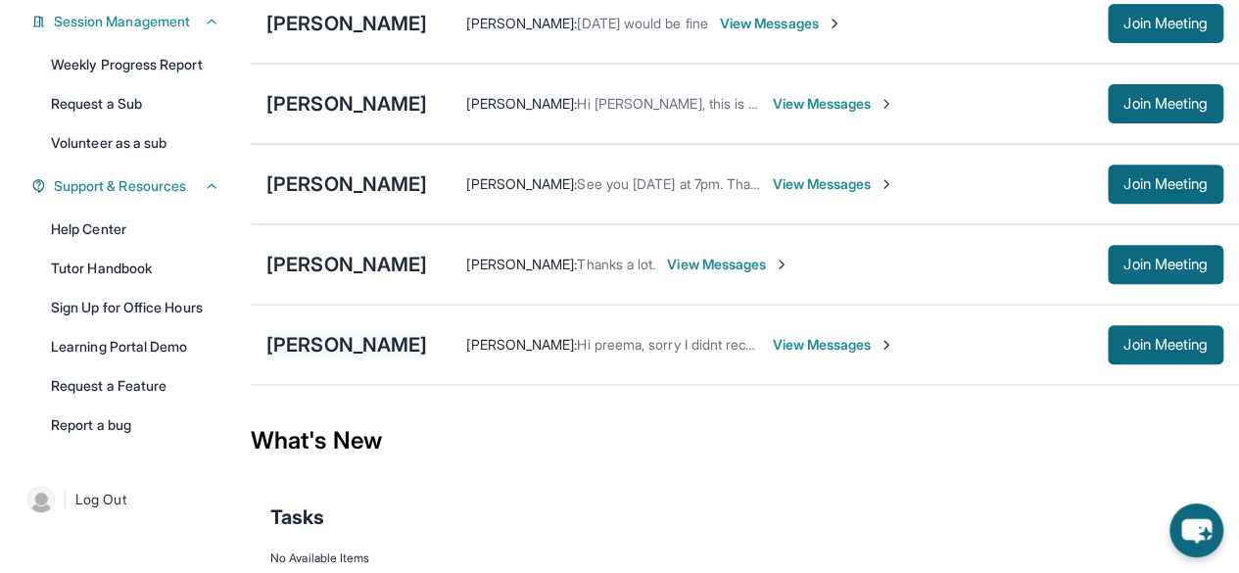
click at [391, 359] on div "[PERSON_NAME]" at bounding box center [346, 344] width 161 height 27
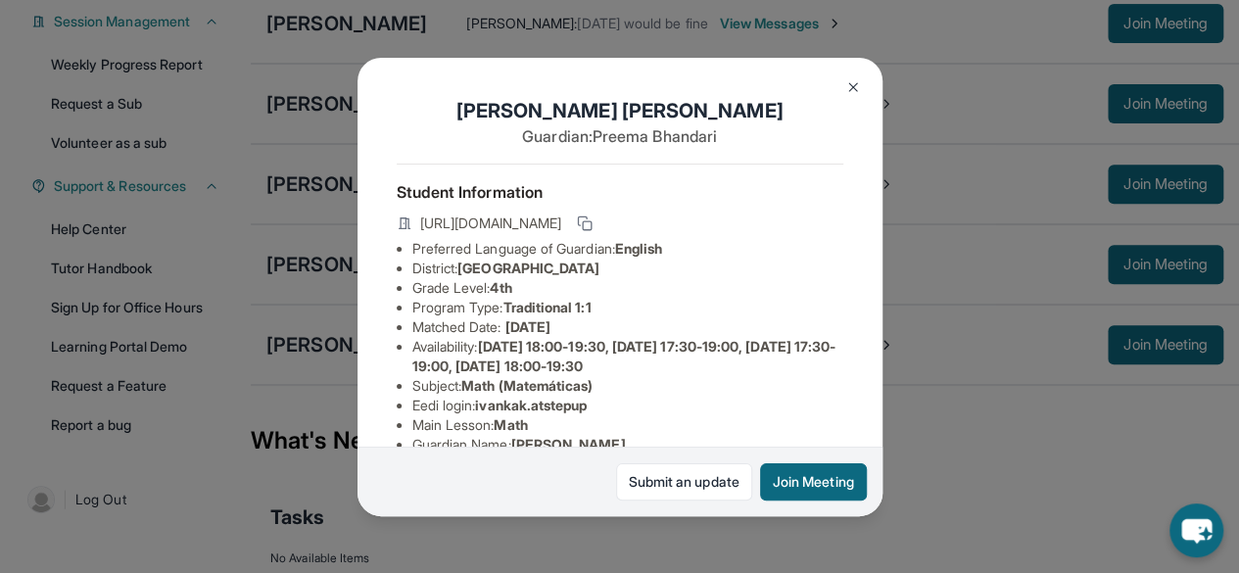
click at [848, 83] on img at bounding box center [853, 87] width 16 height 16
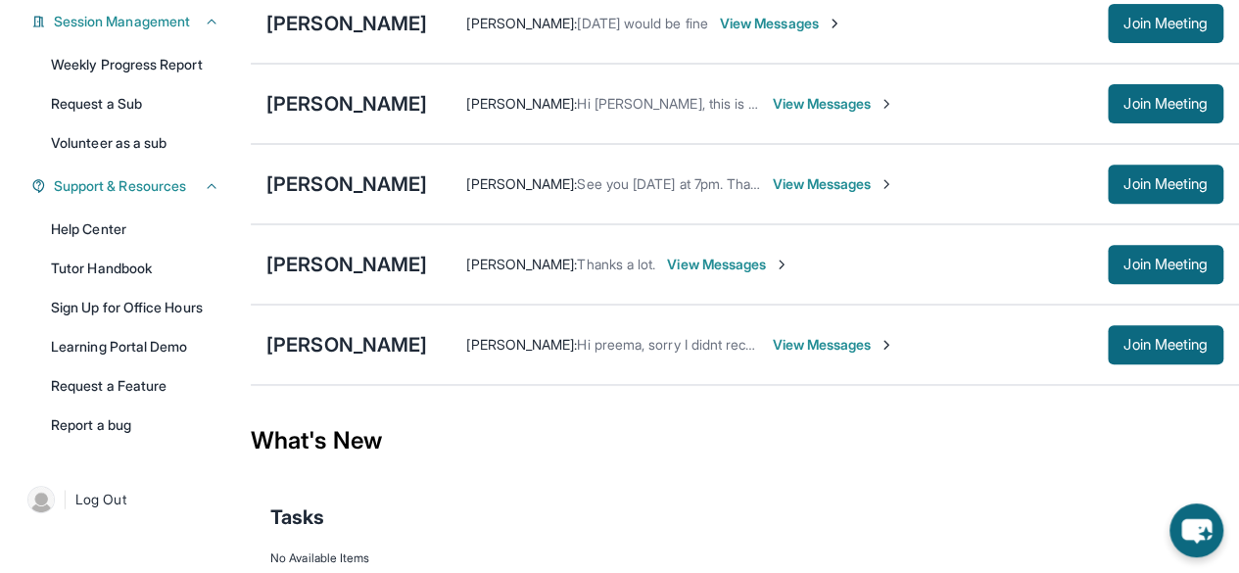
click at [707, 273] on span "View Messages" at bounding box center [728, 265] width 122 height 20
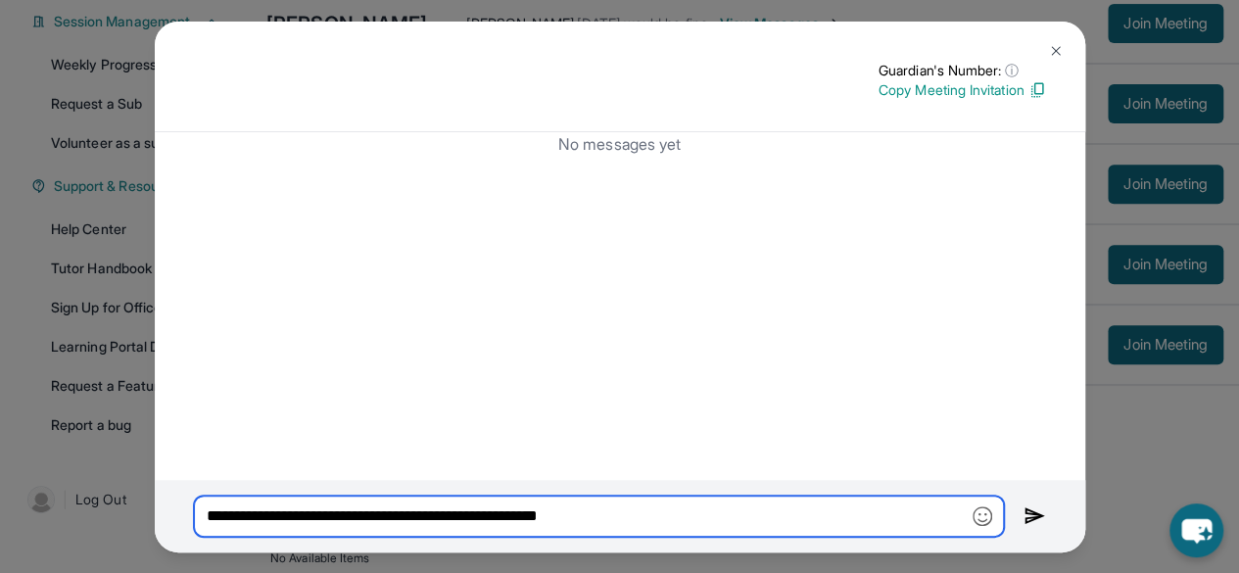
drag, startPoint x: 647, startPoint y: 512, endPoint x: 0, endPoint y: 523, distance: 646.6
click at [0, 523] on div "**********" at bounding box center [619, 286] width 1239 height 573
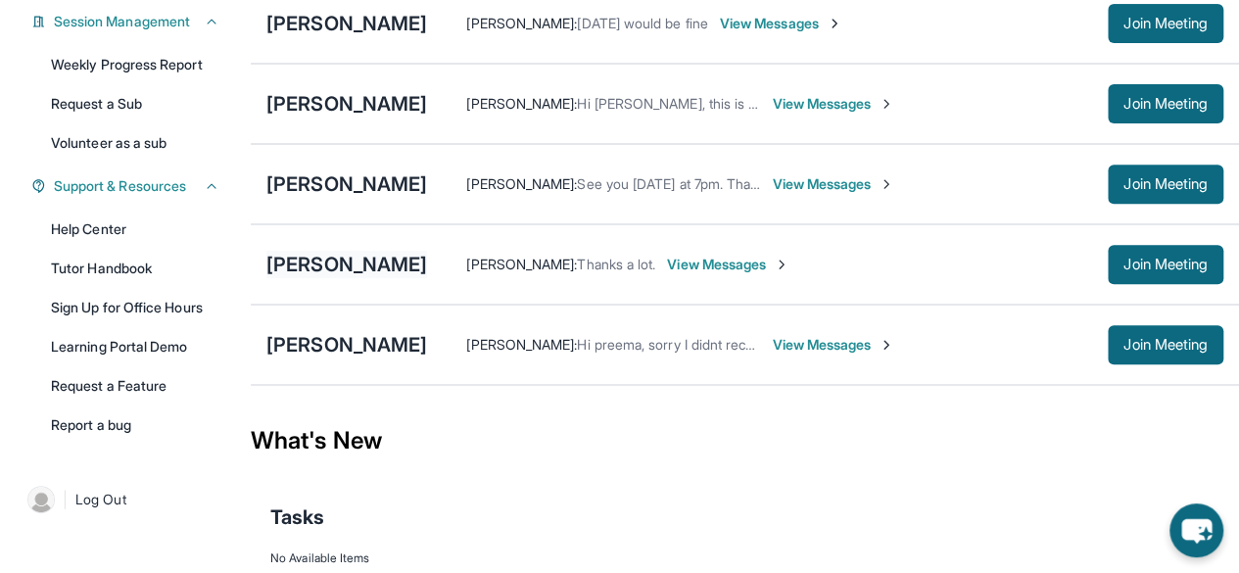
click at [377, 277] on div "[PERSON_NAME]" at bounding box center [346, 264] width 161 height 27
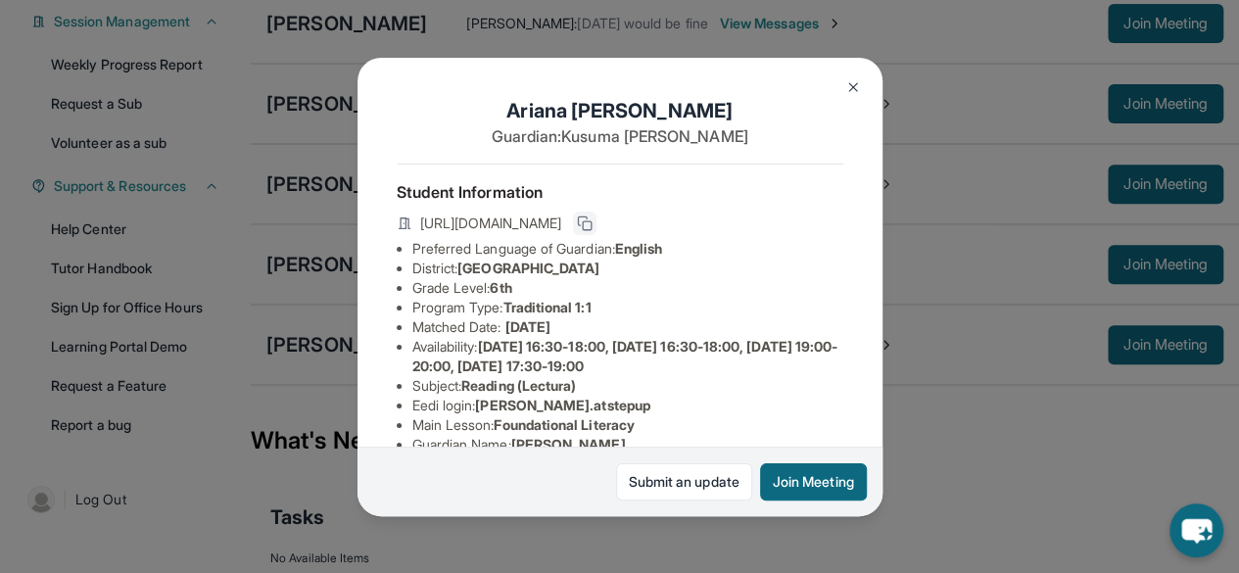
click at [592, 228] on rect at bounding box center [587, 225] width 9 height 9
click at [850, 91] on img at bounding box center [853, 87] width 16 height 16
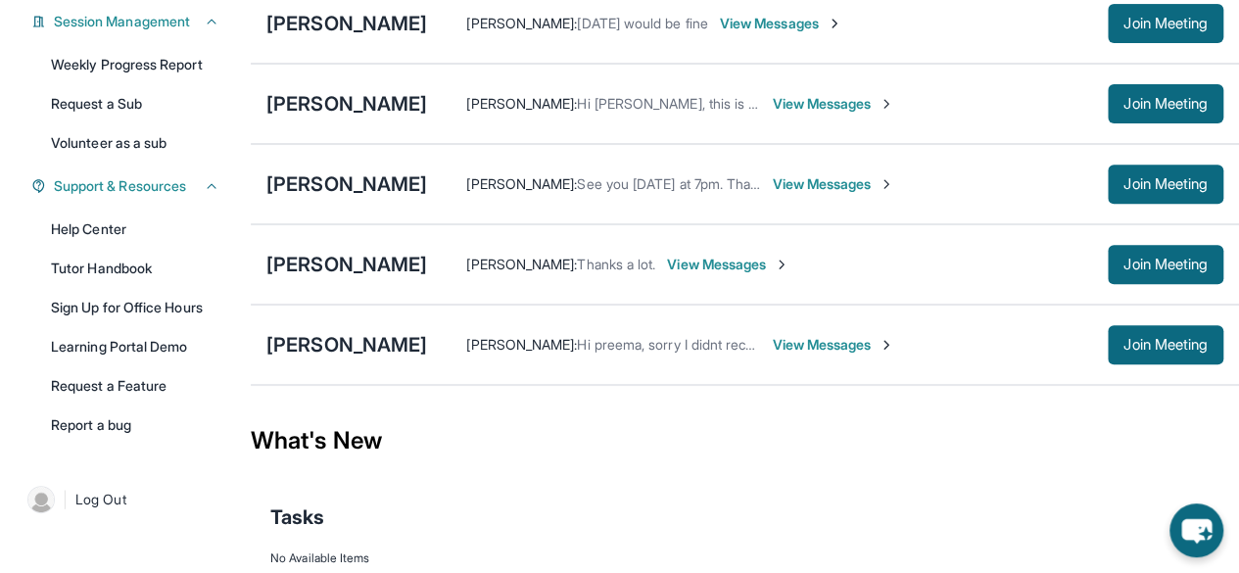
click at [713, 274] on span "View Messages" at bounding box center [728, 265] width 122 height 20
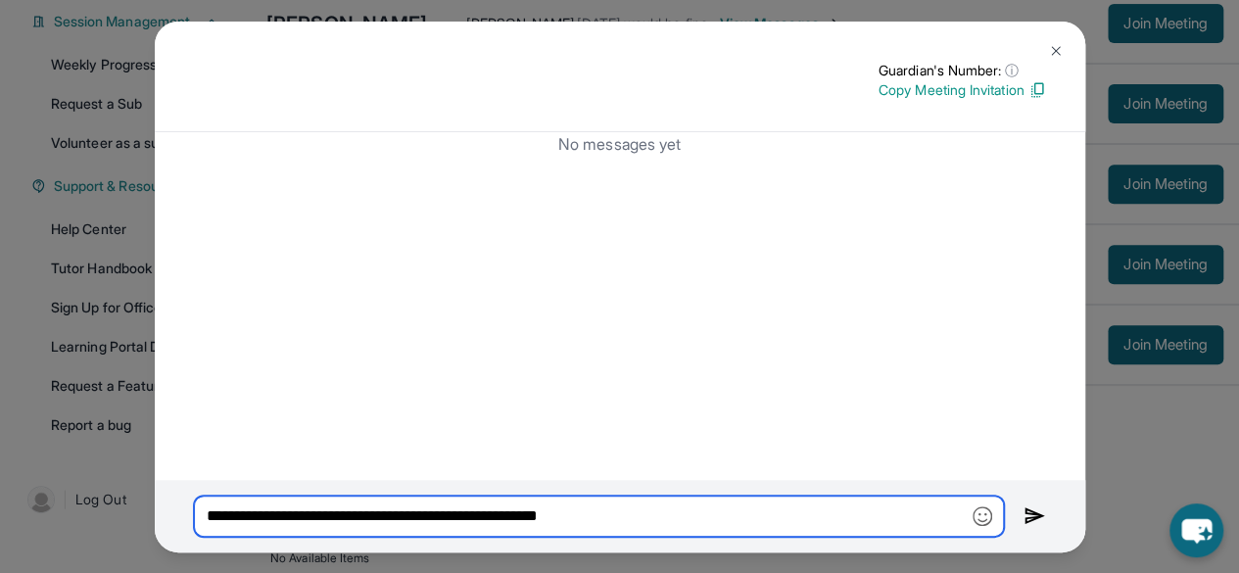
drag, startPoint x: 637, startPoint y: 520, endPoint x: 150, endPoint y: 519, distance: 486.8
drag, startPoint x: 150, startPoint y: 519, endPoint x: 203, endPoint y: 522, distance: 53.0
click at [203, 522] on input "**********" at bounding box center [599, 516] width 810 height 41
paste input "**********"
type input "**********"
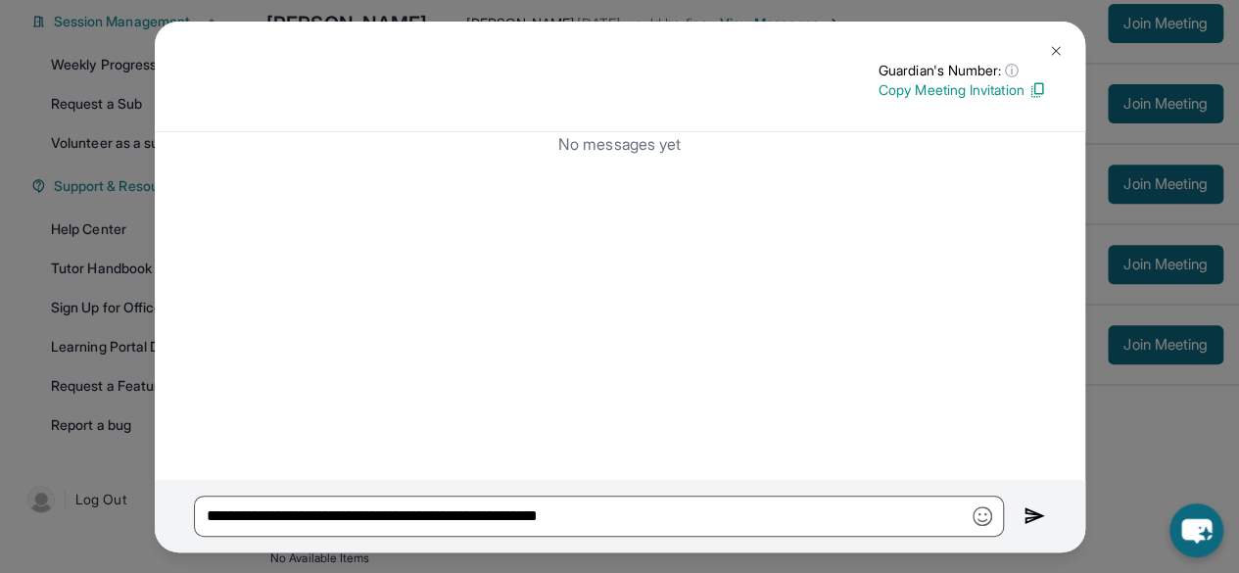
click at [1024, 517] on img at bounding box center [1035, 516] width 23 height 24
click at [1048, 48] on img at bounding box center [1056, 51] width 16 height 16
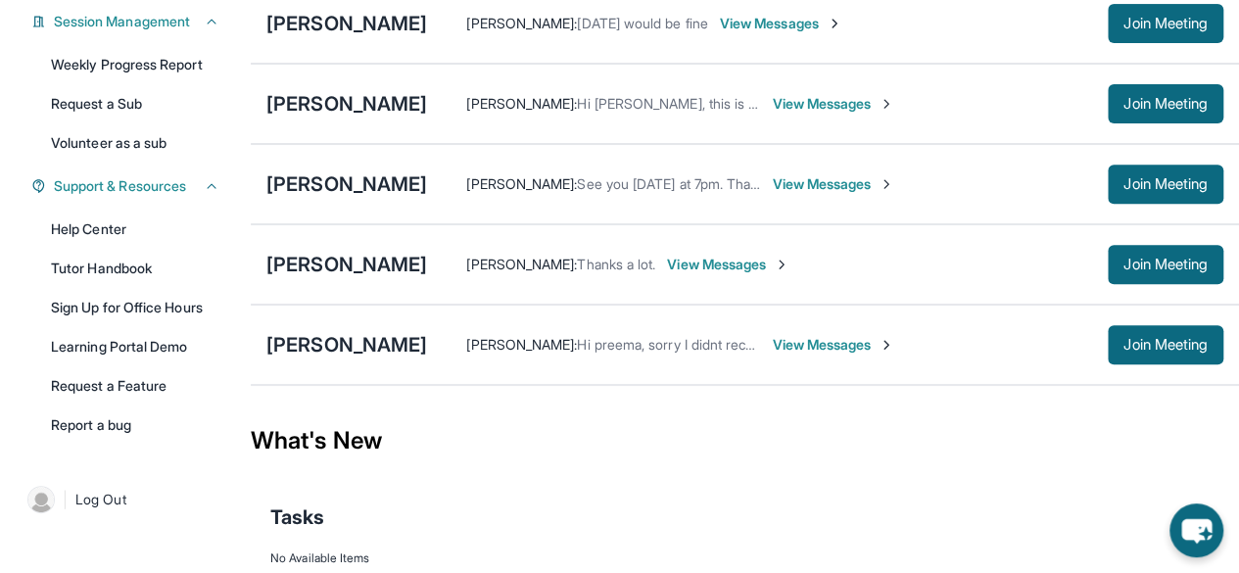
click at [500, 484] on div "What's New" at bounding box center [745, 441] width 988 height 86
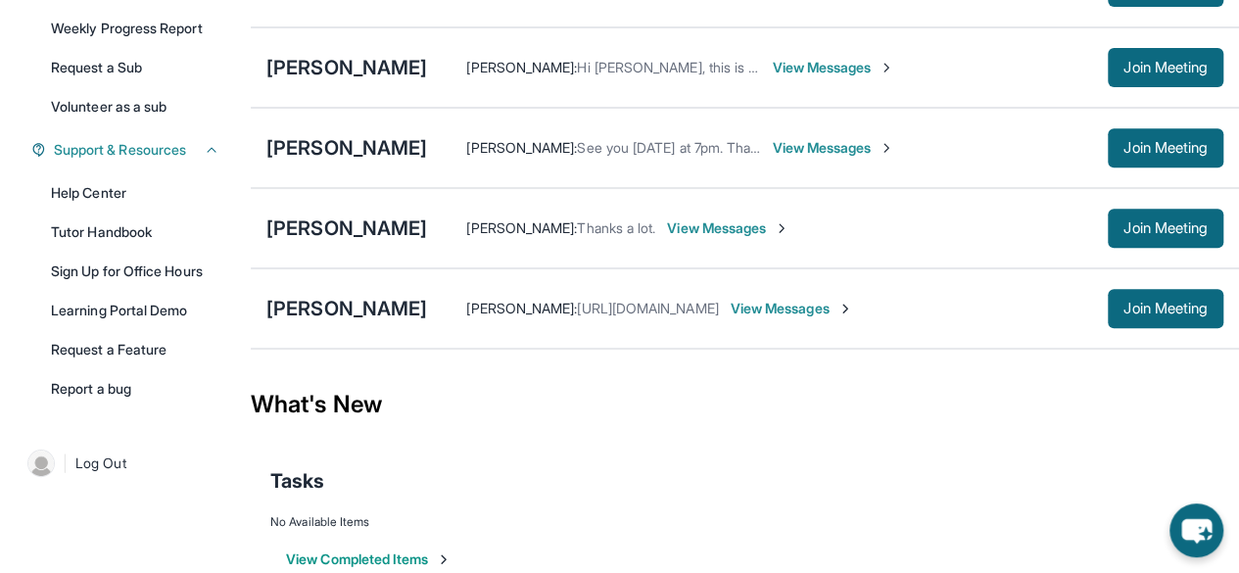
scroll to position [343, 0]
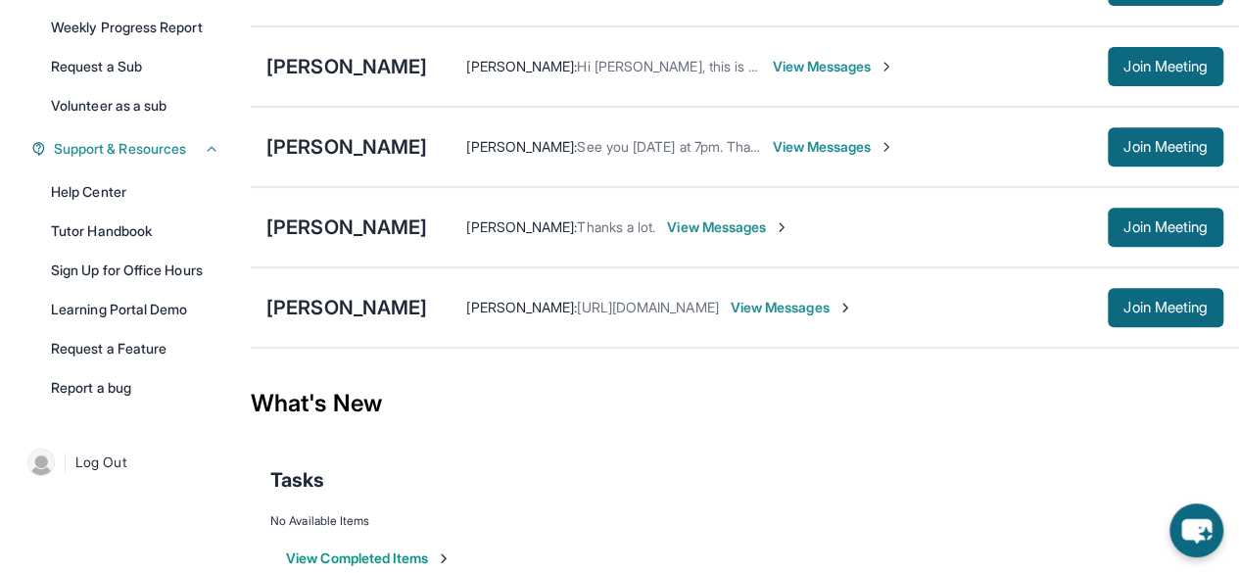
click at [487, 392] on div "What's New" at bounding box center [745, 403] width 988 height 86
click at [734, 167] on div "[PERSON_NAME] : See you [DATE] at 7pm. Thank you View Messages Join Meeting" at bounding box center [825, 146] width 796 height 39
click at [772, 157] on span "View Messages" at bounding box center [833, 147] width 122 height 20
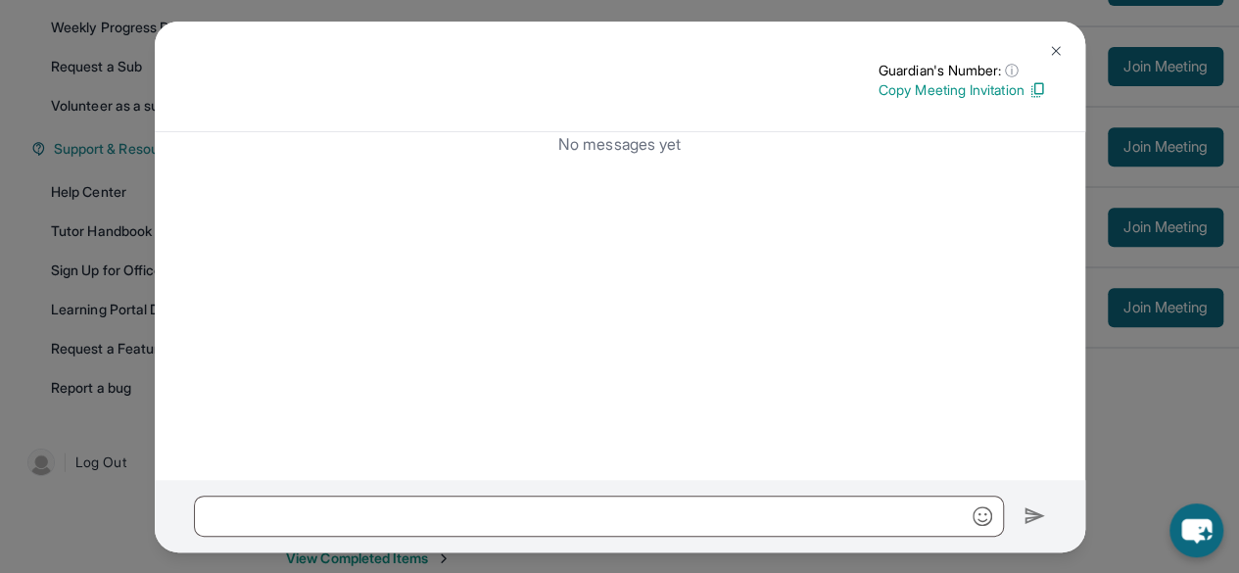
click at [976, 97] on p "Copy Meeting Invitation" at bounding box center [963, 90] width 168 height 20
click at [1063, 48] on button at bounding box center [1055, 50] width 39 height 39
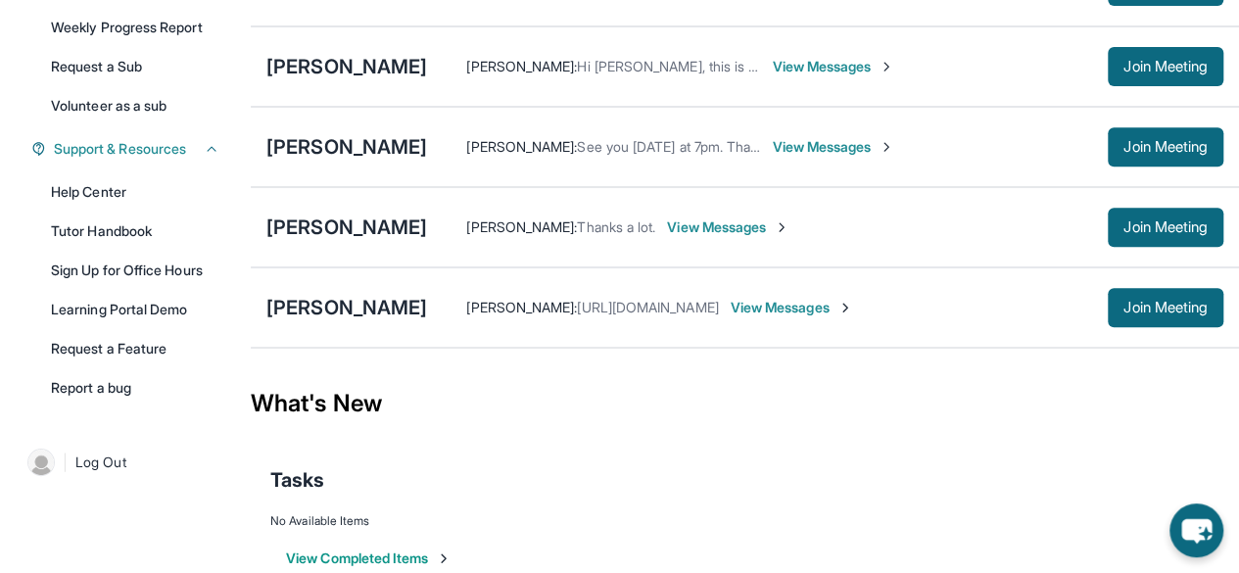
click at [772, 157] on span "View Messages" at bounding box center [833, 147] width 122 height 20
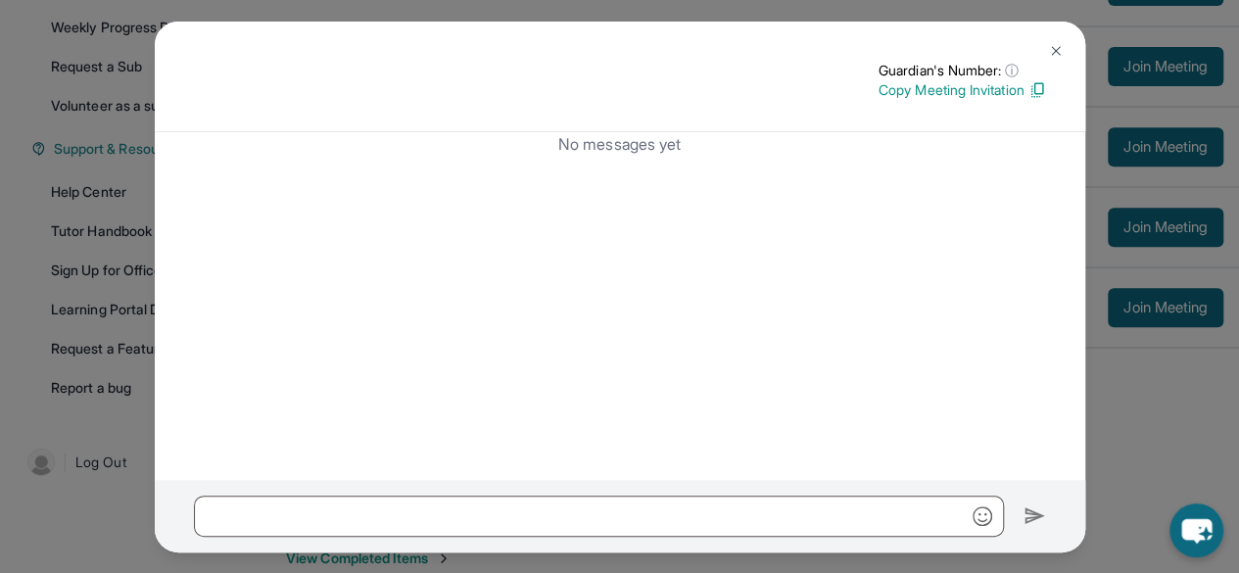
scroll to position [0, 0]
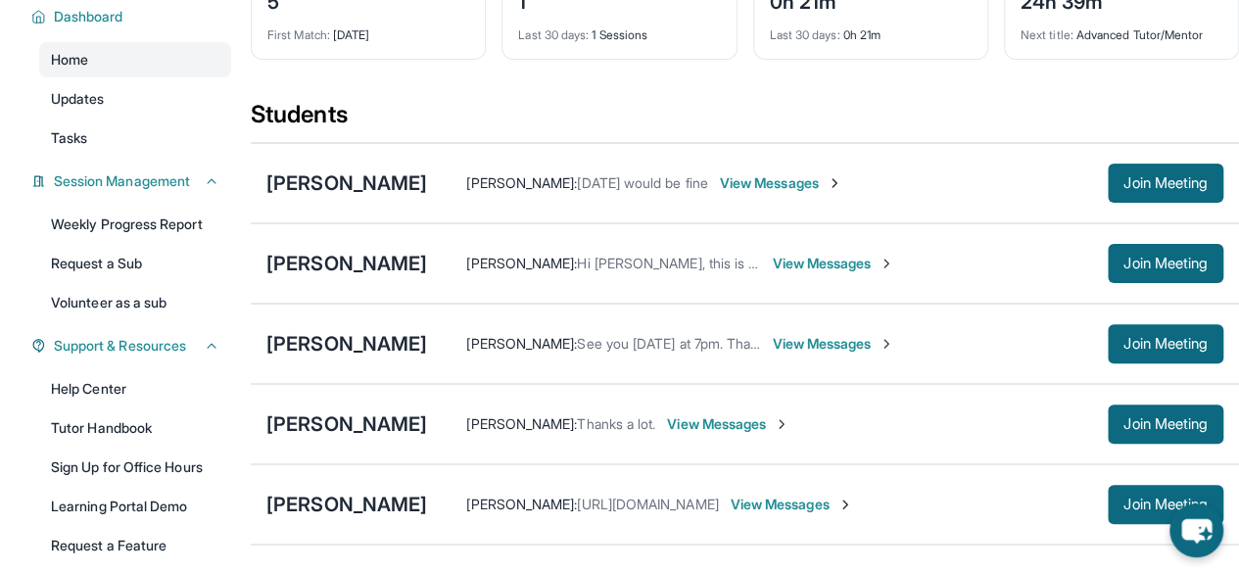
scroll to position [149, 0]
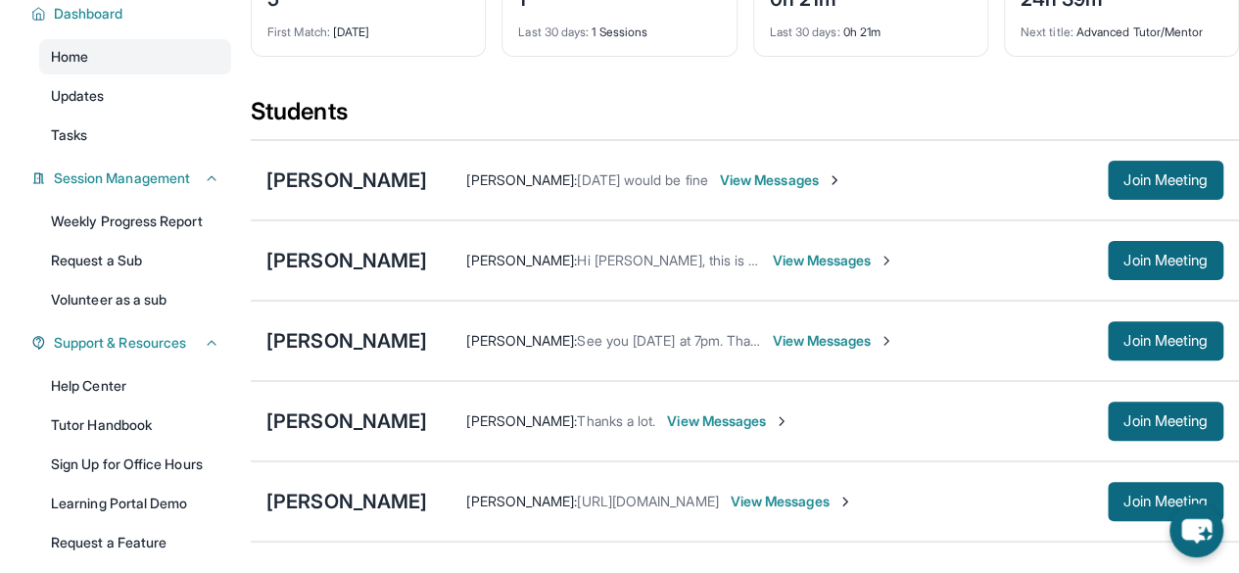
click at [466, 349] on span "[PERSON_NAME] :" at bounding box center [521, 340] width 111 height 17
click at [772, 351] on span "View Messages" at bounding box center [833, 341] width 122 height 20
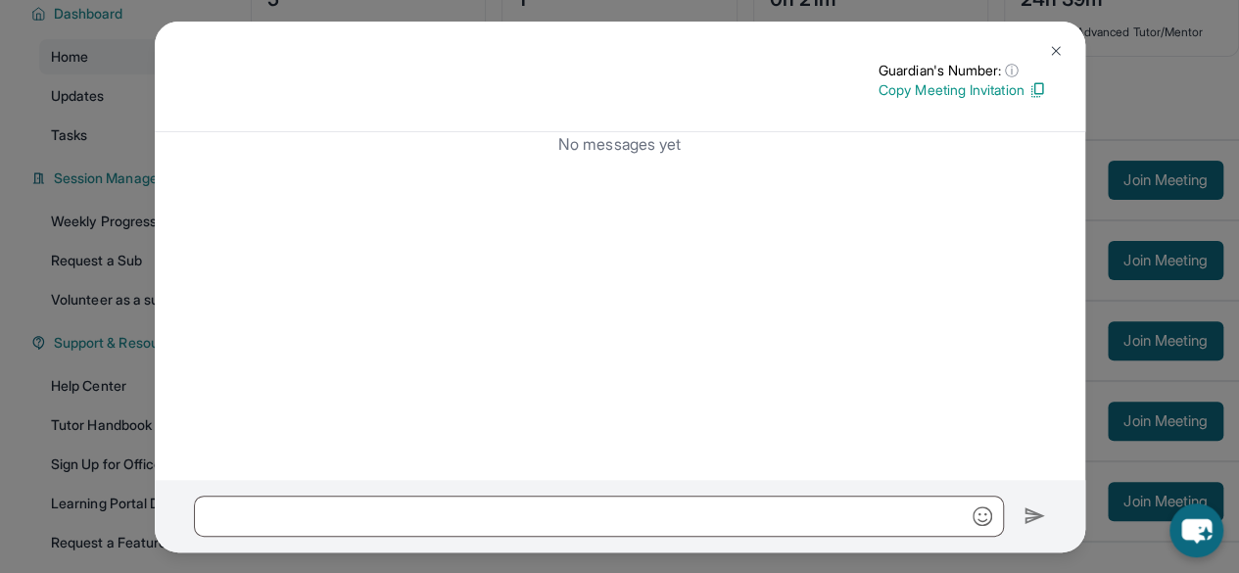
click at [1068, 43] on button at bounding box center [1055, 50] width 39 height 39
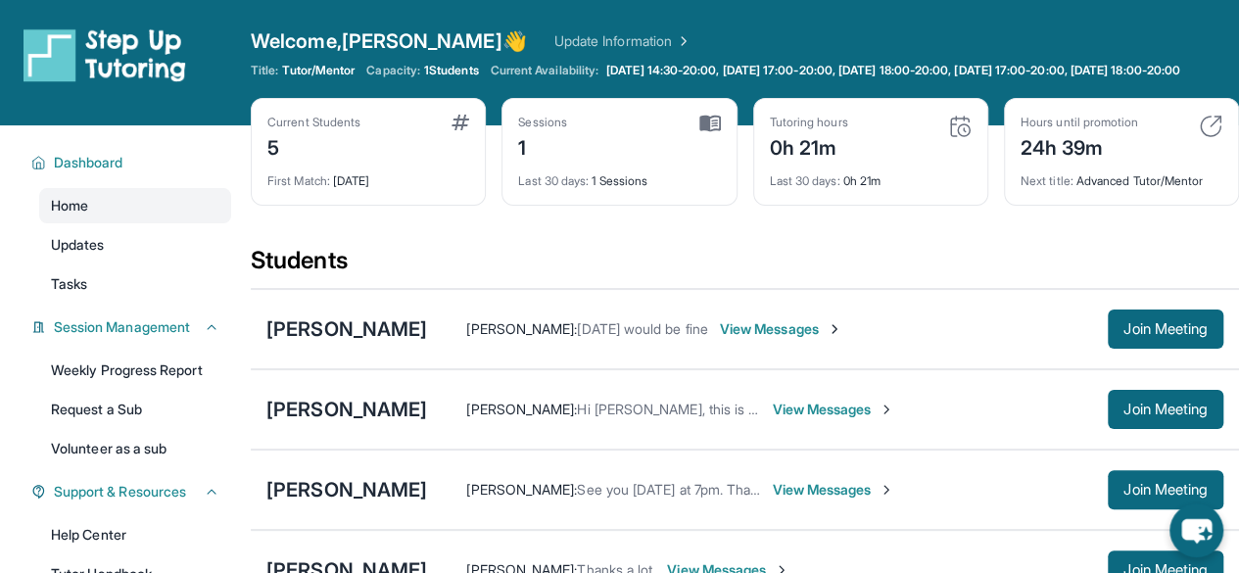
scroll to position [2, 0]
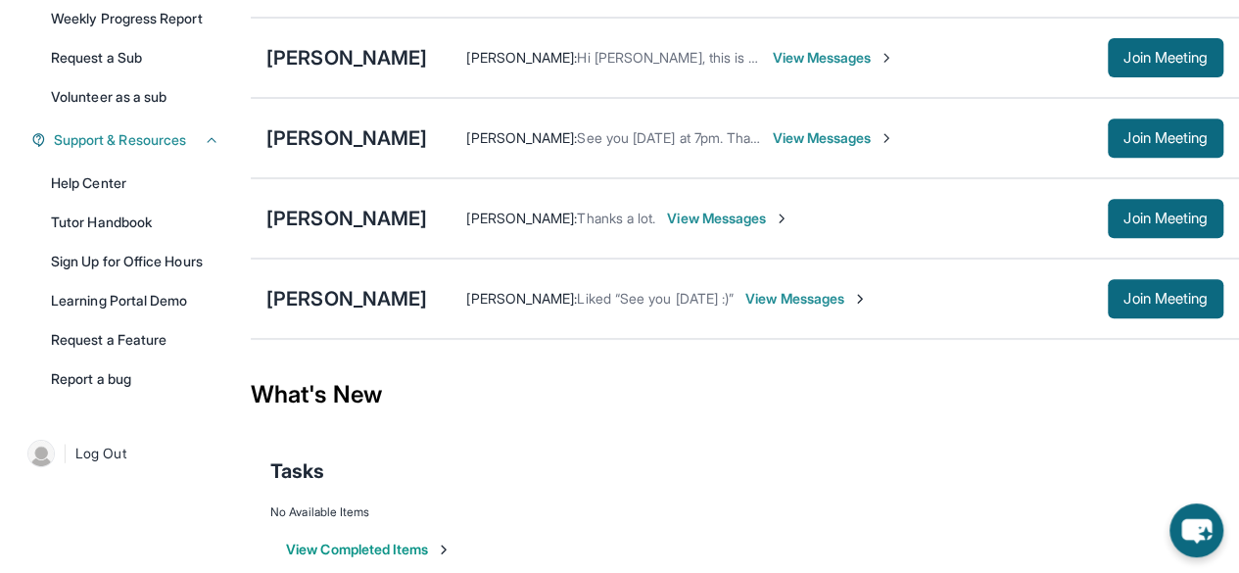
scroll to position [353, 0]
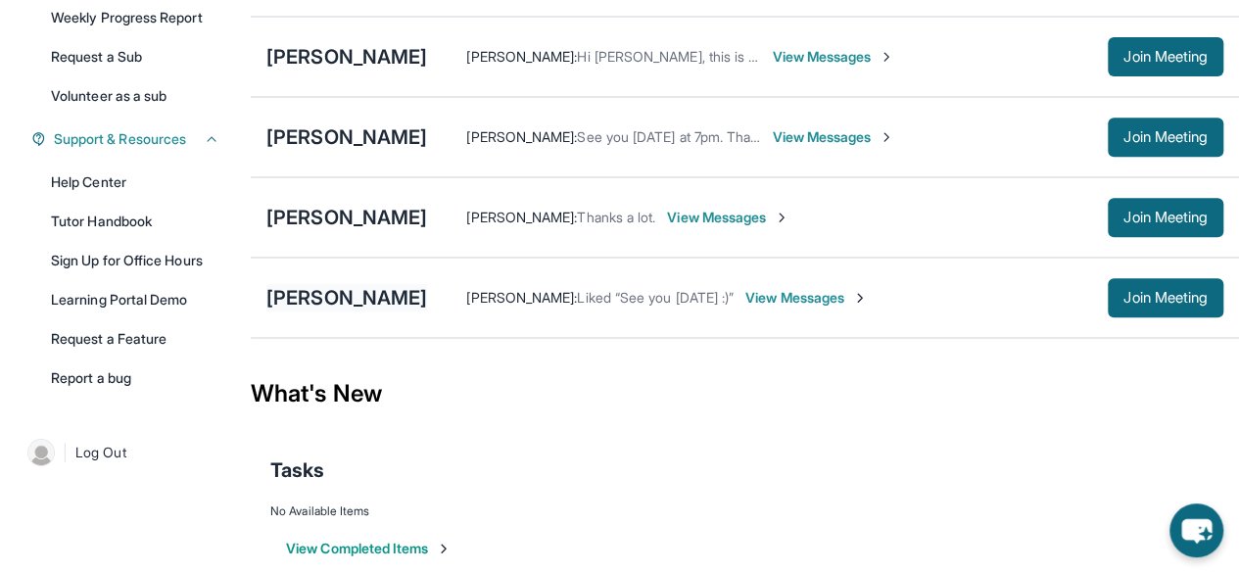
click at [337, 310] on div "[PERSON_NAME]" at bounding box center [346, 297] width 161 height 27
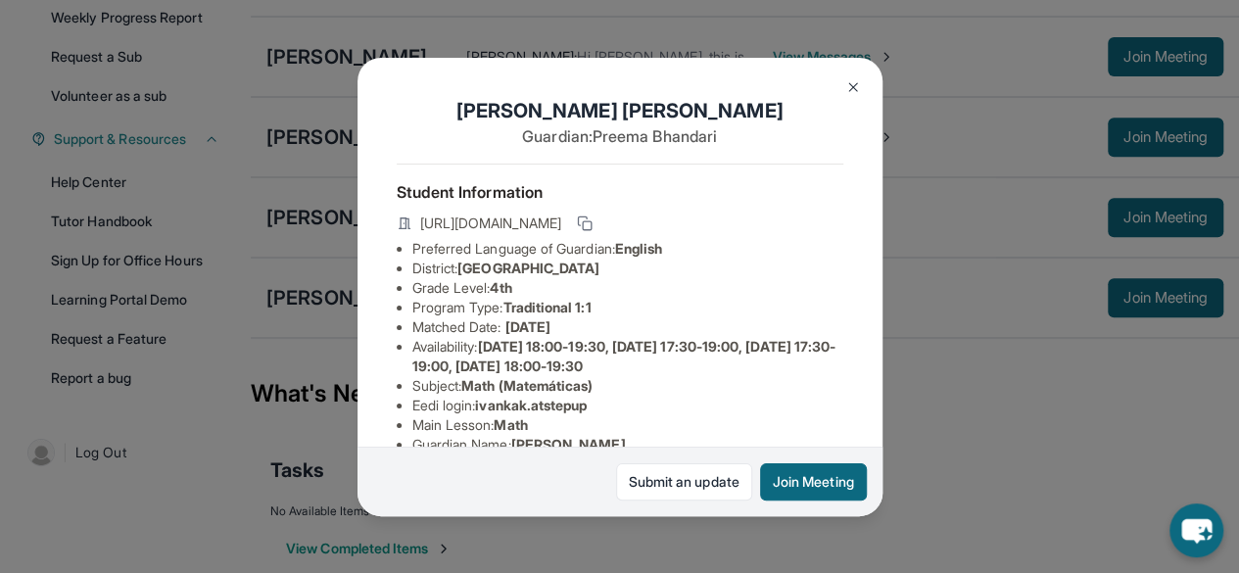
click at [854, 73] on button at bounding box center [853, 87] width 39 height 39
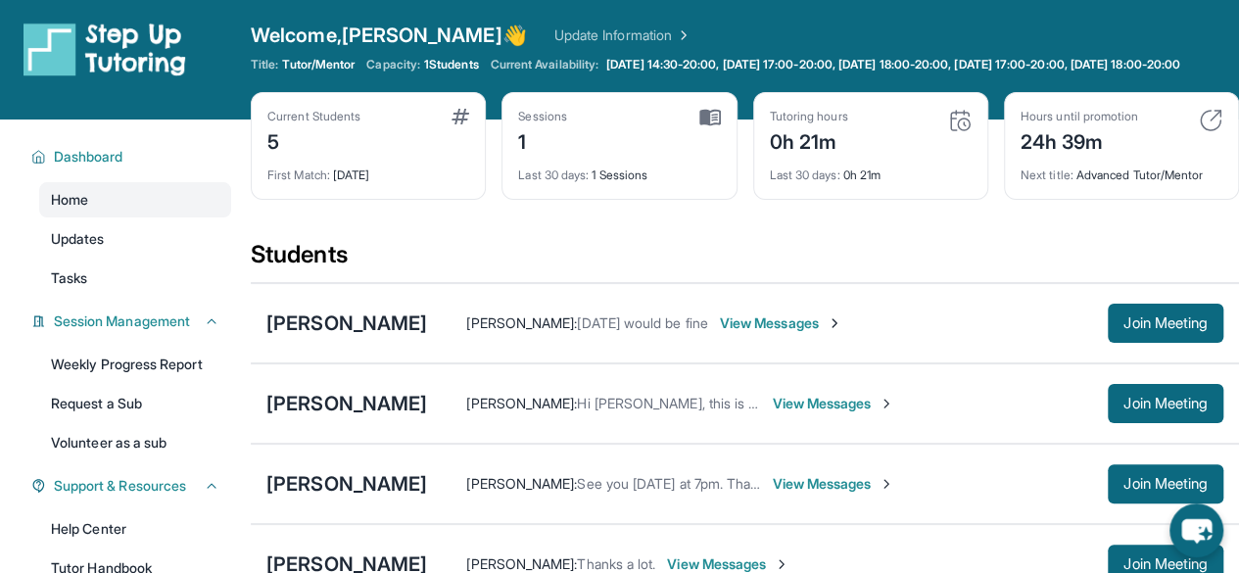
scroll to position [0, 0]
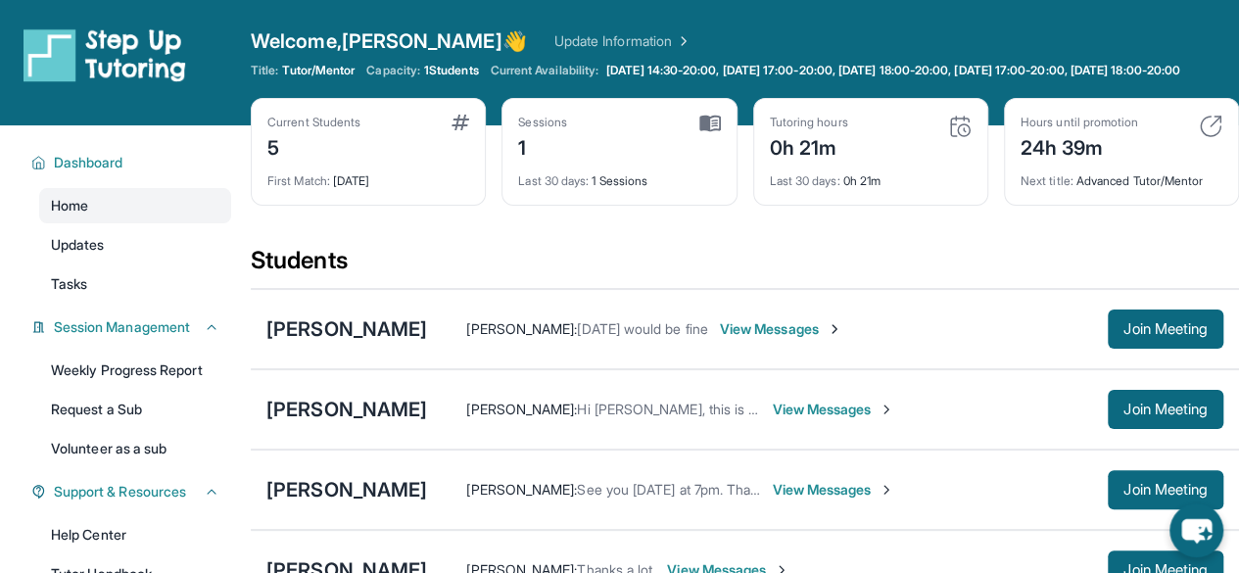
click at [284, 389] on div "[PERSON_NAME] [PERSON_NAME] : Hi [PERSON_NAME], this is [PERSON_NAME], [PERSON_…" at bounding box center [745, 409] width 988 height 80
click at [304, 414] on div "[PERSON_NAME]" at bounding box center [346, 409] width 161 height 27
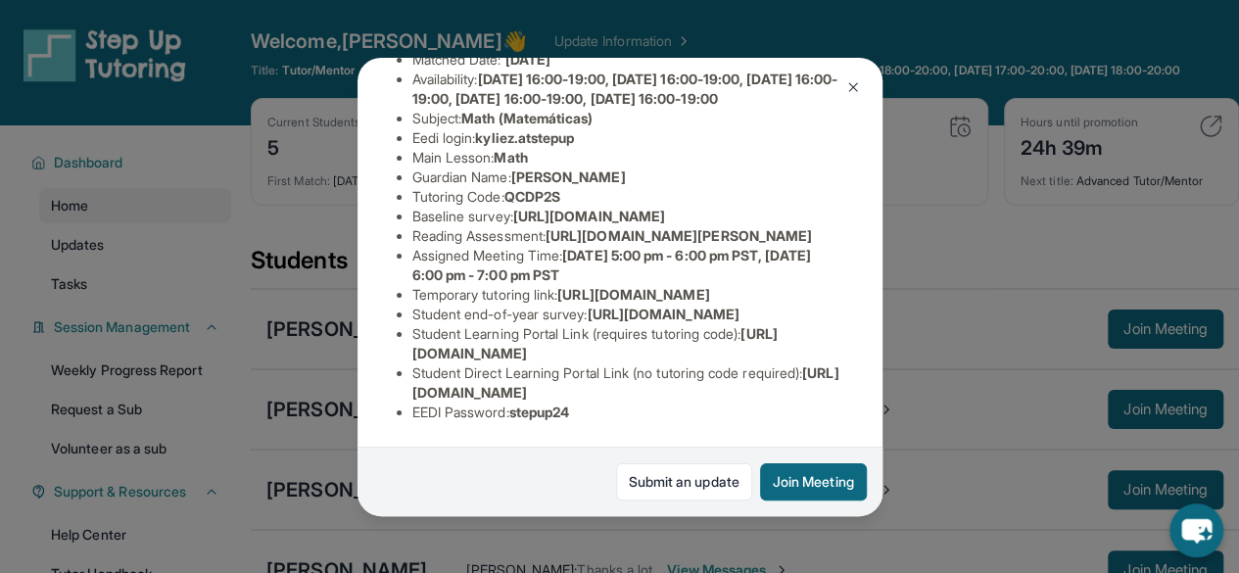
scroll to position [417, 0]
drag, startPoint x: 560, startPoint y: 177, endPoint x: 831, endPoint y: 215, distance: 272.9
click at [831, 215] on div "[PERSON_NAME] Guardian: [PERSON_NAME] Student Information [URL][DOMAIN_NAME] Pr…" at bounding box center [620, 287] width 525 height 458
copy span "ttps://[DOMAIN_NAME][URL][PERSON_NAME]"
click at [554, 285] on li "Temporary tutoring link : [URL][DOMAIN_NAME]" at bounding box center [627, 295] width 431 height 20
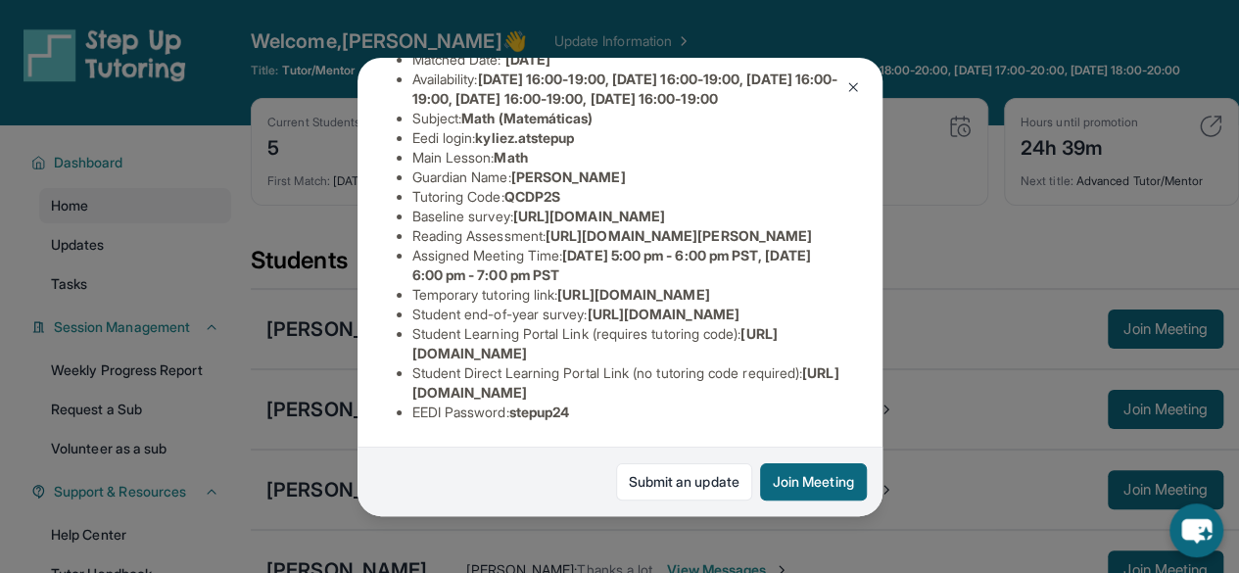
drag, startPoint x: 558, startPoint y: 185, endPoint x: 830, endPoint y: 221, distance: 273.8
click at [830, 221] on div "[PERSON_NAME] Guardian: [PERSON_NAME] Student Information [URL][DOMAIN_NAME] Pr…" at bounding box center [620, 287] width 525 height 458
copy span "[URL][DOMAIN_NAME][PERSON_NAME]"
click at [853, 80] on img at bounding box center [853, 87] width 16 height 16
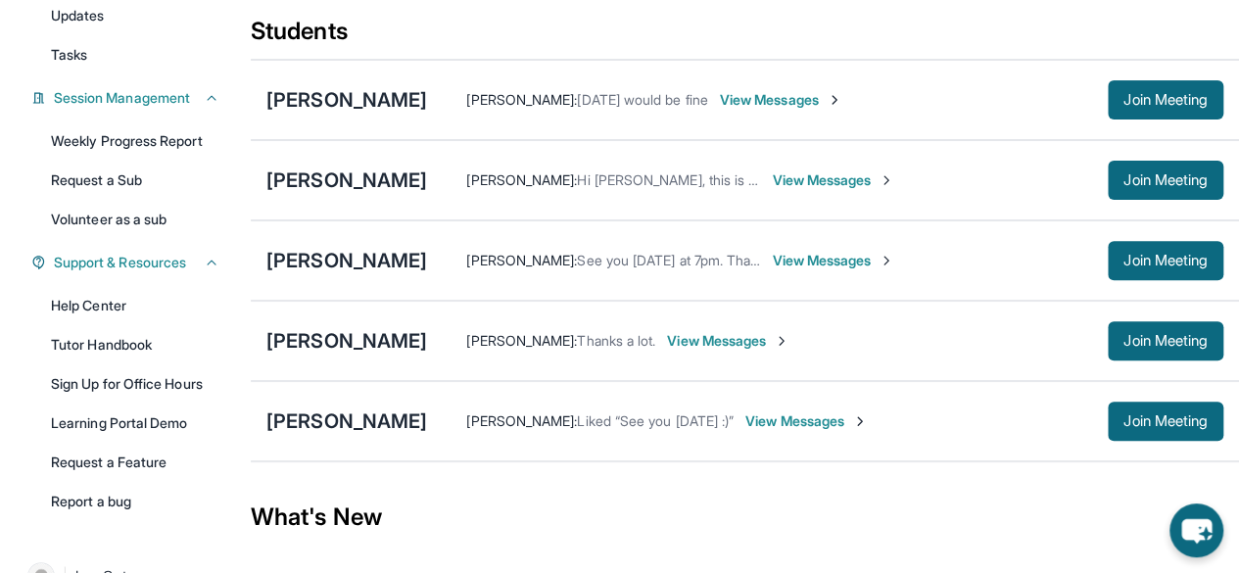
scroll to position [231, 0]
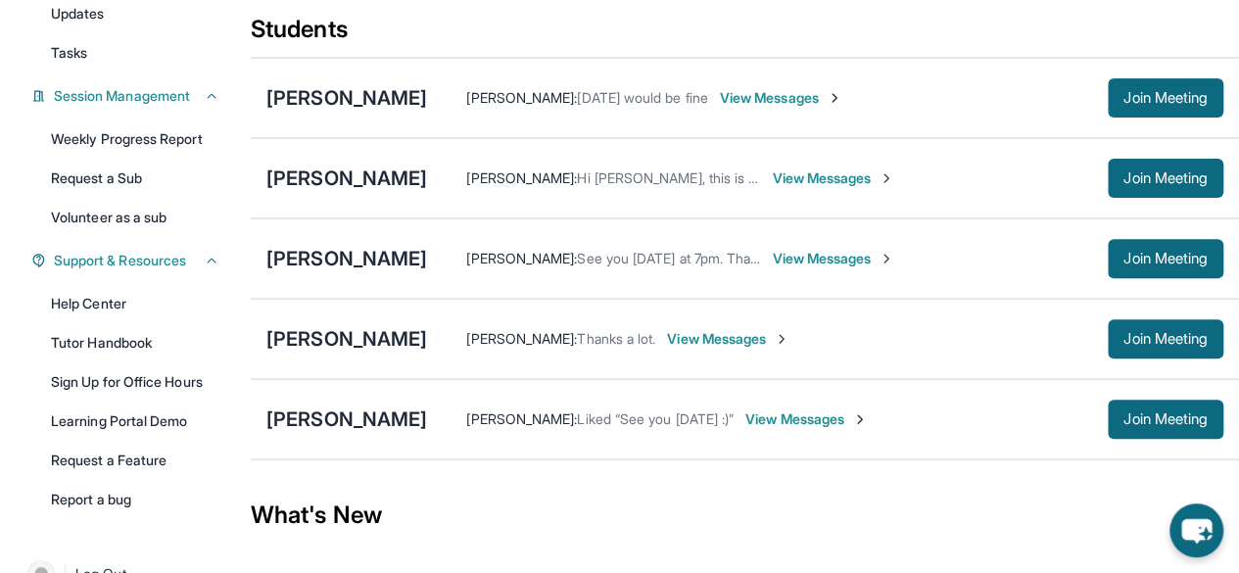
click at [905, 118] on div "[PERSON_NAME] : [DATE] would be fine View Messages Join Meeting" at bounding box center [825, 97] width 796 height 39
click at [842, 108] on span "View Messages" at bounding box center [781, 98] width 122 height 20
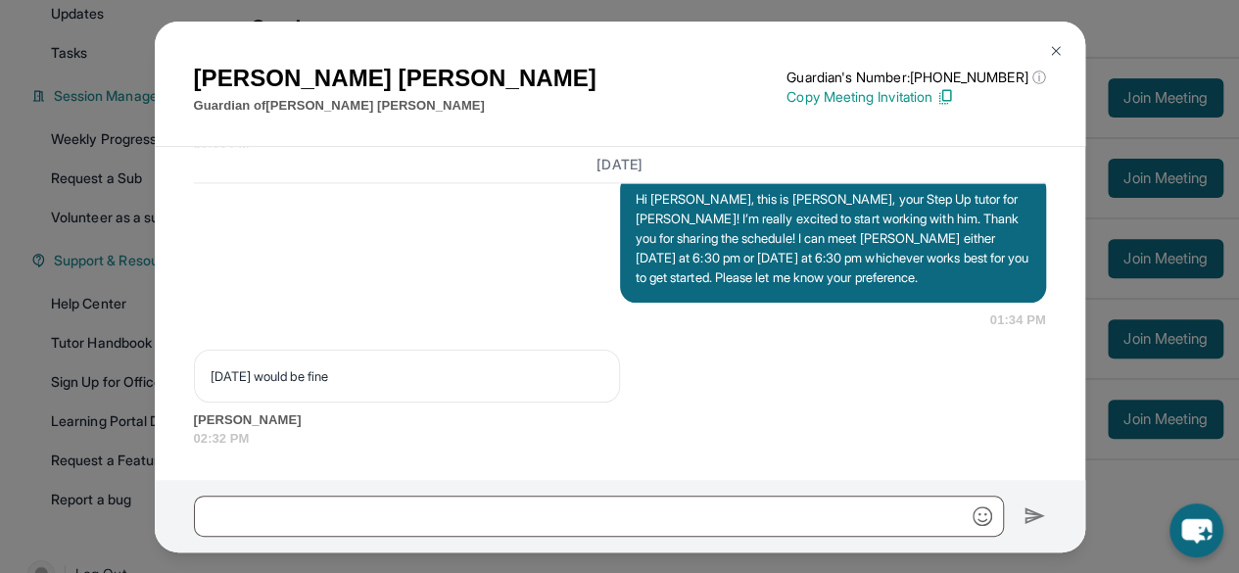
scroll to position [1574, 0]
click at [1050, 62] on button at bounding box center [1055, 50] width 39 height 39
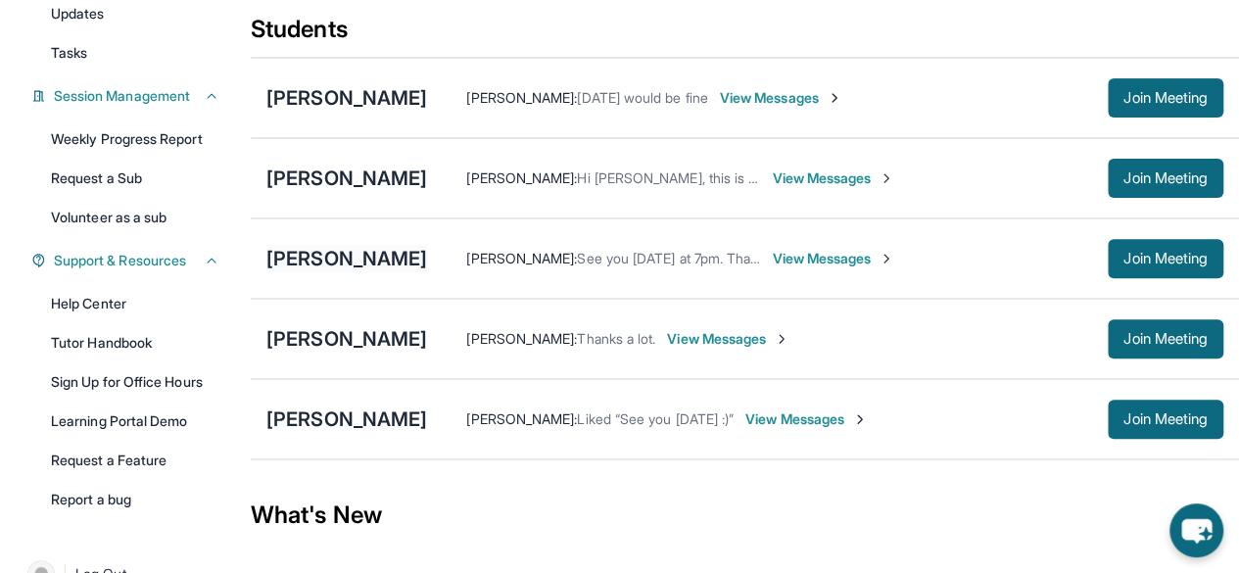
click at [295, 264] on div "[PERSON_NAME]" at bounding box center [346, 258] width 161 height 27
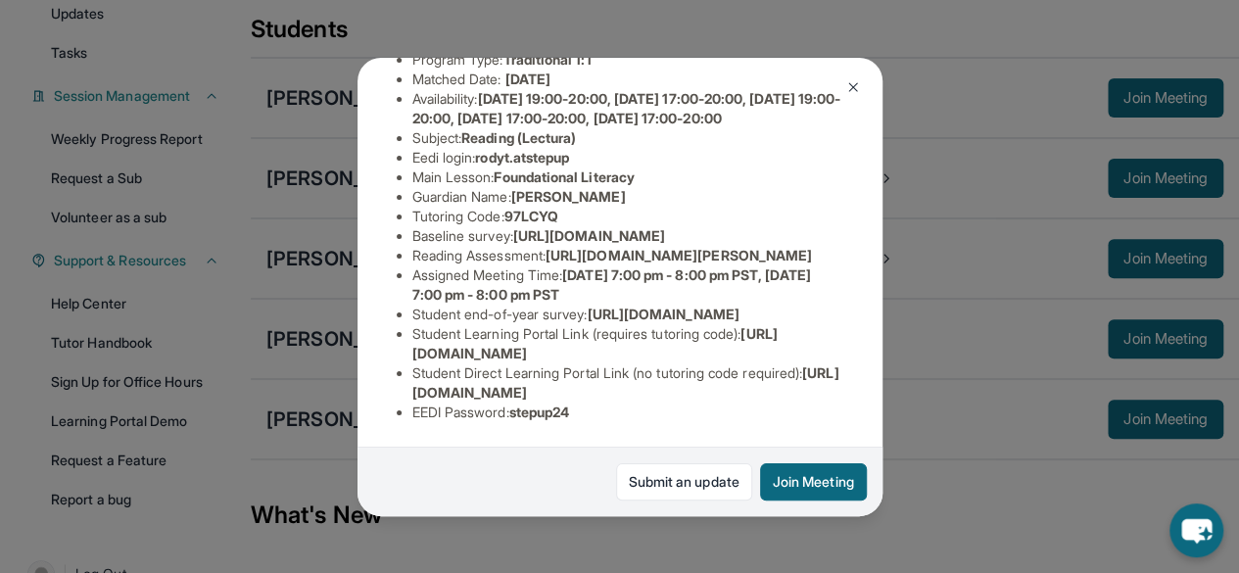
scroll to position [245, 0]
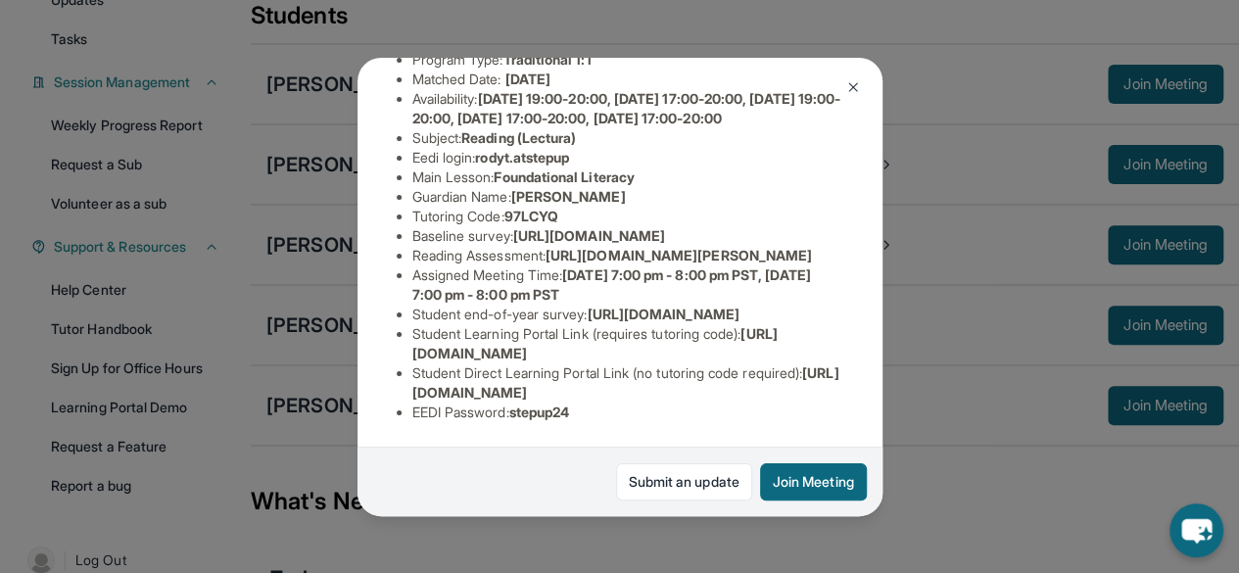
click at [587, 306] on span "[URL][DOMAIN_NAME]" at bounding box center [663, 314] width 152 height 17
click at [414, 344] on span "[URL][DOMAIN_NAME]" at bounding box center [594, 343] width 365 height 36
drag, startPoint x: 410, startPoint y: 337, endPoint x: 754, endPoint y: 344, distance: 343.9
click at [754, 344] on ul "Preferred Language of Guardian: English District: [GEOGRAPHIC_DATA] Grade Level…" at bounding box center [620, 206] width 447 height 431
click at [754, 344] on li "Student Learning Portal Link (requires tutoring code) : [URL][DOMAIN_NAME]" at bounding box center [627, 343] width 431 height 39
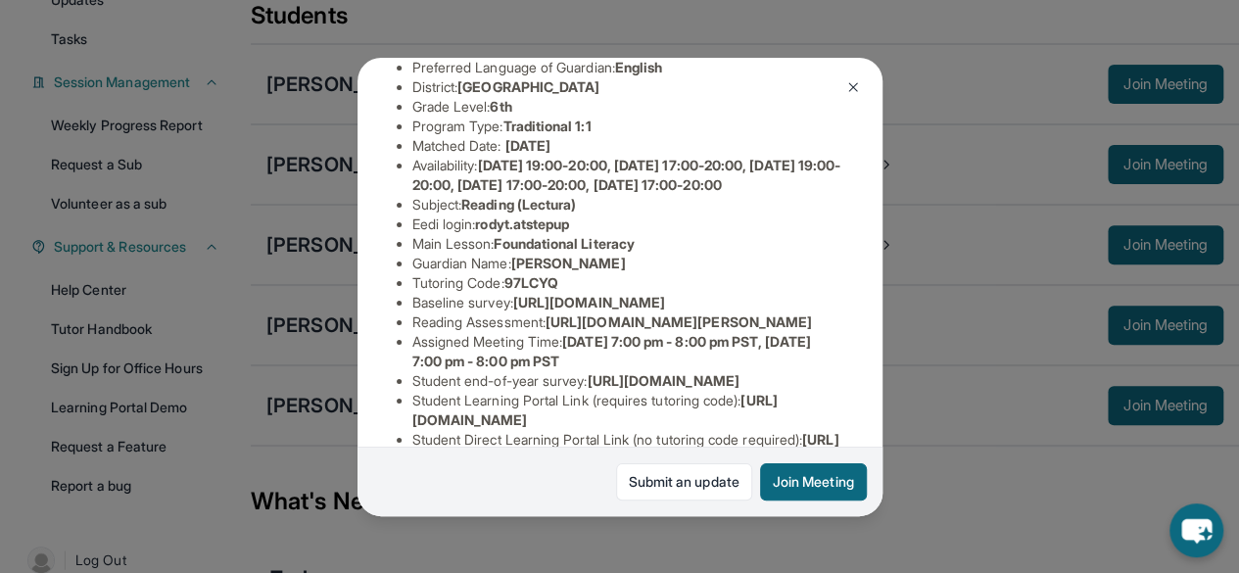
scroll to position [183, 0]
click at [848, 81] on img at bounding box center [853, 87] width 16 height 16
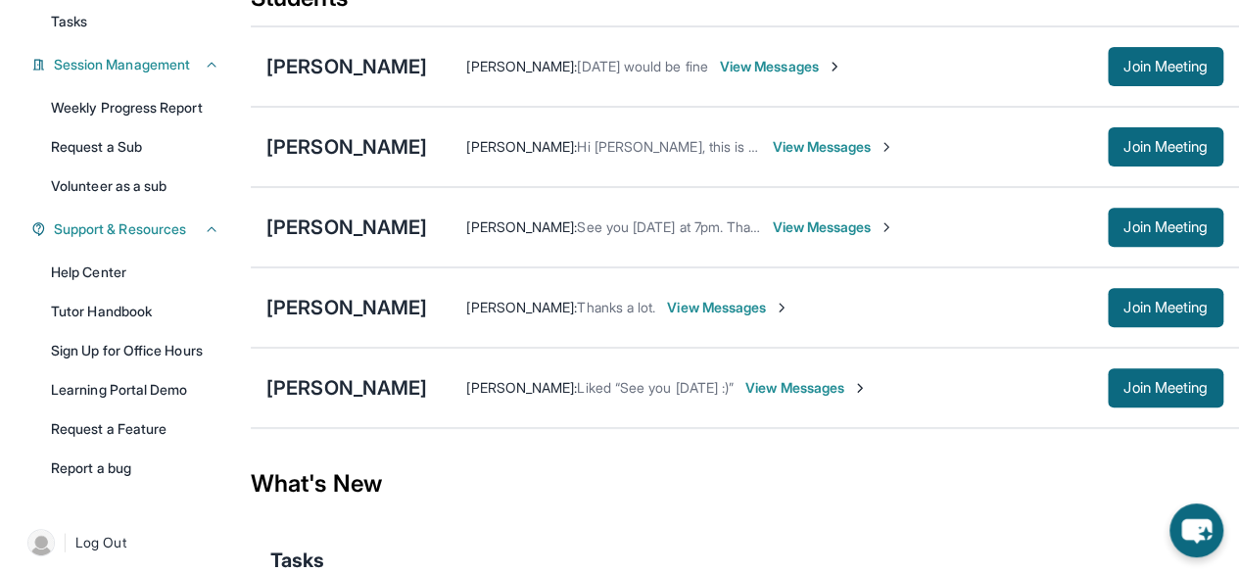
scroll to position [270, 0]
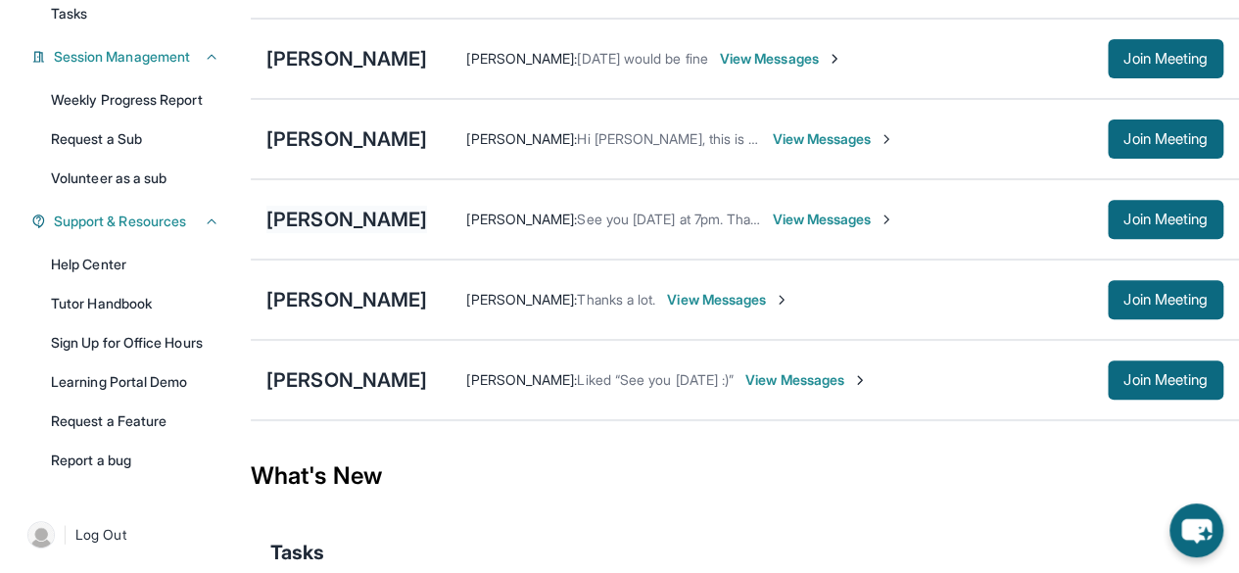
click at [323, 231] on div "[PERSON_NAME]" at bounding box center [346, 219] width 161 height 27
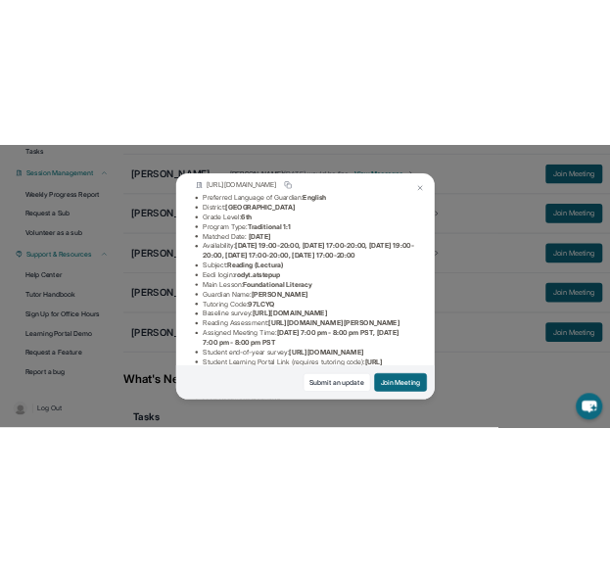
scroll to position [222, 0]
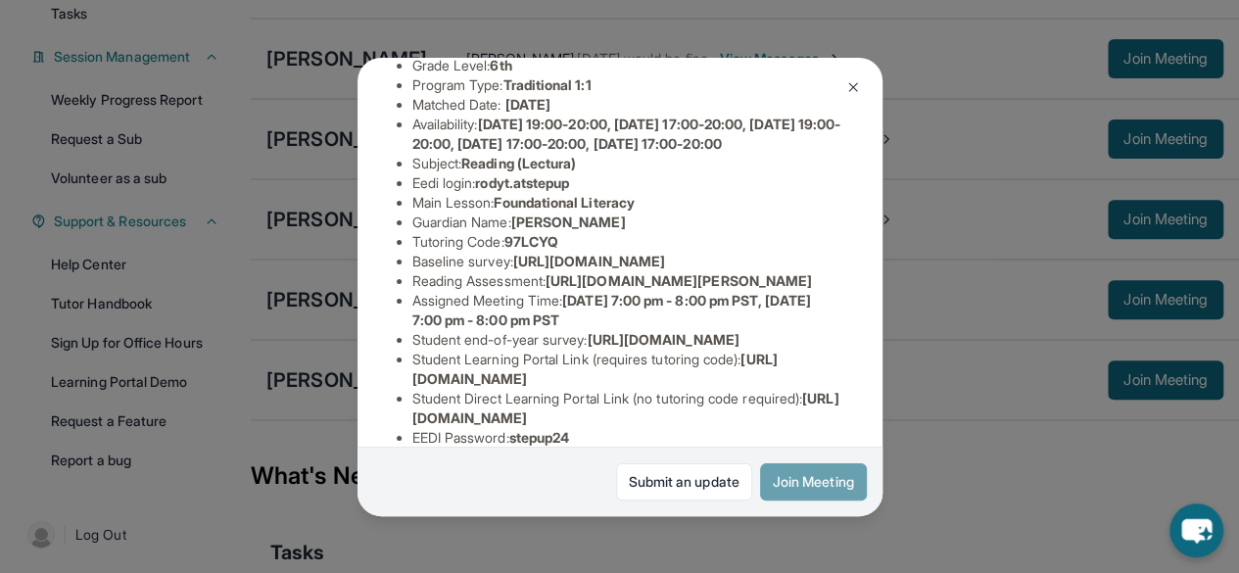
click at [805, 485] on button "Join Meeting" at bounding box center [813, 481] width 107 height 37
